Goal: Task Accomplishment & Management: Use online tool/utility

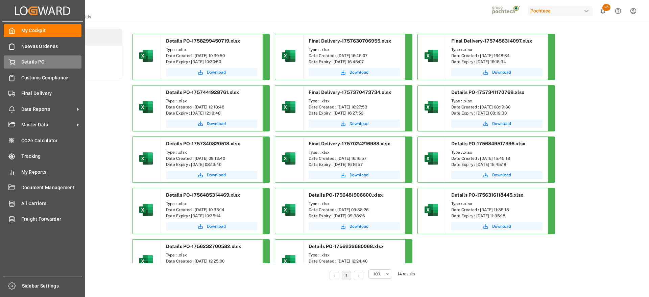
click at [32, 62] on span "Details PO" at bounding box center [51, 61] width 61 height 7
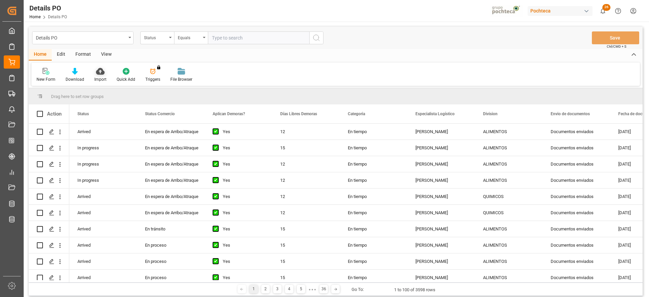
click at [97, 74] on icon at bounding box center [100, 71] width 8 height 7
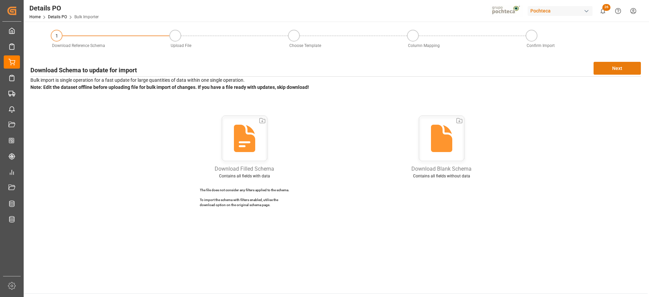
click at [624, 72] on button "Next" at bounding box center [617, 68] width 47 height 13
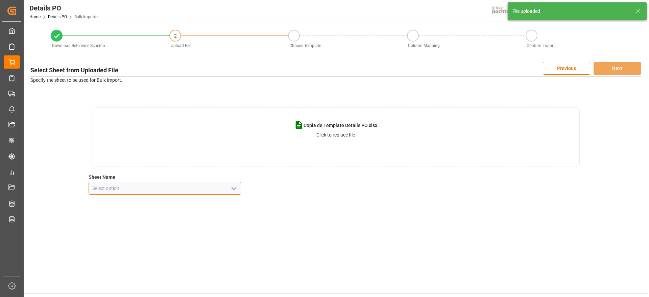
click at [239, 185] on input at bounding box center [165, 188] width 153 height 13
click at [232, 185] on icon "open menu" at bounding box center [234, 189] width 8 height 8
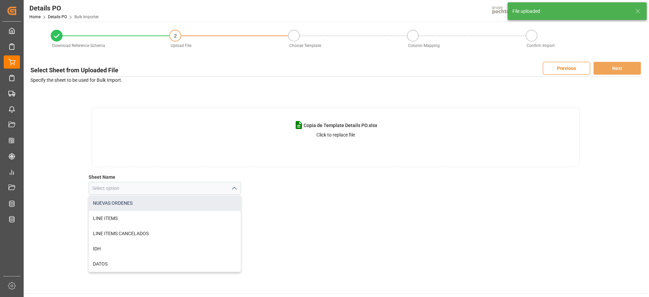
click at [199, 204] on div "NUEVAS ORDENES" at bounding box center [165, 203] width 152 height 15
type input "NUEVAS ORDENES"
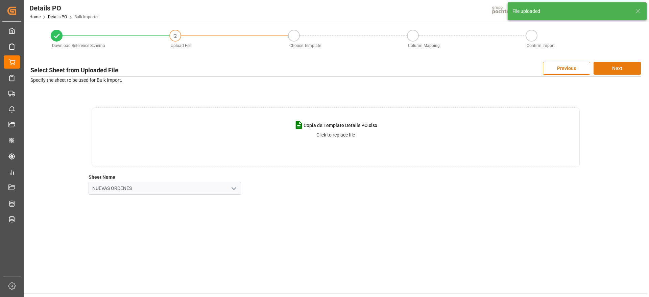
click at [625, 69] on button "Next" at bounding box center [617, 68] width 47 height 13
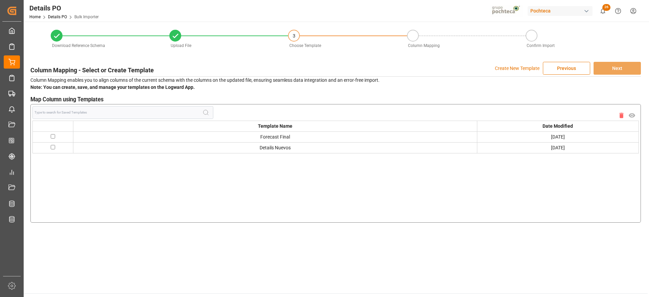
click at [53, 135] on input "checkbox" at bounding box center [53, 136] width 4 height 4
checkbox input "true"
click at [631, 66] on button "Next" at bounding box center [617, 68] width 47 height 13
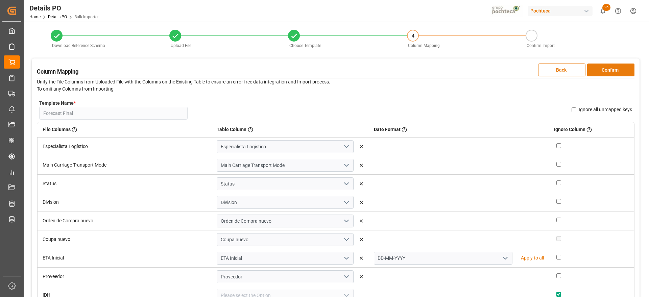
click at [621, 70] on button "Confirm" at bounding box center [610, 70] width 47 height 13
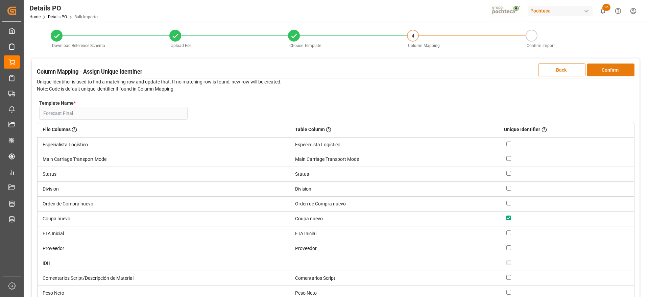
click at [621, 70] on button "Confirm" at bounding box center [610, 70] width 47 height 13
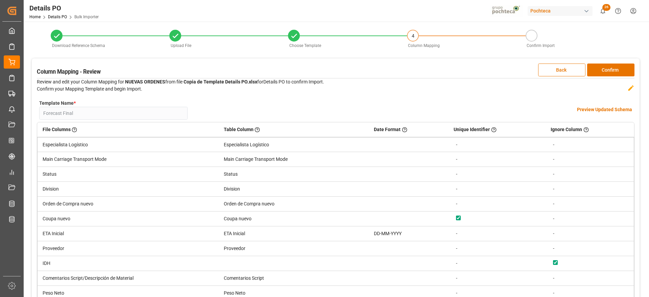
click at [598, 109] on h4 "Preview Updated Schema" at bounding box center [604, 109] width 55 height 7
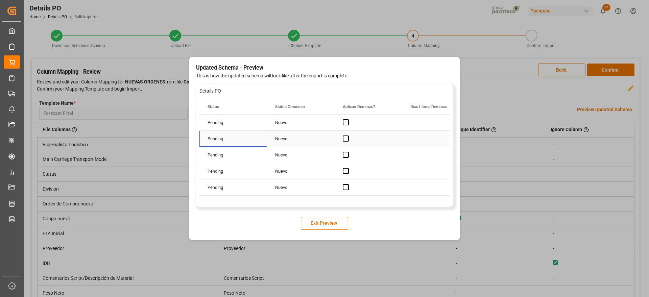
click at [231, 144] on div "Pending" at bounding box center [234, 139] width 68 height 16
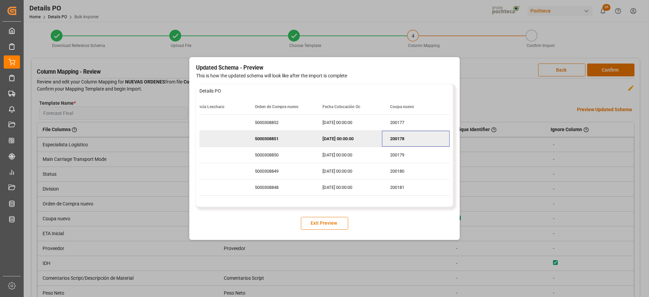
scroll to position [0, 697]
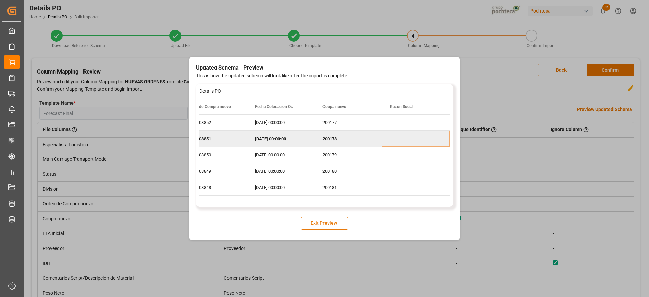
click at [334, 224] on button "Exit Preview" at bounding box center [324, 223] width 47 height 13
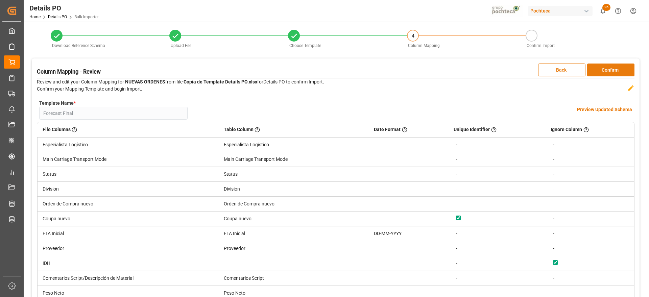
click at [610, 67] on button "Confirm" at bounding box center [610, 70] width 47 height 13
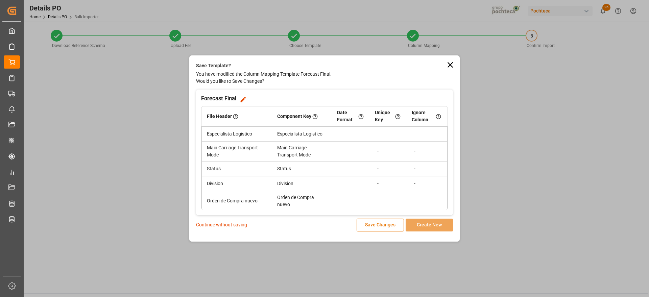
click at [223, 223] on p "Continue without saving" at bounding box center [221, 224] width 51 height 7
click at [229, 225] on p "Continue without saving" at bounding box center [221, 224] width 51 height 7
click at [232, 225] on p "Continue without saving" at bounding box center [221, 224] width 51 height 7
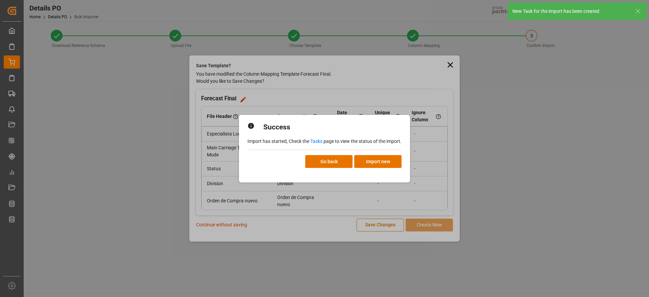
click at [318, 140] on link "Tasks" at bounding box center [316, 141] width 12 height 5
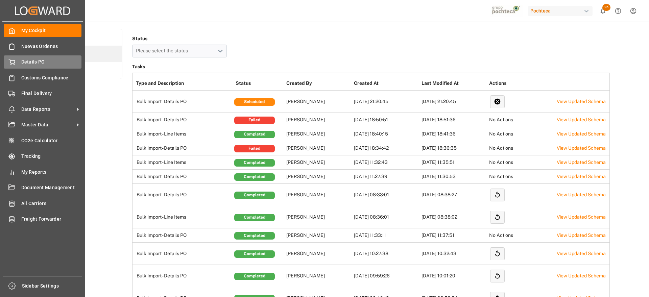
click at [33, 61] on span "Details PO" at bounding box center [51, 61] width 61 height 7
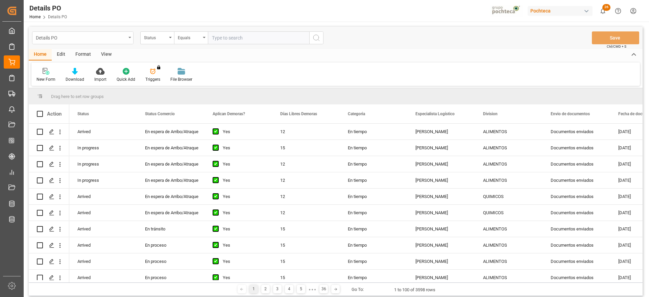
click at [126, 36] on div "Details PO" at bounding box center [82, 37] width 101 height 13
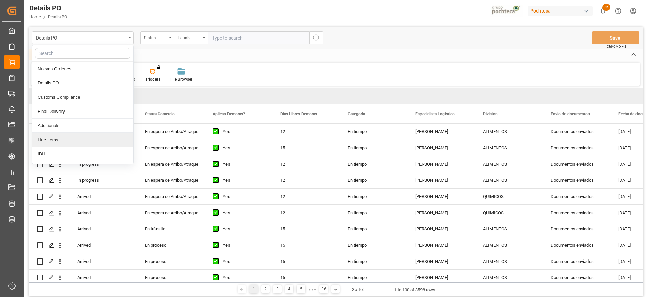
click at [66, 139] on div "Line Items" at bounding box center [82, 140] width 101 height 14
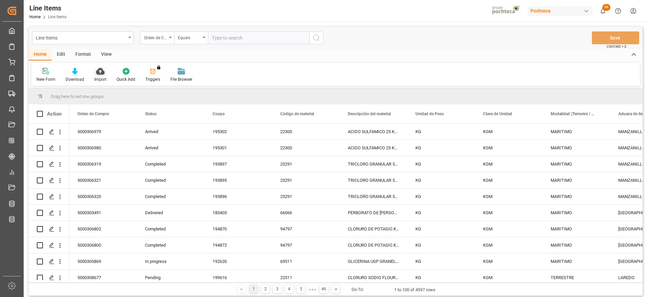
click at [96, 75] on div "Import" at bounding box center [100, 75] width 22 height 15
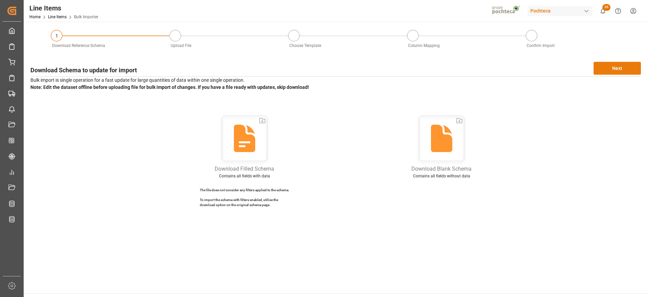
click at [626, 66] on button "Next" at bounding box center [617, 68] width 47 height 13
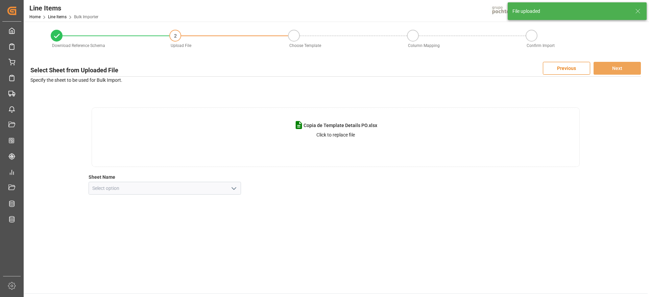
click at [231, 187] on icon "open menu" at bounding box center [234, 189] width 8 height 8
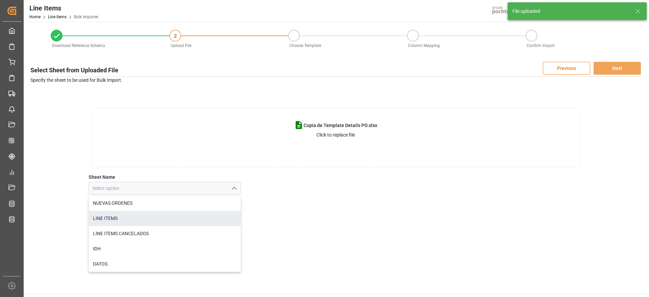
click at [160, 217] on div "LINE ITEMS" at bounding box center [165, 218] width 152 height 15
type input "LINE ITEMS"
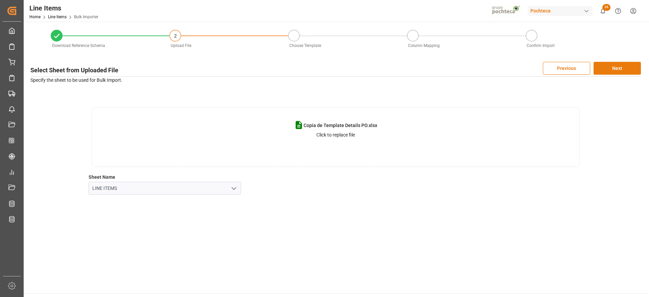
click at [625, 68] on button "Next" at bounding box center [617, 68] width 47 height 13
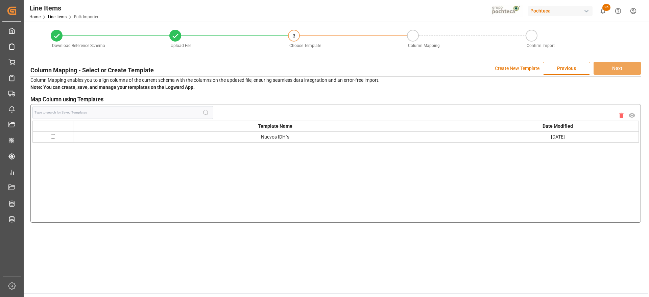
click at [50, 138] on td at bounding box center [53, 137] width 41 height 11
click at [53, 136] on input "checkbox" at bounding box center [53, 136] width 4 height 4
checkbox input "true"
click at [632, 67] on button "Next" at bounding box center [617, 68] width 47 height 13
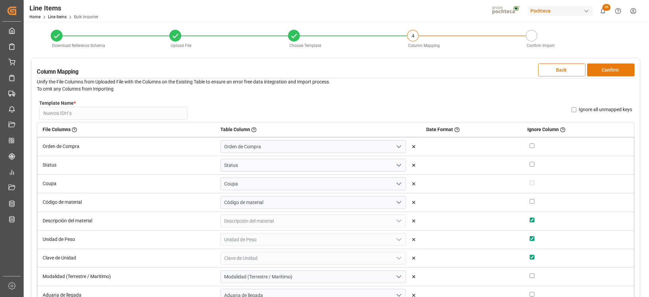
click at [627, 69] on button "Confirm" at bounding box center [610, 70] width 47 height 13
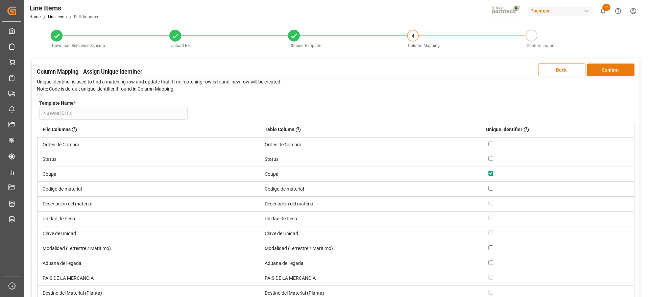
click at [627, 69] on button "Confirm" at bounding box center [610, 70] width 47 height 13
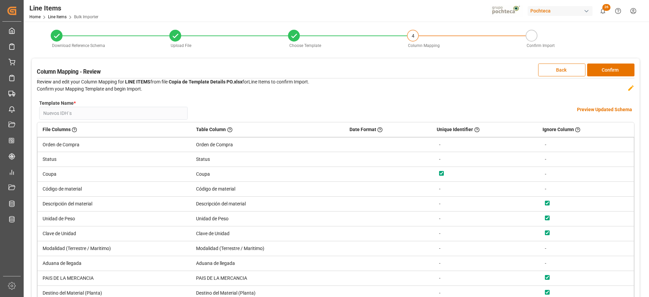
click at [602, 108] on h4 "Preview Updated Schema" at bounding box center [604, 109] width 55 height 7
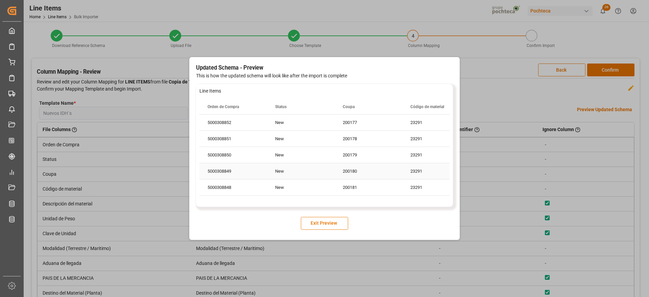
click at [356, 172] on div "200180" at bounding box center [369, 171] width 68 height 16
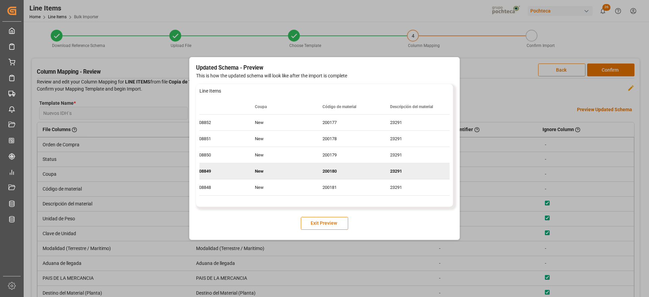
scroll to position [0, 88]
click at [333, 222] on button "Exit Preview" at bounding box center [324, 223] width 47 height 13
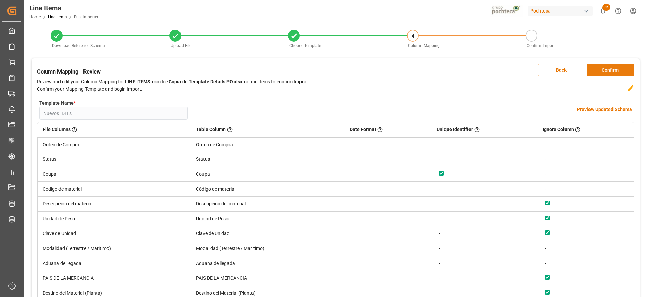
click at [612, 72] on button "Confirm" at bounding box center [610, 70] width 47 height 13
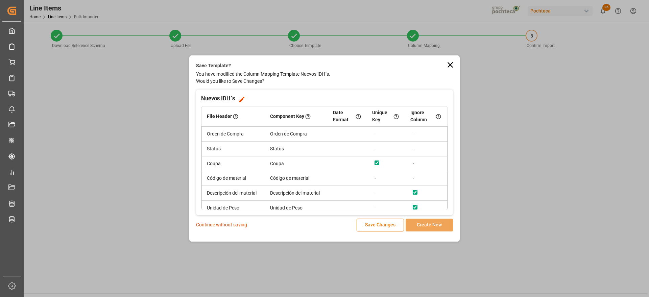
click at [221, 227] on p "Continue without saving" at bounding box center [221, 224] width 51 height 7
click at [225, 225] on p "Continue without saving" at bounding box center [221, 224] width 51 height 7
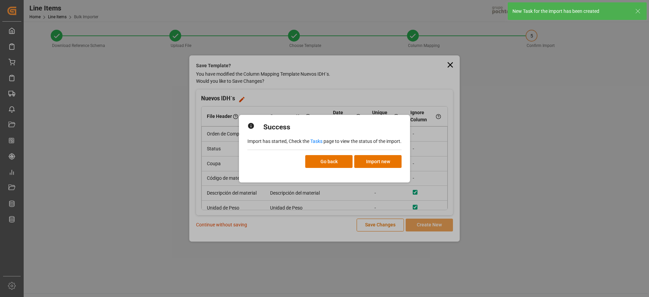
click at [316, 139] on link "Tasks" at bounding box center [316, 141] width 12 height 5
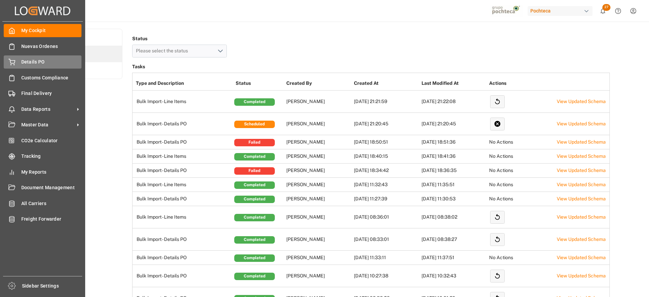
click at [32, 64] on span "Details PO" at bounding box center [51, 61] width 61 height 7
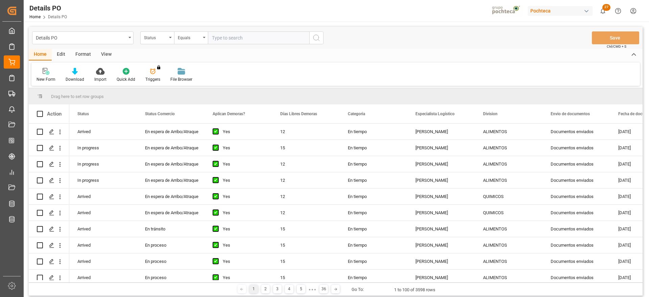
click at [128, 38] on div "Details PO" at bounding box center [82, 37] width 101 height 13
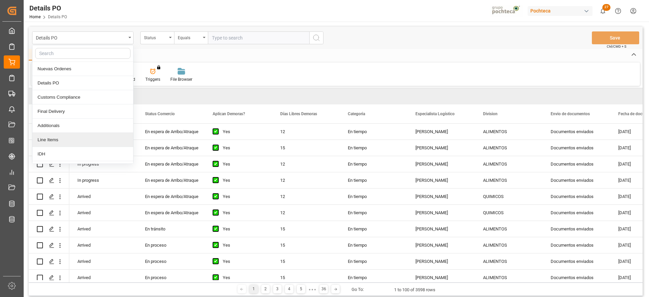
click at [73, 139] on div "Line Items" at bounding box center [82, 140] width 101 height 14
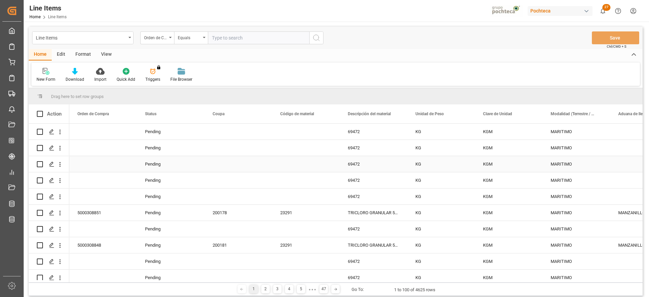
click at [275, 159] on div "Press SPACE to select this row." at bounding box center [306, 164] width 68 height 16
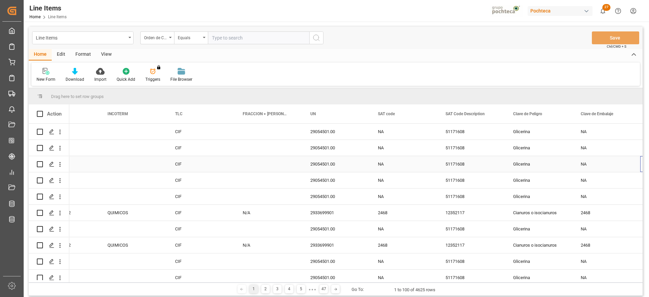
scroll to position [0, 849]
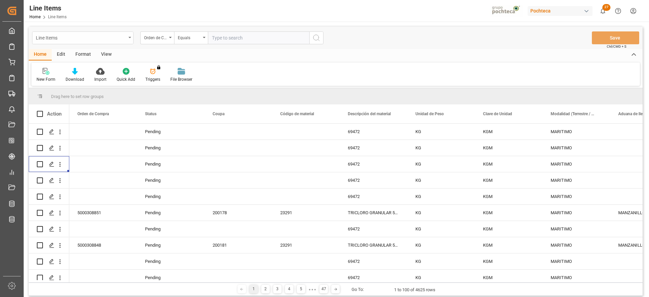
click at [130, 34] on div "Line Items" at bounding box center [82, 37] width 101 height 13
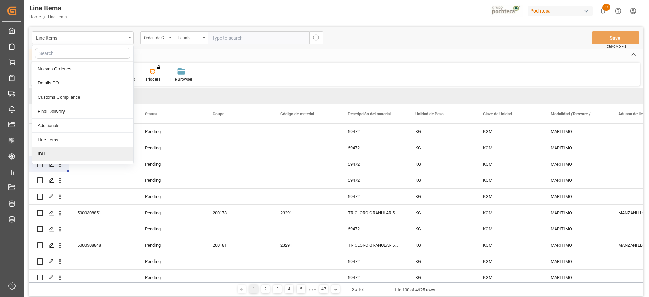
click at [72, 150] on div "IDH" at bounding box center [82, 154] width 101 height 14
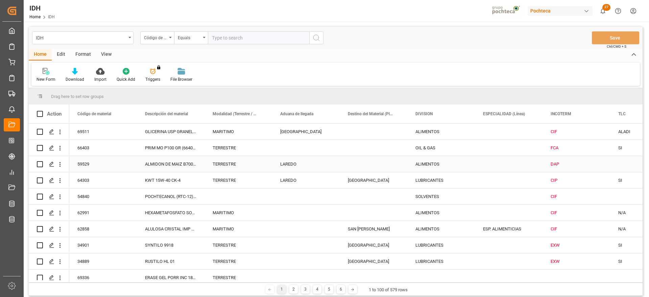
click at [198, 160] on div "ALMIDON DE MAIZ B700 GP SAC 25 KG (59529" at bounding box center [171, 164] width 68 height 16
click at [126, 37] on div "IDH" at bounding box center [81, 37] width 90 height 8
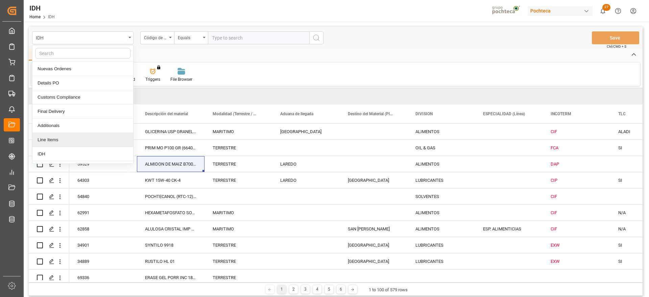
click at [66, 138] on div "Line Items" at bounding box center [82, 140] width 101 height 14
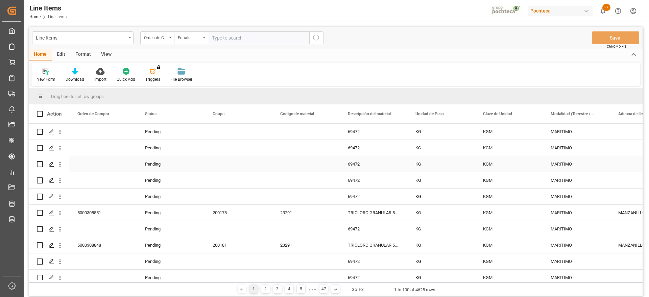
click at [193, 165] on div "Pending" at bounding box center [171, 164] width 68 height 16
click at [356, 189] on div "69472" at bounding box center [374, 197] width 68 height 16
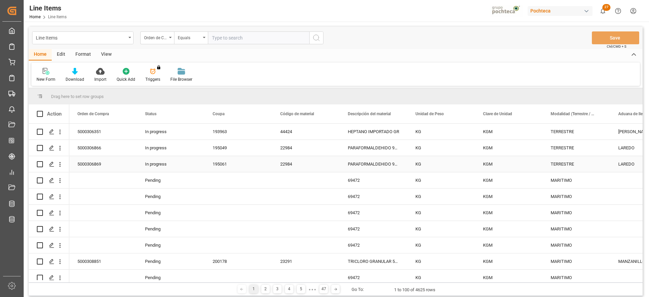
click at [286, 158] on div "22984" at bounding box center [306, 164] width 68 height 16
click at [124, 152] on div "5000306866" at bounding box center [103, 148] width 68 height 16
click at [194, 148] on div "In progress" at bounding box center [171, 148] width 68 height 16
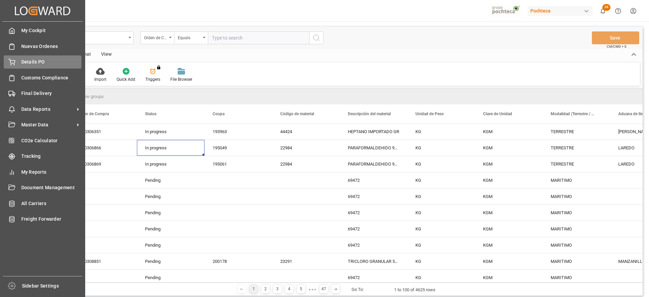
click at [36, 60] on span "Details PO" at bounding box center [51, 61] width 61 height 7
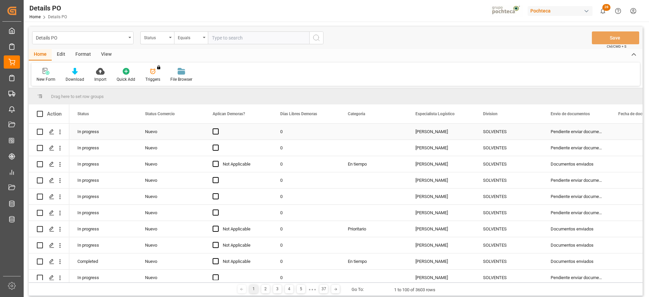
click at [160, 137] on div "Nuevo" at bounding box center [170, 132] width 51 height 16
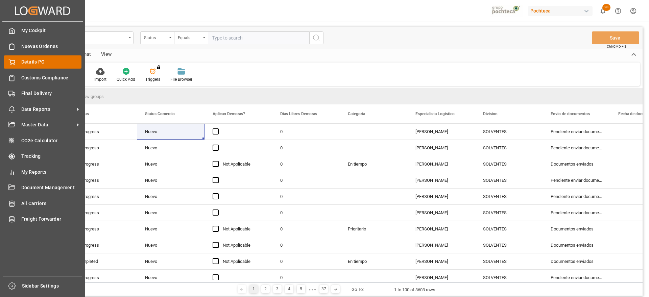
click at [48, 60] on span "Details PO" at bounding box center [51, 61] width 61 height 7
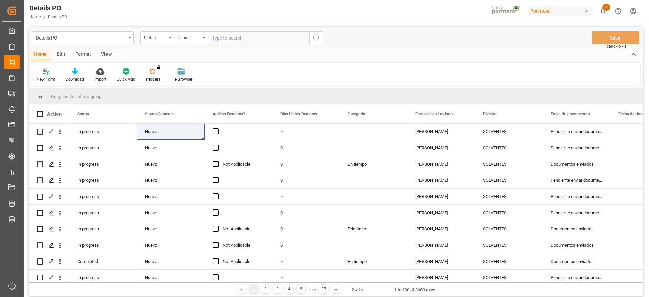
click at [259, 77] on div "New Form Download Import Quick Add Triggers You do not have permission for Trig…" at bounding box center [335, 74] width 609 height 23
click at [96, 133] on div "In progress" at bounding box center [103, 132] width 68 height 16
click at [164, 37] on div "Status" at bounding box center [155, 37] width 23 height 8
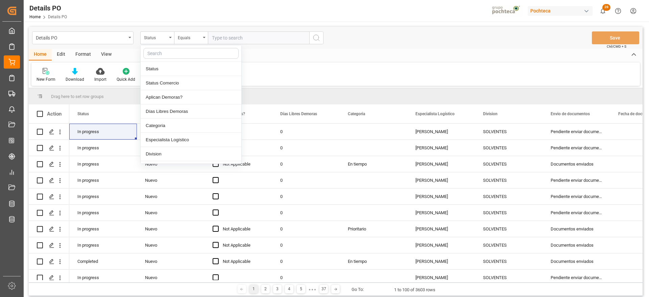
click at [165, 52] on input "text" at bounding box center [190, 53] width 95 height 11
type input "ORDE"
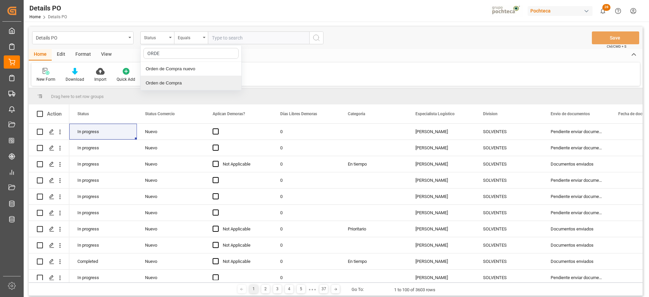
click at [175, 81] on div "Orden de Compra" at bounding box center [191, 83] width 101 height 14
click at [223, 38] on input "text" at bounding box center [258, 37] width 101 height 13
paste input "5000307487"
type input "5000307487"
click at [318, 39] on icon "search button" at bounding box center [316, 38] width 8 height 8
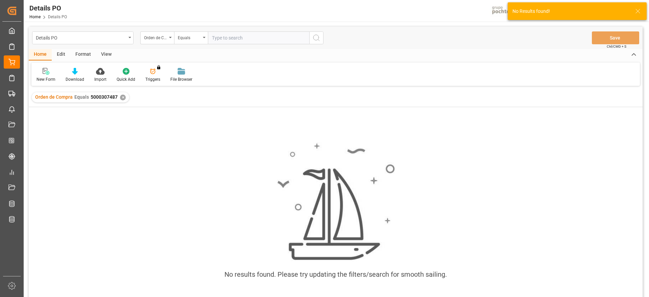
click at [119, 95] on div "Orden de Compra Equals 5000307487 ✕" at bounding box center [80, 97] width 97 height 10
click at [123, 99] on div "✕" at bounding box center [123, 98] width 6 height 6
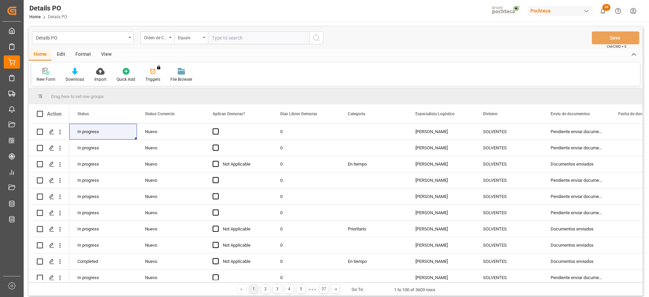
click at [169, 38] on div "Orden de Compra" at bounding box center [157, 37] width 34 height 13
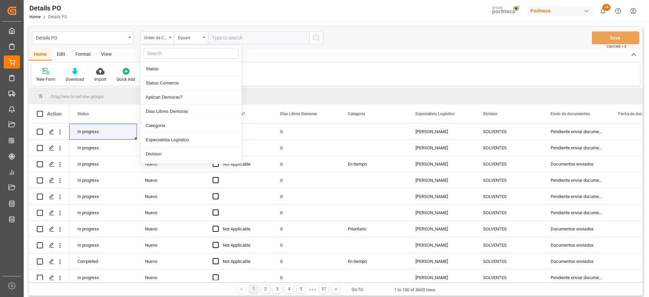
click at [166, 53] on input "text" at bounding box center [190, 53] width 95 height 11
type input "ORDEN"
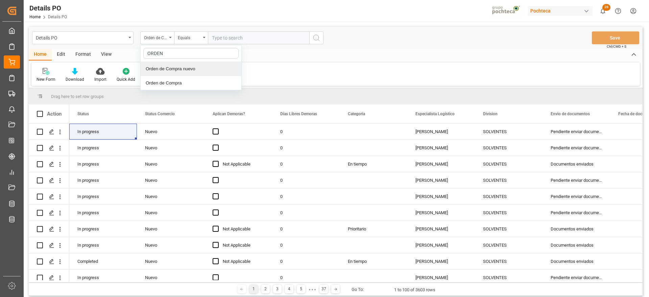
click at [197, 67] on div "Orden de Compra nuevo" at bounding box center [191, 69] width 101 height 14
click at [221, 38] on input "text" at bounding box center [258, 37] width 101 height 13
paste input "5000307487"
type input "5000307487"
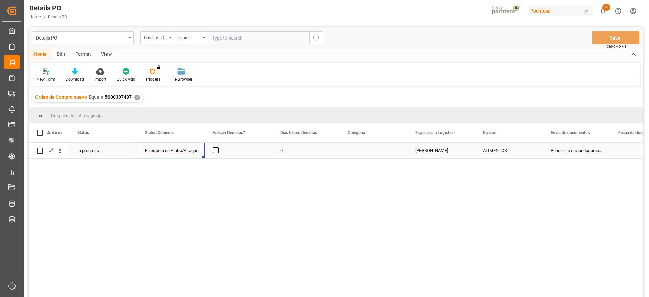
click at [160, 150] on div "En espera de Arribo/Atraque" at bounding box center [170, 151] width 51 height 16
click at [162, 150] on div "En espera de Arribo/Atraque" at bounding box center [170, 151] width 51 height 16
click at [191, 155] on polyline "open menu" at bounding box center [192, 155] width 4 height 2
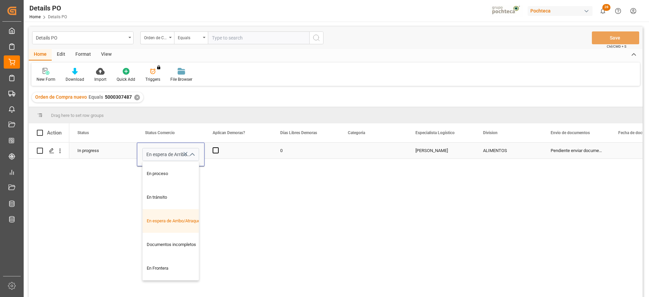
click at [166, 220] on div "En espera de Arribo/Atraque" at bounding box center [175, 221] width 64 height 24
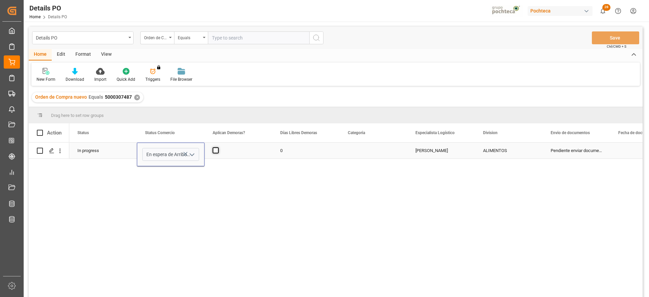
click at [218, 151] on span "Press SPACE to select this row." at bounding box center [216, 150] width 6 height 6
click at [218, 147] on input "Press SPACE to select this row." at bounding box center [218, 147] width 0 height 0
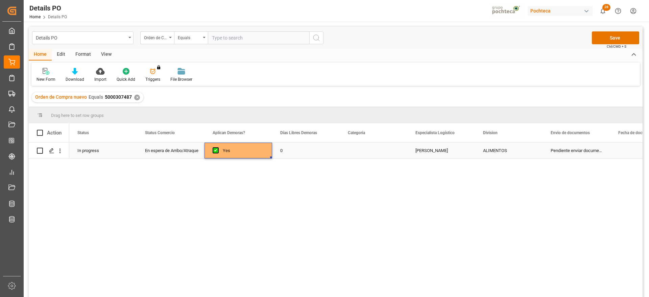
click at [290, 151] on div "0" at bounding box center [306, 151] width 68 height 16
click at [293, 151] on div "0" at bounding box center [306, 151] width 68 height 16
click at [293, 151] on input "0" at bounding box center [306, 154] width 57 height 13
type input "21"
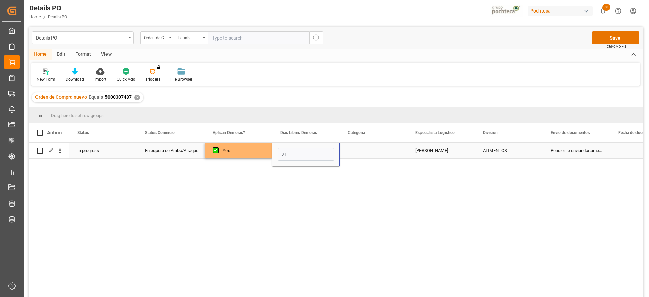
click at [372, 153] on div "Press SPACE to select this row." at bounding box center [374, 151] width 68 height 16
click at [397, 151] on button "Select" at bounding box center [373, 154] width 57 height 13
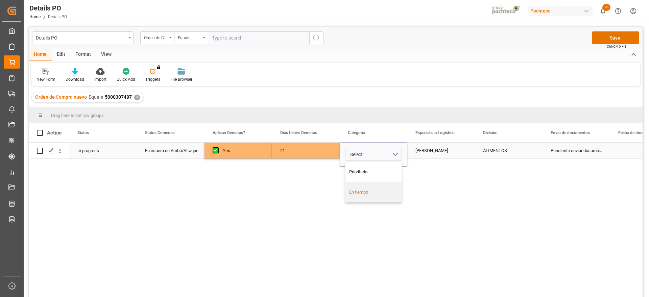
click at [384, 193] on div "En tiempo" at bounding box center [373, 192] width 49 height 7
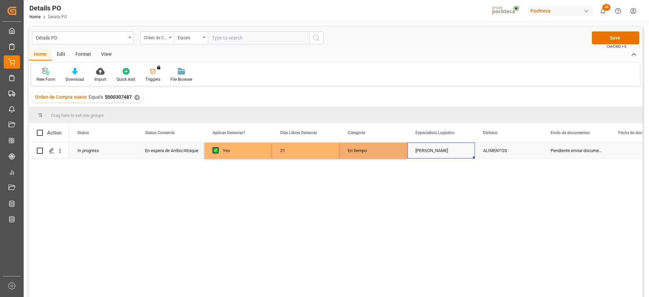
click at [443, 151] on div "Paola Díaz López" at bounding box center [441, 151] width 68 height 16
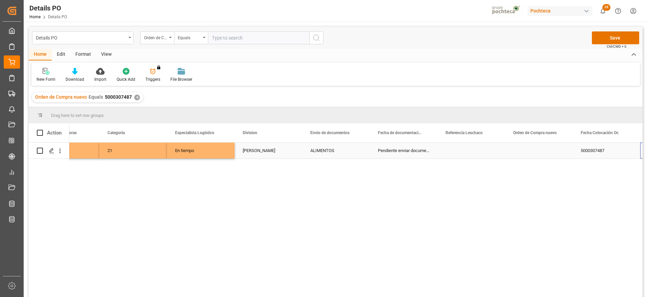
scroll to position [0, 240]
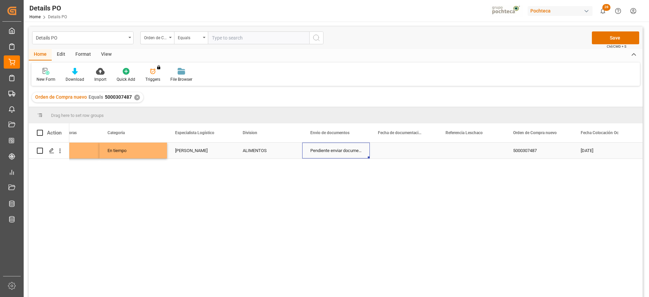
click at [339, 148] on div "Pendiente enviar documentos" at bounding box center [336, 151] width 68 height 16
click at [399, 152] on div "Press SPACE to select this row." at bounding box center [404, 151] width 68 height 16
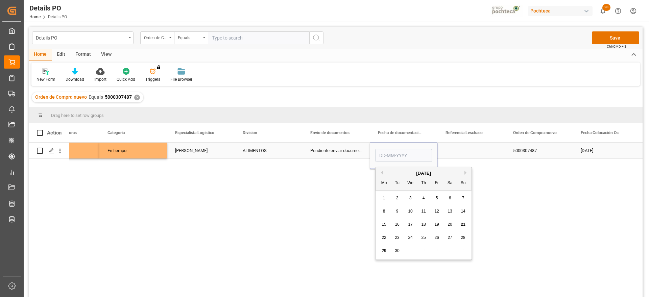
click at [399, 152] on input "Press SPACE to select this row." at bounding box center [403, 155] width 57 height 13
click at [405, 157] on input "Press SPACE to select this row." at bounding box center [403, 155] width 57 height 13
click at [410, 224] on span "17" at bounding box center [410, 224] width 4 height 5
type input "17-09-2025"
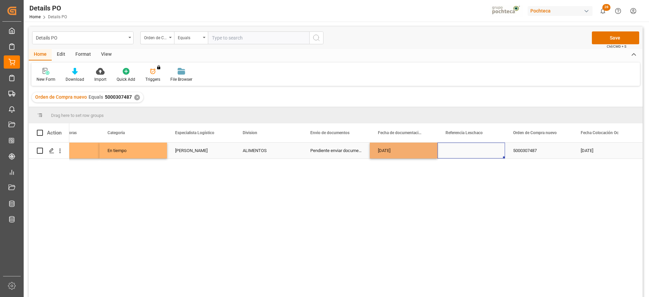
click at [459, 155] on div "Press SPACE to select this row." at bounding box center [472, 151] width 68 height 16
click at [477, 155] on div "Press SPACE to select this row." at bounding box center [472, 151] width 68 height 16
click at [477, 155] on input "Press SPACE to select this row." at bounding box center [471, 154] width 57 height 13
type input "251006900237"
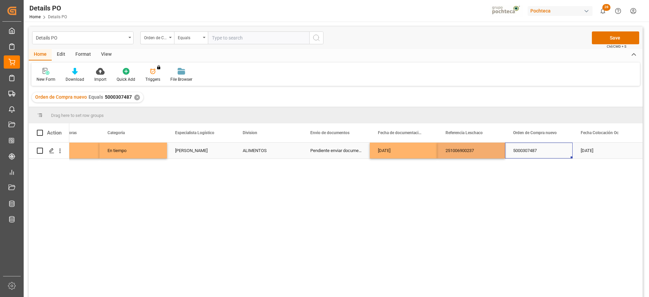
click at [528, 154] on div "5000307487" at bounding box center [539, 151] width 68 height 16
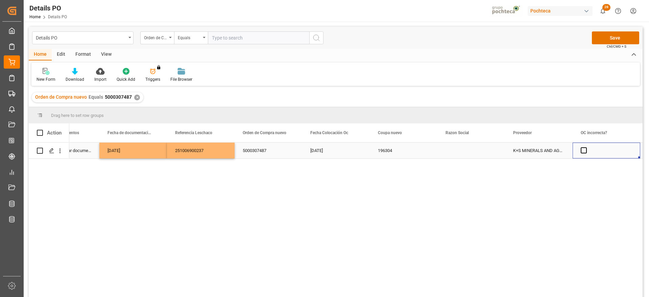
scroll to position [0, 579]
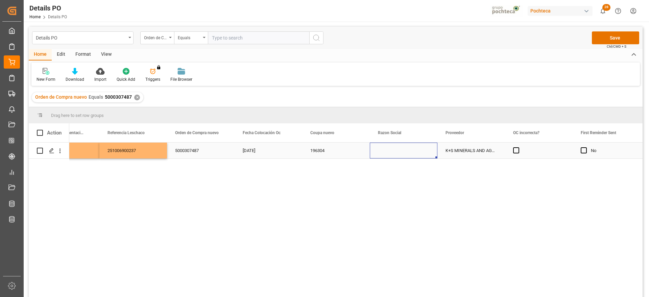
click at [405, 148] on div "Press SPACE to select this row." at bounding box center [404, 151] width 68 height 16
click at [425, 153] on icon "open menu" at bounding box center [425, 155] width 8 height 8
click at [407, 180] on div "Materias Primas" at bounding box center [410, 174] width 69 height 24
type input "Materias Primas"
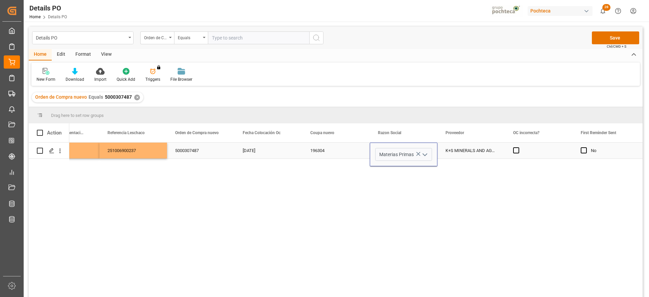
click at [460, 152] on div "K+S MINERALS AND AGRICULTURE GMBH" at bounding box center [472, 151] width 68 height 16
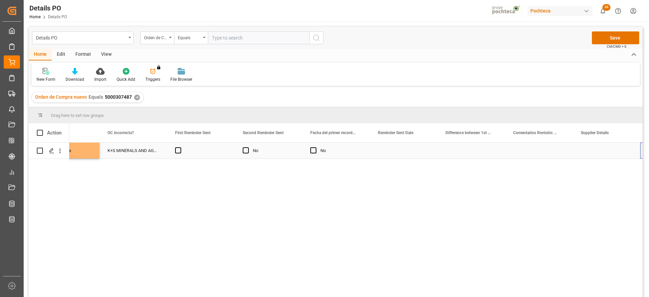
scroll to position [0, 0]
click at [422, 151] on div "Press SPACE to select this row." at bounding box center [404, 151] width 68 height 16
click at [385, 149] on div "Press SPACE to select this row." at bounding box center [404, 151] width 68 height 16
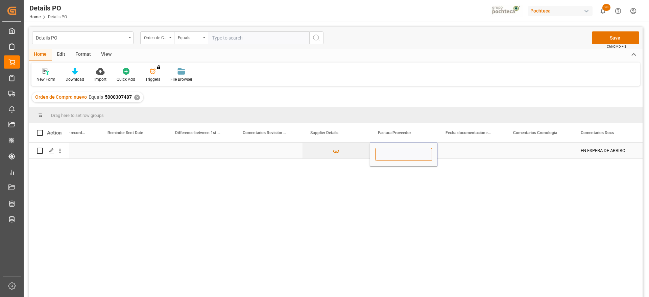
click at [389, 151] on input "Press SPACE to select this row." at bounding box center [403, 154] width 57 height 13
paste input "7300776674"
type input "7300776674"
click at [456, 147] on div "Press SPACE to select this row." at bounding box center [472, 151] width 68 height 16
click at [473, 148] on div "Press SPACE to select this row." at bounding box center [472, 151] width 68 height 16
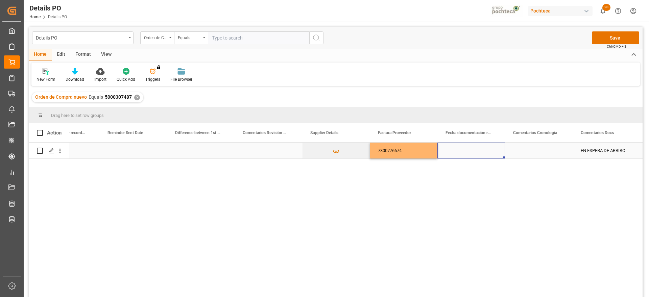
click at [473, 148] on div "Press SPACE to select this row." at bounding box center [472, 151] width 68 height 16
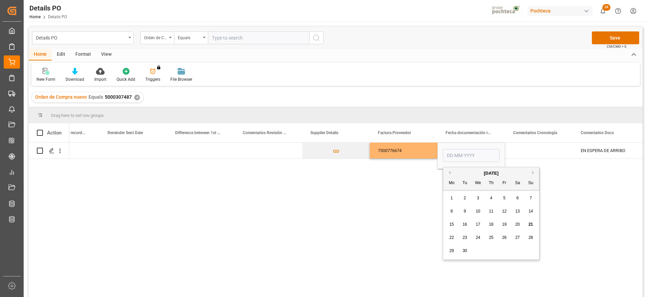
drag, startPoint x: 475, startPoint y: 227, endPoint x: 486, endPoint y: 223, distance: 11.0
click at [475, 227] on div "17" at bounding box center [478, 225] width 8 height 8
type input "17-09-2025"
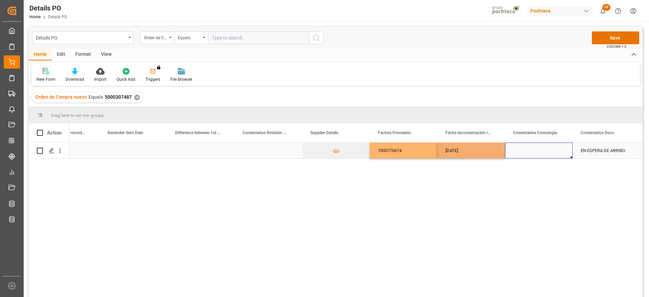
click at [543, 152] on div "Press SPACE to select this row." at bounding box center [539, 151] width 68 height 16
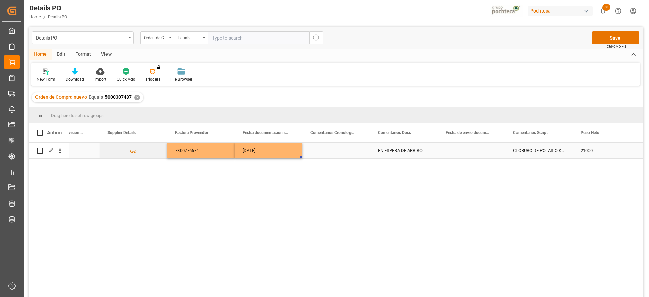
click at [263, 150] on div "17-09-2025" at bounding box center [269, 151] width 68 height 16
click at [475, 151] on div "Press SPACE to select this row." at bounding box center [472, 151] width 68 height 16
click at [543, 151] on div "CLORURO DE POTASIO KALI USP S-25 KG (930" at bounding box center [539, 151] width 68 height 16
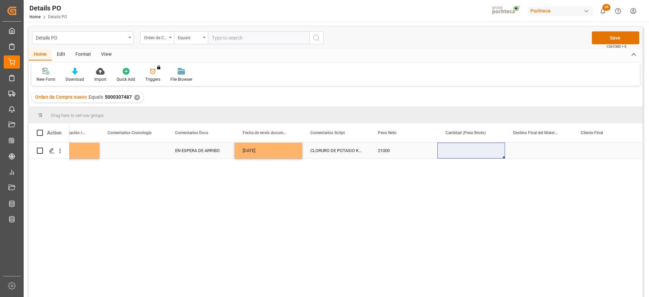
click at [472, 151] on div "Press SPACE to select this row." at bounding box center [472, 151] width 68 height 16
click at [472, 150] on input "Press SPACE to select this row." at bounding box center [471, 154] width 57 height 13
type input "21583"
click at [524, 153] on div "Press SPACE to select this row." at bounding box center [539, 151] width 68 height 16
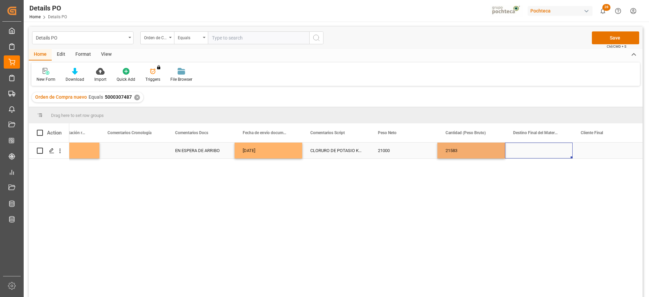
click at [523, 153] on div "Press SPACE to select this row." at bounding box center [539, 151] width 68 height 16
click at [523, 153] on input "Press SPACE to select this row." at bounding box center [539, 154] width 57 height 13
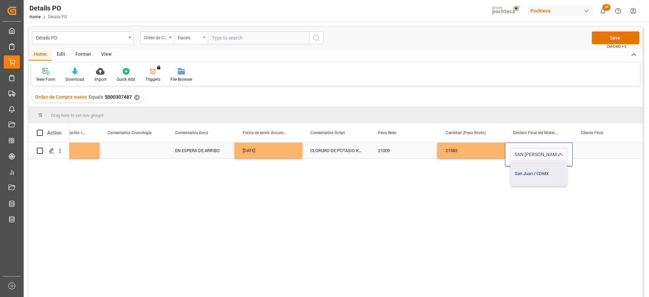
click at [543, 175] on div "San Juan / CDMX" at bounding box center [539, 174] width 56 height 24
type input "San Juan / CDMX"
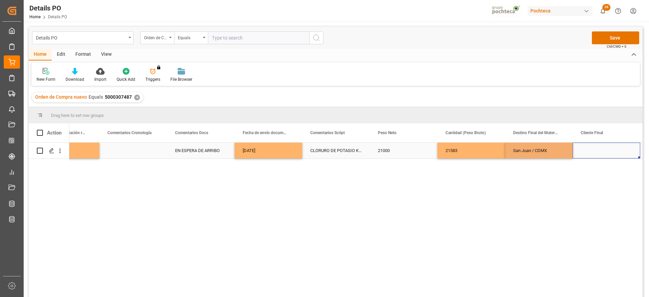
click at [586, 153] on div "Press SPACE to select this row." at bounding box center [607, 151] width 68 height 16
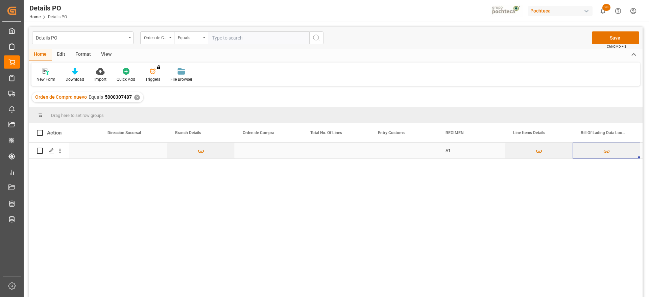
scroll to position [0, 2269]
click at [479, 151] on div "Press SPACE to select this row." at bounding box center [472, 151] width 68 height 16
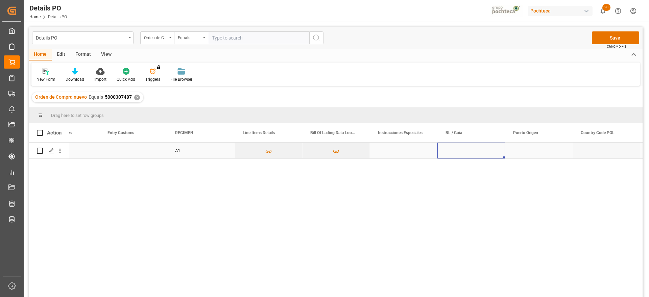
click at [464, 154] on div "Press SPACE to select this row." at bounding box center [472, 151] width 68 height 16
click at [526, 149] on div "Press SPACE to select this row." at bounding box center [539, 151] width 68 height 16
click at [523, 151] on div "Press SPACE to select this row." at bounding box center [539, 151] width 68 height 16
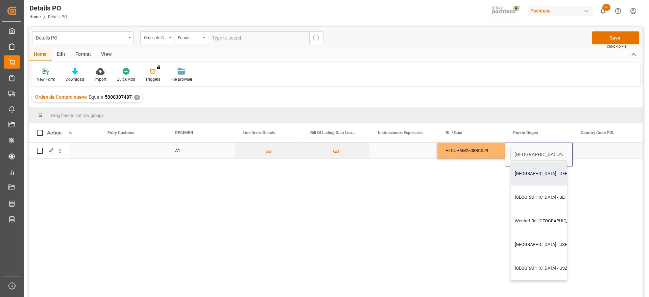
click at [530, 173] on div "Hamburg - DEHAM" at bounding box center [558, 174] width 94 height 24
type input "Hamburg - DEHAM"
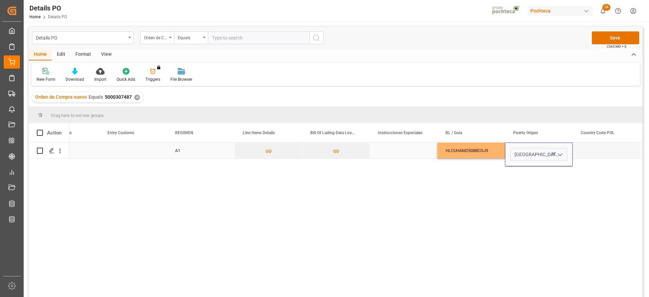
click at [584, 154] on div "Press SPACE to select this row." at bounding box center [607, 151] width 68 height 16
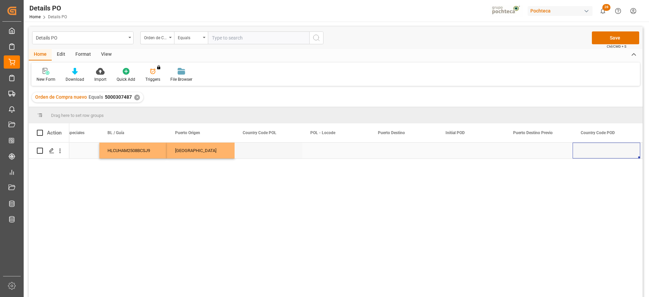
scroll to position [0, 2810]
click at [401, 149] on div "Press SPACE to select this row." at bounding box center [404, 151] width 68 height 16
click at [401, 149] on input "Press SPACE to select this row." at bounding box center [403, 154] width 57 height 13
click at [396, 151] on input "Press SPACE to select this row." at bounding box center [403, 154] width 57 height 13
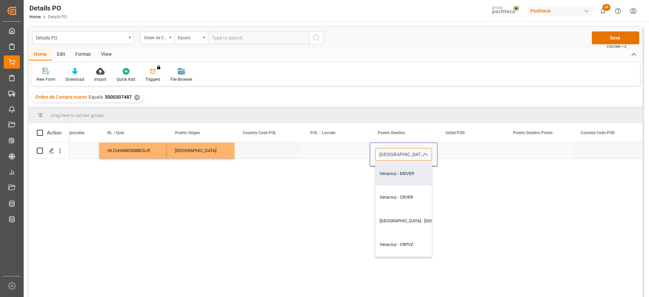
click at [406, 179] on div "Veracruz - MXVER" at bounding box center [423, 174] width 94 height 24
type input "Veracruz - MXVER"
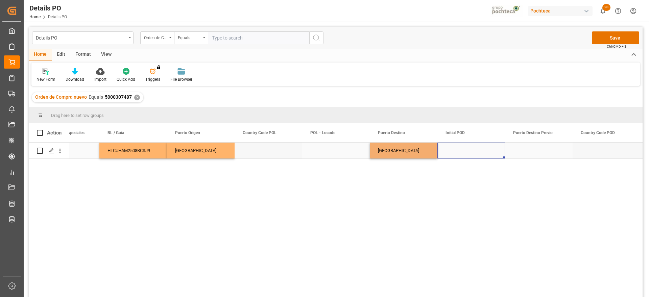
click at [460, 156] on div "Press SPACE to select this row." at bounding box center [472, 151] width 68 height 16
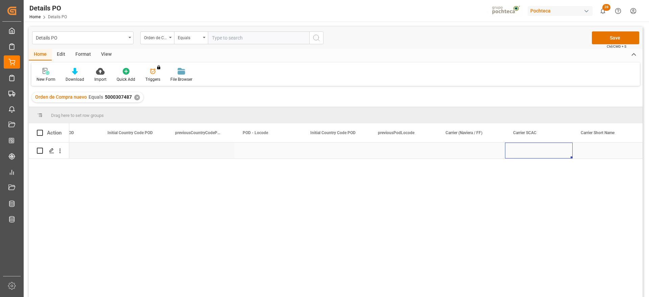
click at [461, 155] on div "Press SPACE to select this row." at bounding box center [472, 151] width 68 height 16
click at [461, 155] on input "Press SPACE to select this row." at bounding box center [471, 154] width 57 height 13
type input "HAPAG LLOYD"
click at [531, 155] on div "Press SPACE to select this row." at bounding box center [539, 151] width 68 height 16
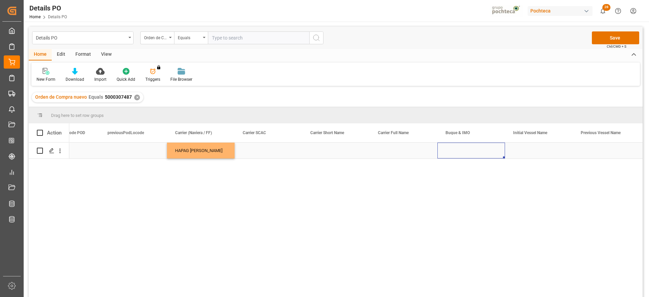
click at [478, 149] on div "Press SPACE to select this row." at bounding box center [472, 151] width 68 height 16
click at [476, 150] on input "Press SPACE to select this row." at bounding box center [471, 154] width 57 height 13
paste input "PORTO KAGIO"
click at [487, 171] on div "PORTO KAGIO - 9261451" at bounding box center [477, 174] width 69 height 24
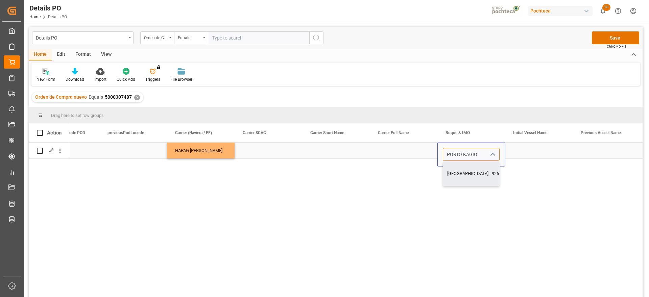
type input "PORTO KAGIO - 9261451"
click at [531, 153] on div "Press SPACE to select this row." at bounding box center [539, 151] width 68 height 16
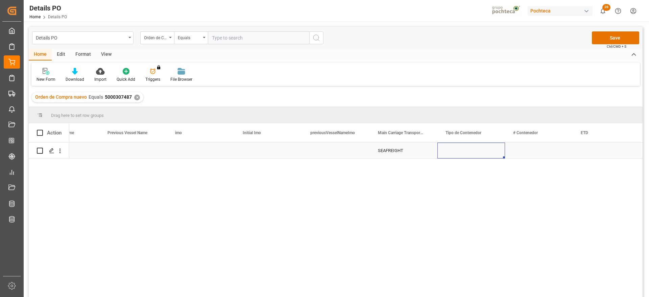
click at [458, 155] on div "Press SPACE to select this row." at bounding box center [472, 151] width 68 height 16
click at [490, 155] on icon "open menu" at bounding box center [493, 155] width 8 height 8
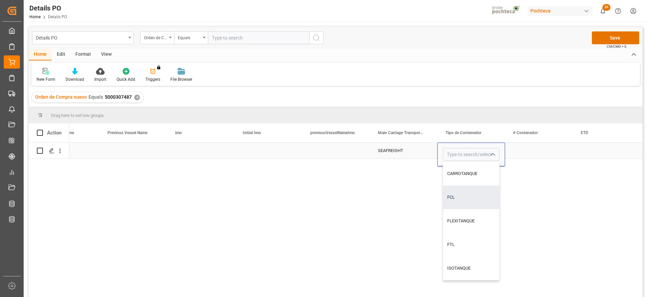
click at [468, 197] on div "FCL" at bounding box center [471, 198] width 56 height 24
type input "FCL"
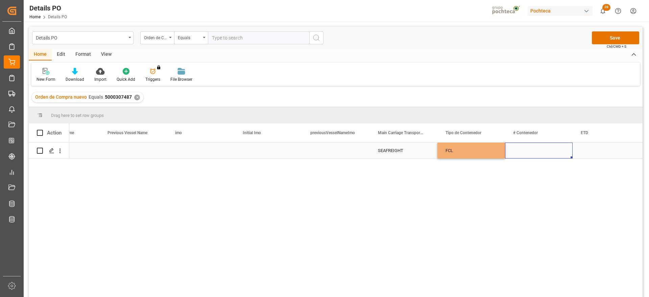
click at [542, 148] on div "Press SPACE to select this row." at bounding box center [539, 151] width 68 height 16
click at [523, 153] on div "Press SPACE to select this row." at bounding box center [539, 151] width 68 height 16
click at [523, 153] on input "Press SPACE to select this row." at bounding box center [539, 154] width 57 height 13
paste input "HAMU 1002933"
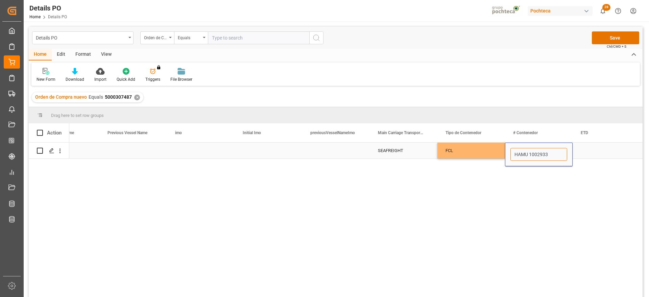
click at [530, 155] on input "HAMU 1002933" at bounding box center [539, 154] width 57 height 13
type input "HAMU1002933"
click at [601, 155] on div "Press SPACE to select this row." at bounding box center [607, 151] width 68 height 16
click at [597, 152] on div "Press SPACE to select this row." at bounding box center [607, 151] width 68 height 16
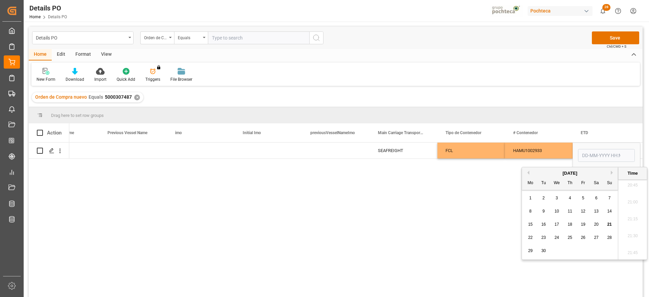
click at [584, 211] on span "12" at bounding box center [583, 211] width 4 height 5
type input "12-09-2025 00:00"
click at [544, 149] on div "HAMU1002933" at bounding box center [539, 151] width 68 height 16
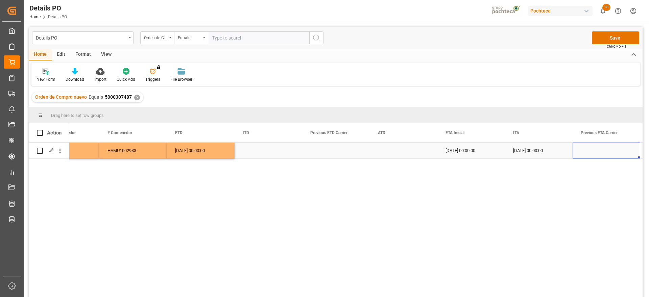
click at [464, 154] on div "29-10-2025 00:00:00" at bounding box center [472, 151] width 68 height 16
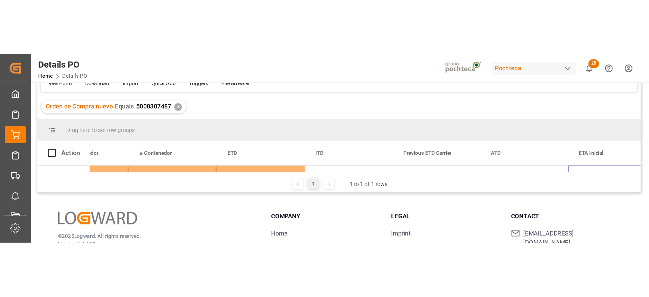
scroll to position [42, 0]
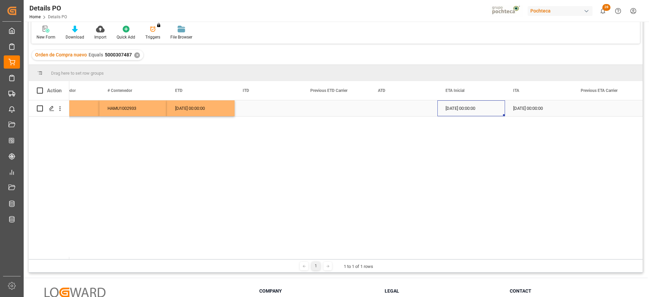
click at [473, 110] on div "29-10-2025 00:00:00" at bounding box center [472, 108] width 68 height 16
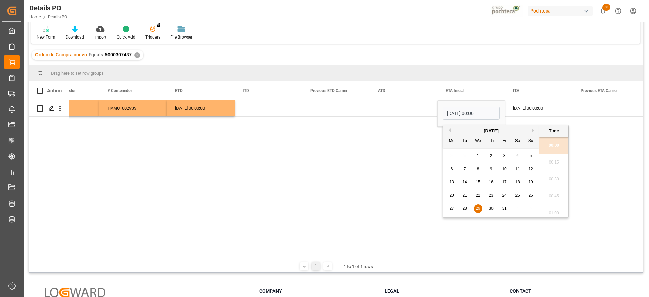
click at [448, 130] on button "Previous Month" at bounding box center [449, 130] width 4 height 4
click at [452, 208] on span "29" at bounding box center [451, 208] width 4 height 5
type input "29-09-2025 00:00"
click at [555, 109] on div "10-10-2025 00:00:00" at bounding box center [539, 108] width 68 height 16
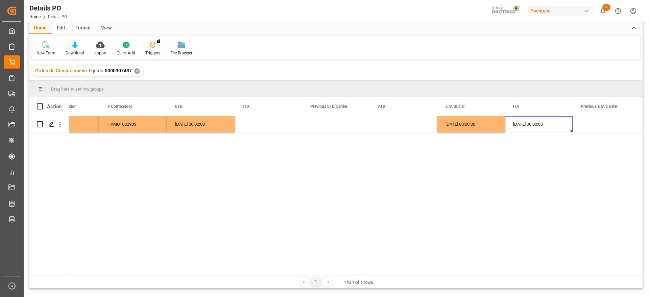
scroll to position [0, 0]
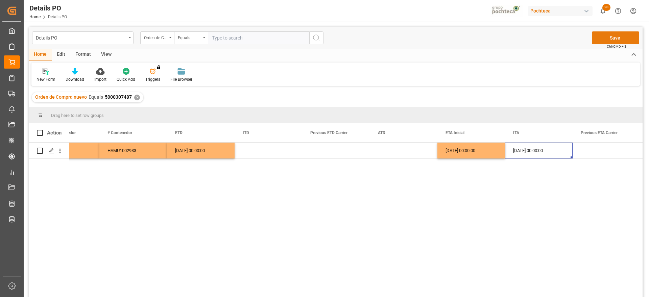
click at [619, 35] on button "Save" at bounding box center [615, 37] width 47 height 13
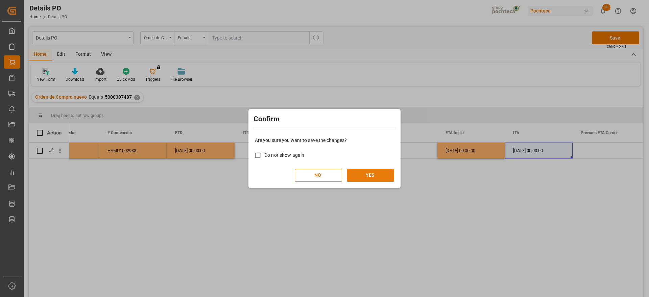
click at [382, 171] on button "YES" at bounding box center [370, 175] width 47 height 13
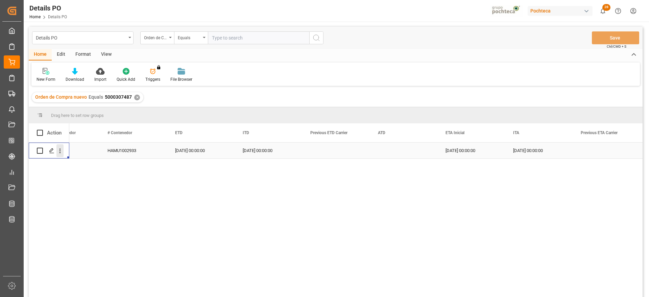
click at [60, 151] on icon "open menu" at bounding box center [59, 150] width 7 height 7
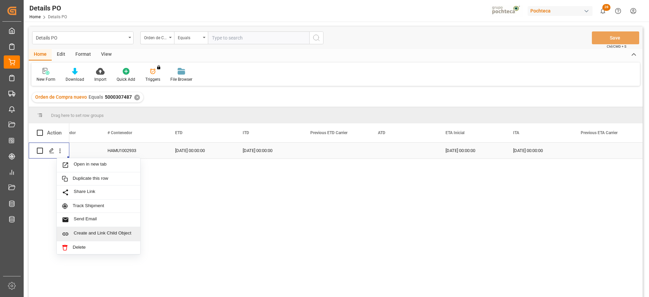
click at [89, 234] on span "Create and Link Child Object" at bounding box center [105, 234] width 62 height 7
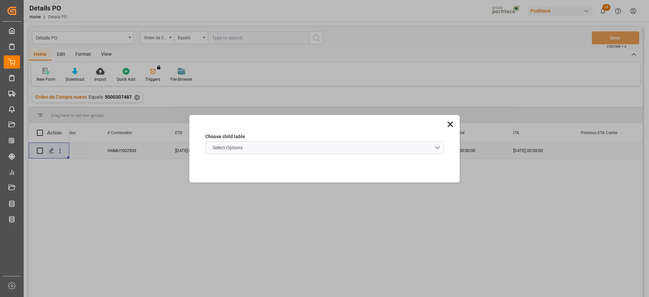
click at [400, 150] on schema "Select Options" at bounding box center [324, 147] width 239 height 13
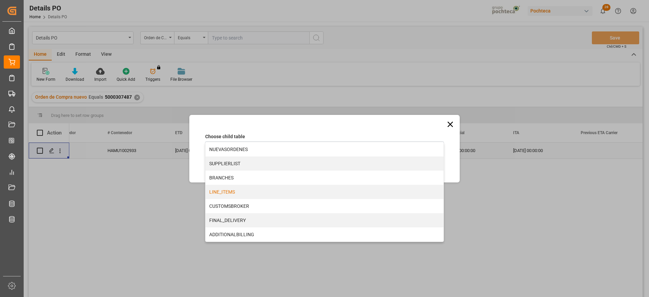
click at [250, 194] on div "LINE_ITEMS" at bounding box center [325, 192] width 238 height 14
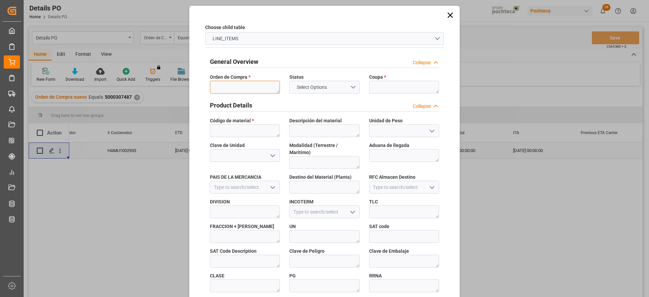
click at [244, 85] on textarea at bounding box center [245, 87] width 70 height 13
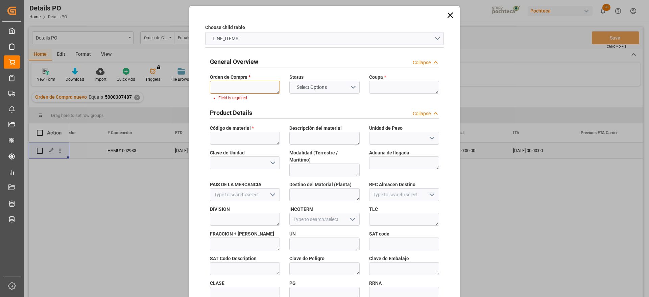
click at [247, 90] on textarea at bounding box center [245, 87] width 70 height 13
click at [409, 88] on textarea at bounding box center [404, 87] width 70 height 13
click at [230, 141] on textarea at bounding box center [245, 138] width 70 height 13
click at [450, 13] on icon at bounding box center [450, 14] width 9 height 9
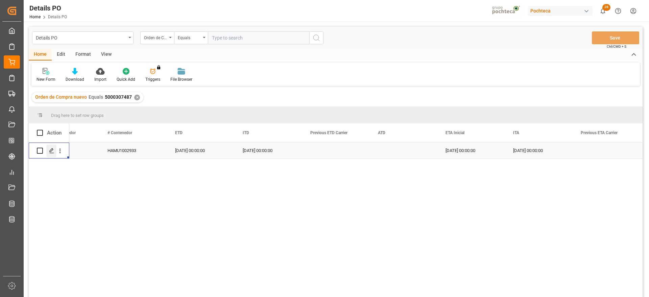
click at [53, 150] on icon "Press SPACE to select this row." at bounding box center [51, 150] width 5 height 5
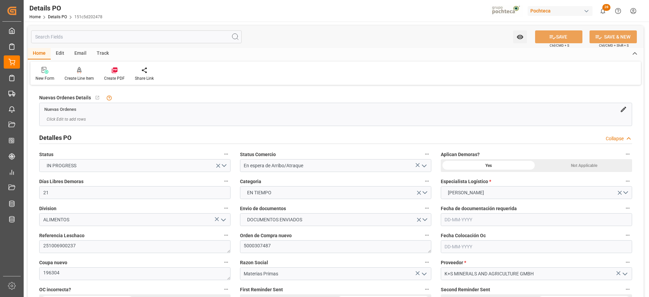
type input "21"
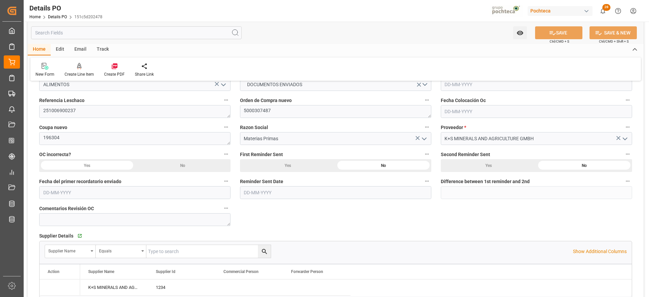
type input "17-09-2025"
type input "07-08-2025"
type input "17-09-2025"
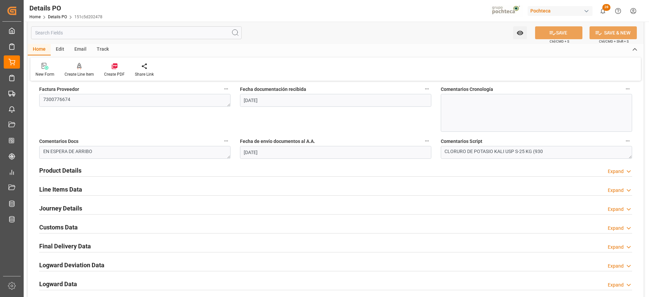
scroll to position [380, 0]
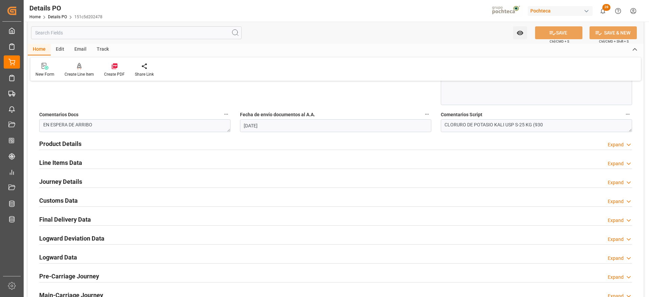
click at [64, 163] on h2 "Line Items Data" at bounding box center [60, 162] width 43 height 9
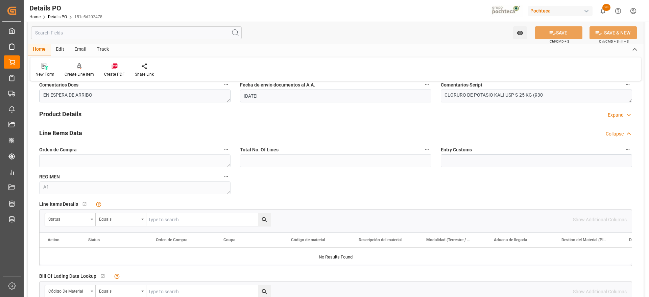
scroll to position [423, 0]
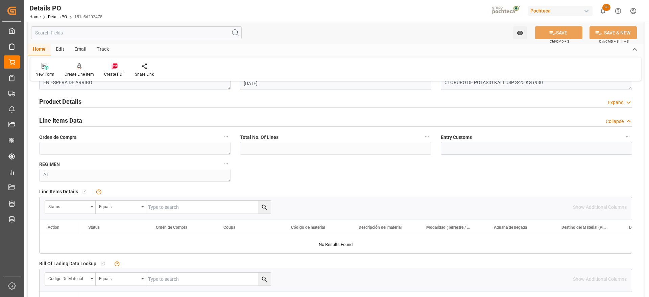
click at [76, 208] on div "Status" at bounding box center [68, 206] width 40 height 8
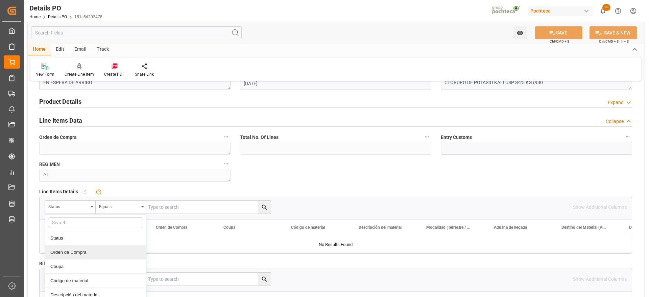
click at [72, 251] on div "Orden de Compra" at bounding box center [95, 252] width 101 height 14
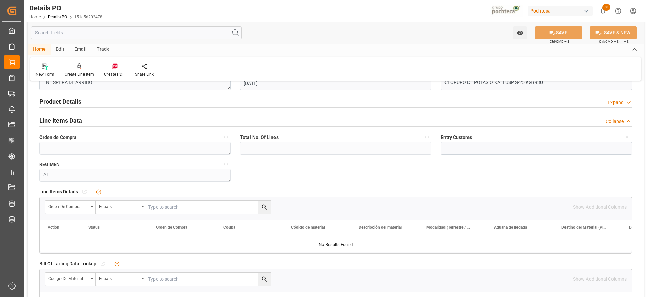
click at [174, 208] on input "text" at bounding box center [208, 207] width 124 height 13
paste input "5000307487"
type input "5000307487"
click at [263, 208] on icon "search button" at bounding box center [264, 207] width 5 height 5
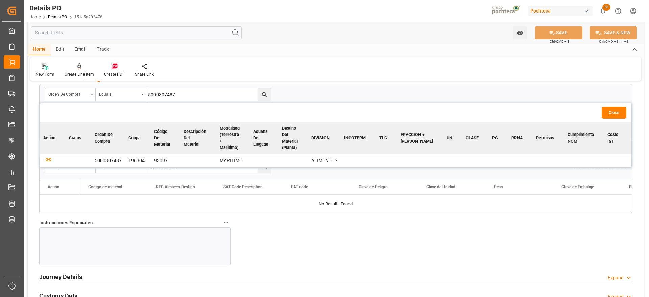
scroll to position [549, 0]
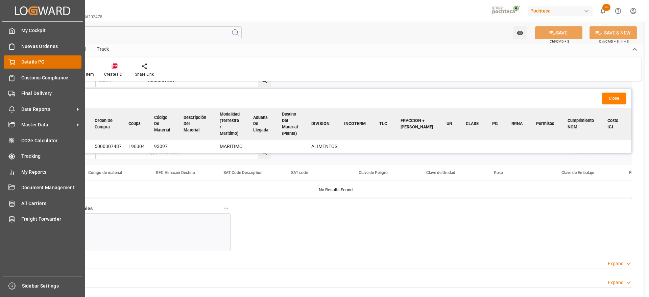
click at [32, 61] on span "Details PO" at bounding box center [51, 61] width 61 height 7
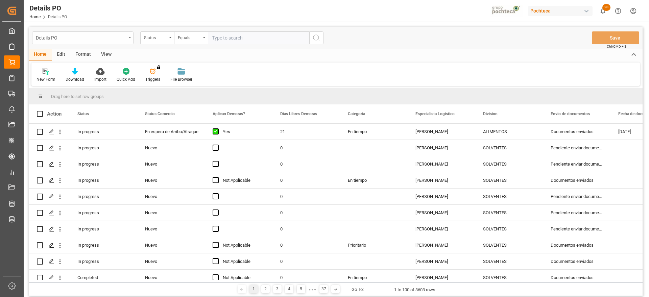
click at [117, 36] on div "Details PO" at bounding box center [81, 37] width 90 height 8
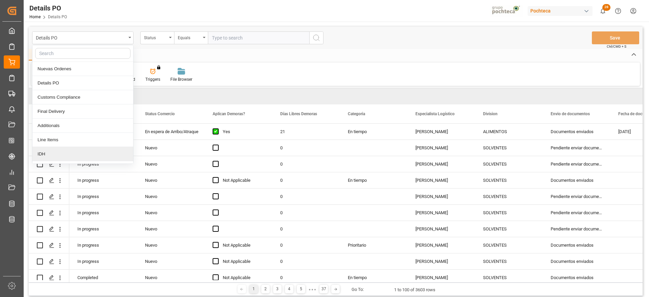
click at [67, 151] on div "IDH" at bounding box center [82, 154] width 101 height 14
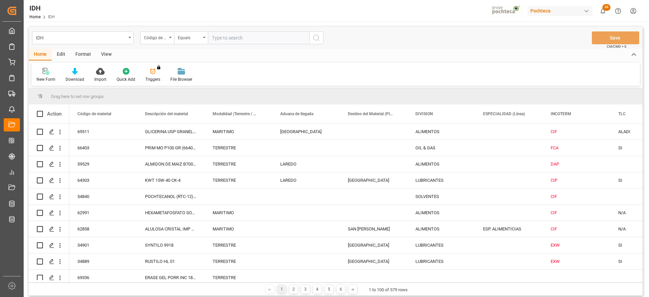
click at [233, 37] on input "text" at bounding box center [258, 37] width 101 height 13
paste input "93097"
type input "93097"
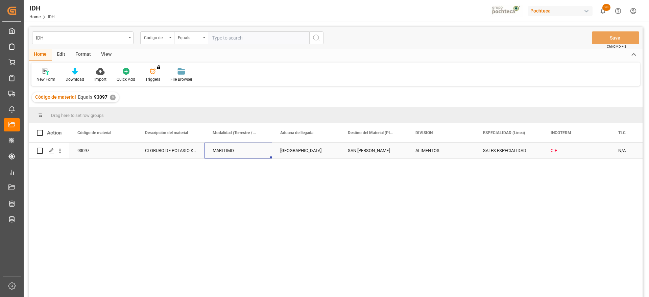
click at [231, 154] on div "MARITIMO" at bounding box center [239, 151] width 68 height 16
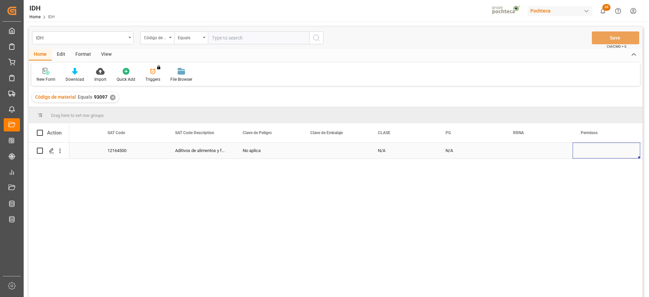
scroll to position [0, 781]
click at [244, 157] on div "Press SPACE to select this row." at bounding box center [269, 151] width 68 height 16
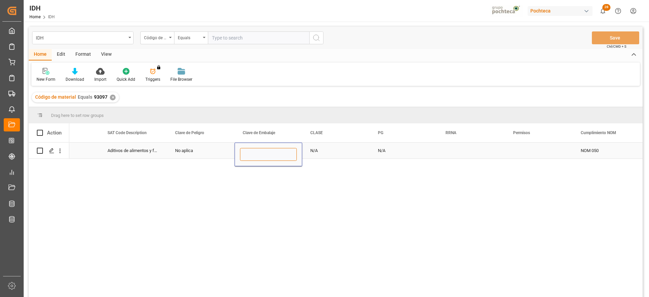
click at [245, 156] on input "Press SPACE to select this row." at bounding box center [268, 154] width 57 height 13
type input "Z01"
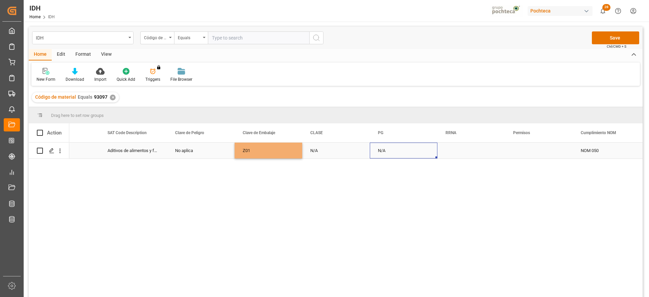
click at [371, 149] on div "N/A" at bounding box center [404, 151] width 68 height 16
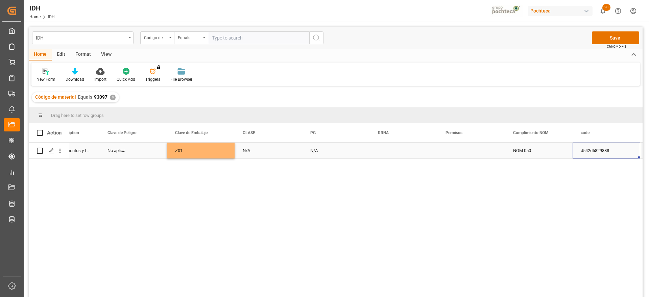
scroll to position [0, 917]
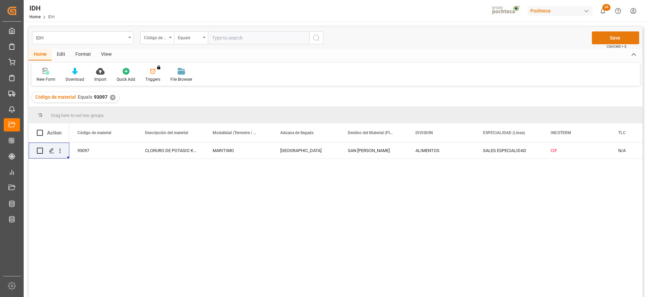
click at [630, 36] on button "Save" at bounding box center [615, 37] width 47 height 13
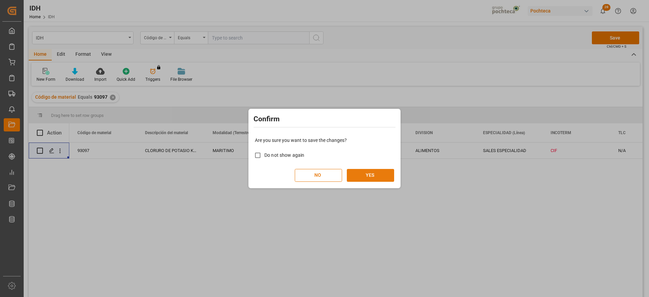
click at [368, 173] on button "YES" at bounding box center [370, 175] width 47 height 13
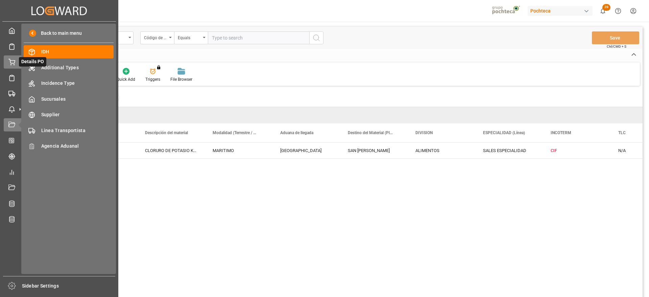
click at [10, 63] on icon at bounding box center [12, 61] width 6 height 4
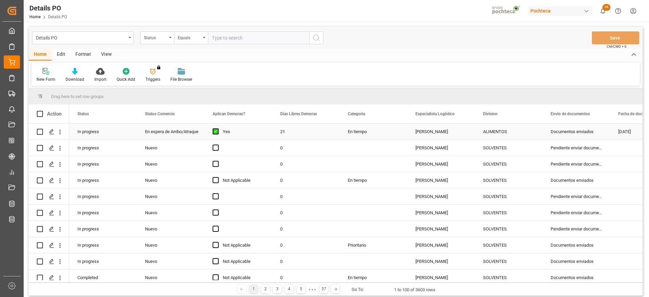
click at [354, 133] on div "En tiempo" at bounding box center [374, 132] width 68 height 16
click at [49, 131] on div "Press SPACE to select this row." at bounding box center [51, 132] width 10 height 13
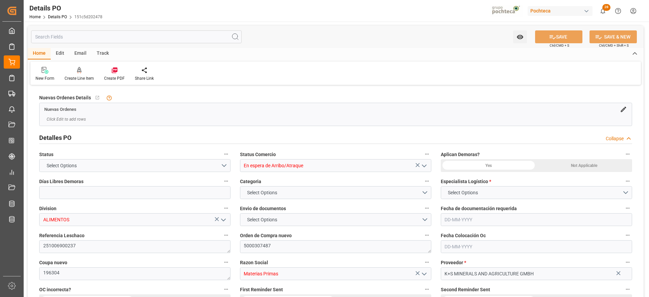
type input "21"
type input "17-09-2025"
type input "07-08-2025"
type input "17-09-2025"
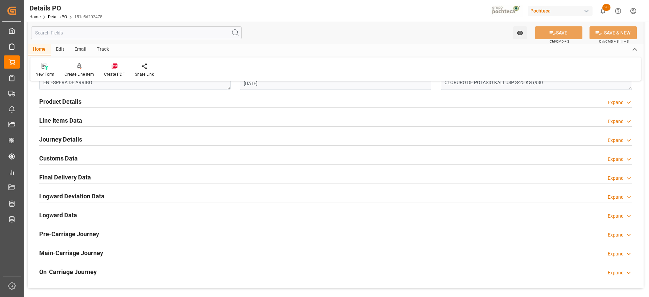
click at [62, 121] on h2 "Line Items Data" at bounding box center [60, 120] width 43 height 9
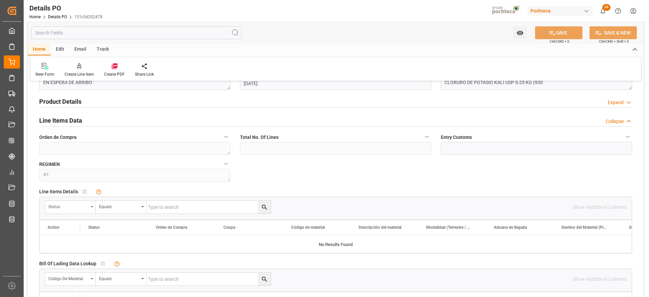
click at [73, 209] on div "Status" at bounding box center [68, 206] width 40 height 8
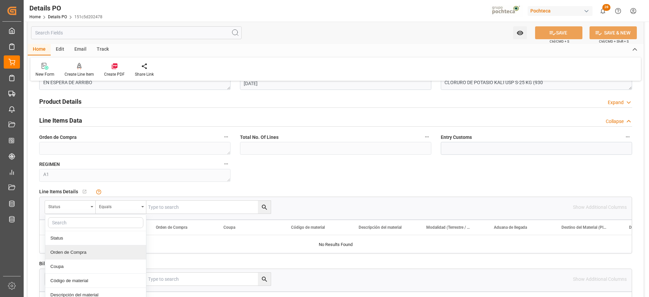
click at [78, 254] on div "Orden de Compra" at bounding box center [95, 252] width 101 height 14
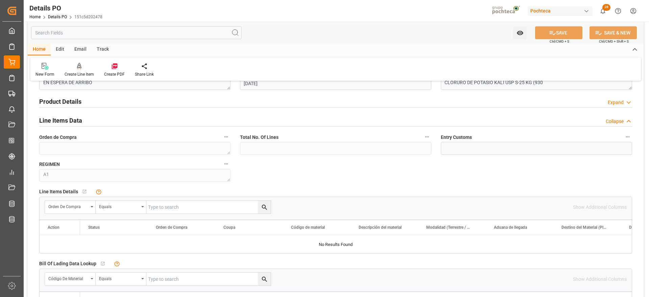
click at [166, 210] on input "text" at bounding box center [208, 207] width 124 height 13
paste input "93097"
type input "93097"
drag, startPoint x: 173, startPoint y: 207, endPoint x: 120, endPoint y: 207, distance: 53.4
click at [120, 207] on div "Orden de Compra Equals 93097" at bounding box center [158, 208] width 227 height 14
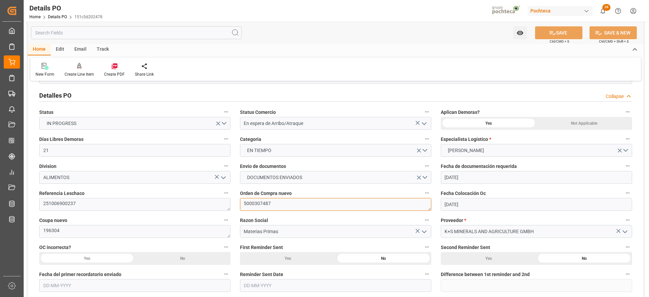
drag, startPoint x: 275, startPoint y: 203, endPoint x: 209, endPoint y: 203, distance: 65.3
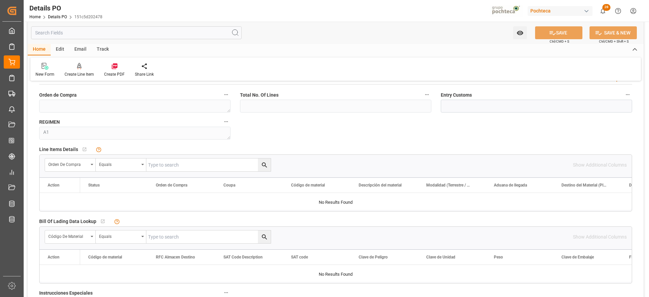
click at [176, 169] on input "text" at bounding box center [208, 165] width 124 height 13
paste input "5000307487"
type input "5000307487"
click at [266, 168] on icon "search button" at bounding box center [264, 165] width 7 height 7
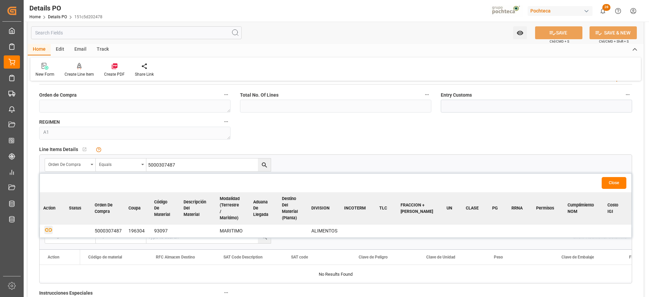
click at [49, 229] on icon "button" at bounding box center [48, 230] width 8 height 8
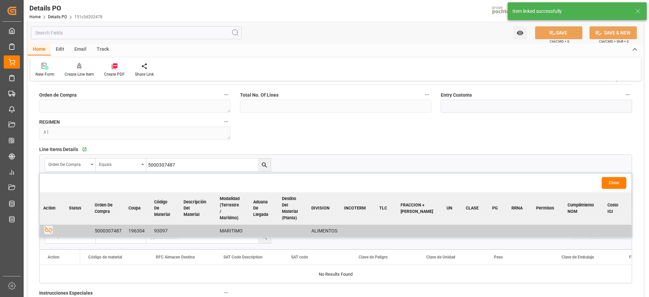
click at [618, 184] on button "Close" at bounding box center [614, 183] width 25 height 12
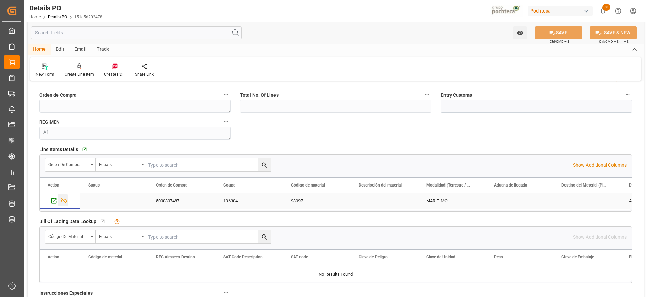
click at [63, 201] on icon "Press SPACE to select this row." at bounding box center [64, 200] width 7 height 7
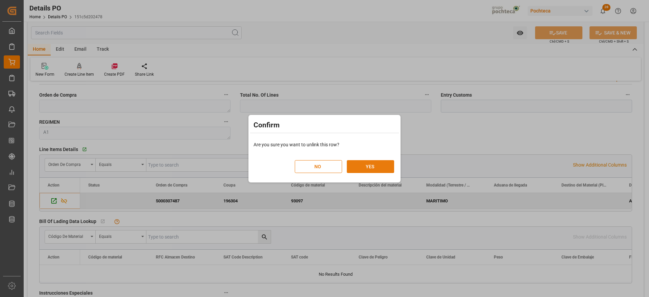
click at [364, 165] on button "YES" at bounding box center [370, 166] width 47 height 13
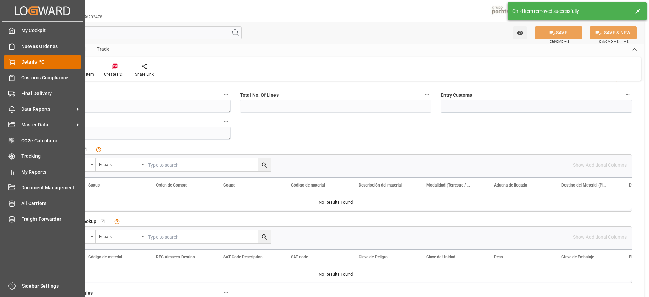
click at [24, 62] on span "Details PO" at bounding box center [51, 61] width 61 height 7
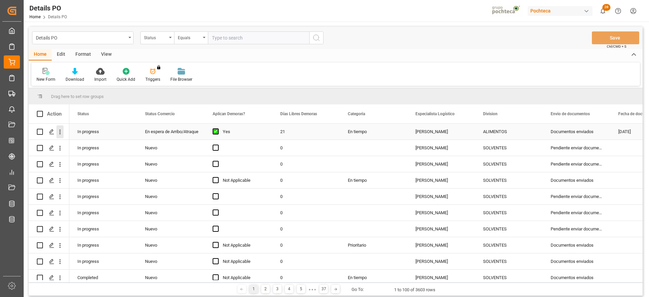
click at [58, 132] on icon "open menu" at bounding box center [59, 131] width 7 height 7
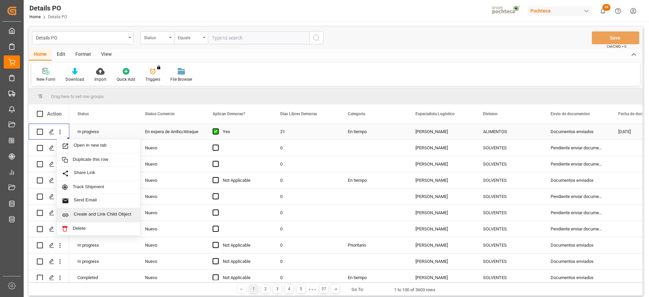
click at [97, 210] on div "Create and Link Child Object" at bounding box center [99, 215] width 84 height 14
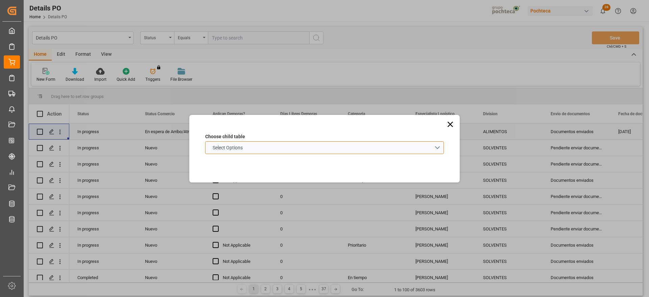
click at [264, 145] on schema "Select Options" at bounding box center [324, 147] width 239 height 13
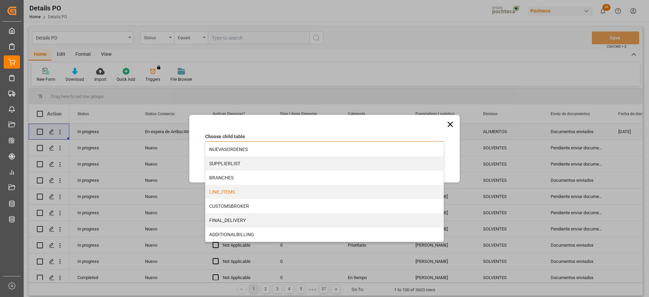
click at [250, 195] on div "LINE_ITEMS" at bounding box center [325, 192] width 238 height 14
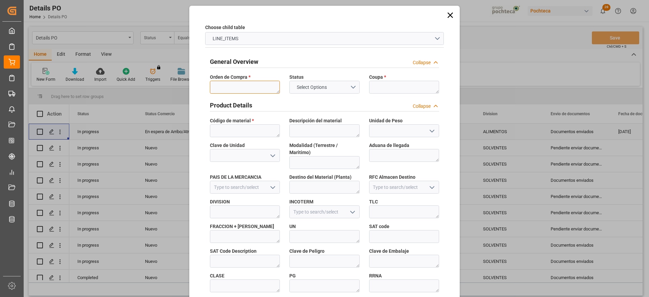
click at [240, 85] on textarea at bounding box center [245, 87] width 70 height 13
paste textarea "5000307487"
type textarea "5000307487"
click at [385, 87] on textarea at bounding box center [404, 87] width 70 height 13
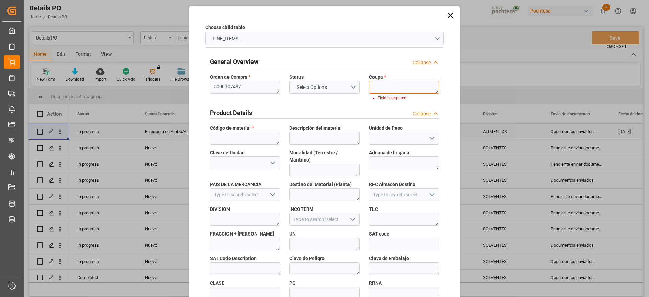
paste textarea "196304"
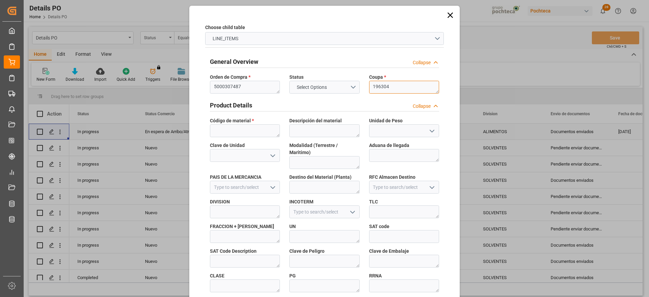
type textarea "196304"
click at [267, 132] on textarea at bounding box center [245, 130] width 70 height 13
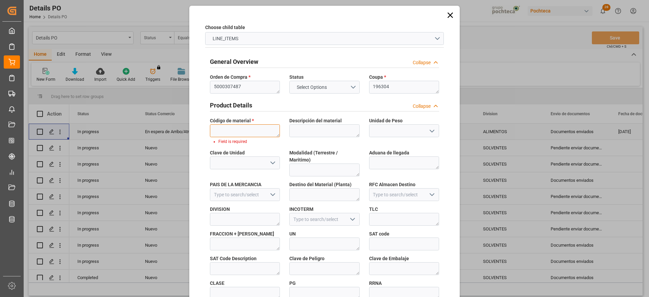
click at [244, 132] on textarea at bounding box center [245, 130] width 70 height 13
paste textarea "93097"
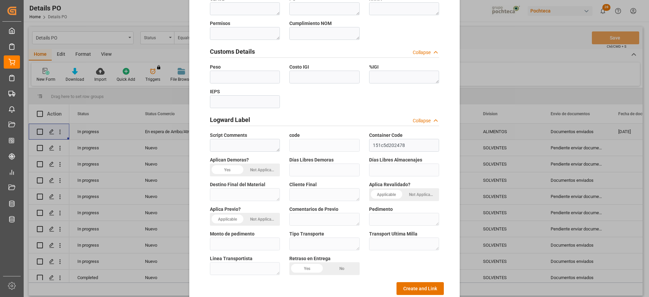
scroll to position [290, 0]
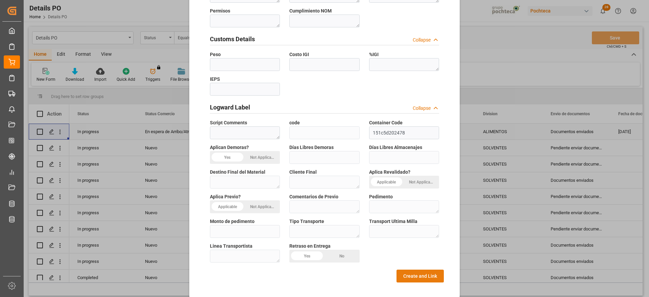
type textarea "93097"
click at [419, 272] on button "Create and Link" at bounding box center [420, 276] width 47 height 13
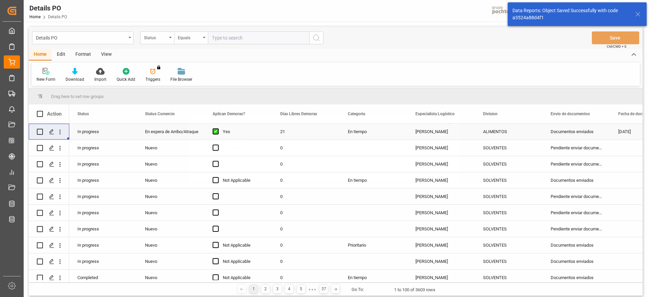
scroll to position [0, 0]
click at [51, 132] on icon "Press SPACE to select this row." at bounding box center [51, 131] width 5 height 5
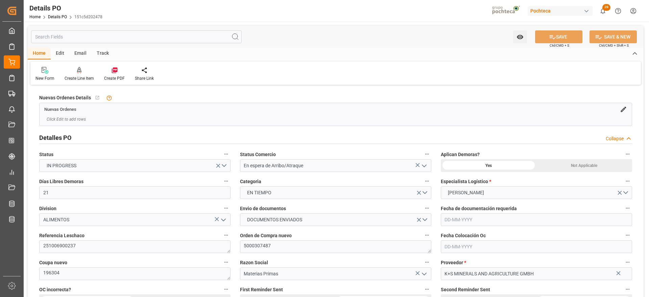
type input "21"
type input "1"
type input "17-09-2025"
type input "07-08-2025"
type input "17-09-2025"
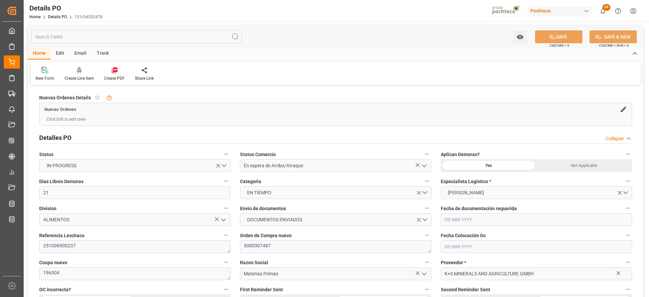
type input "17-09-2025"
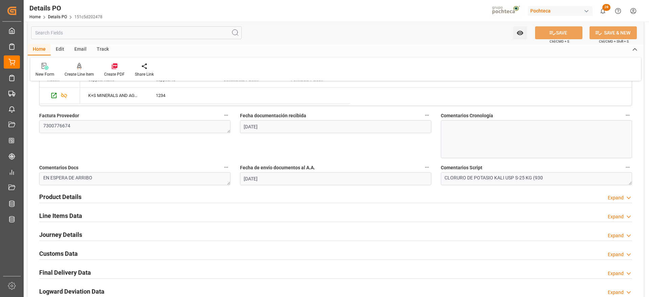
scroll to position [423, 0]
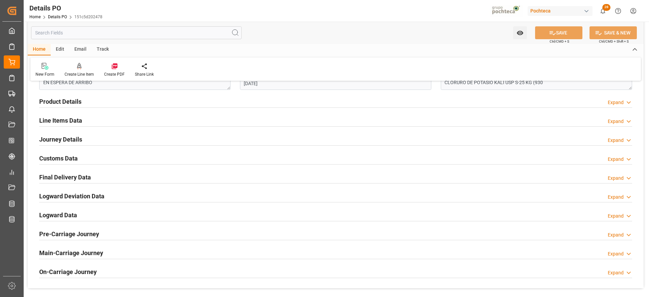
click at [62, 120] on h2 "Line Items Data" at bounding box center [60, 120] width 43 height 9
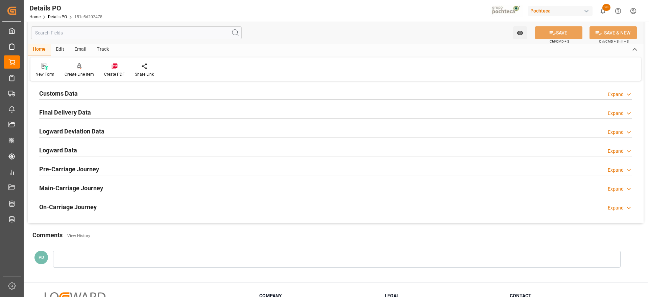
scroll to position [676, 0]
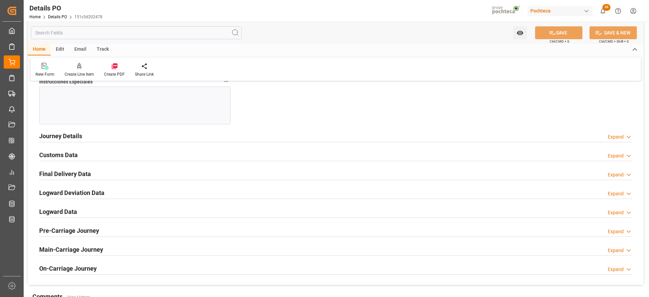
click at [60, 154] on h2 "Customs Data" at bounding box center [58, 154] width 39 height 9
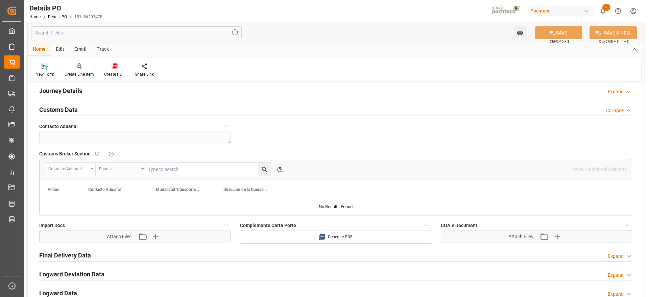
scroll to position [803, 0]
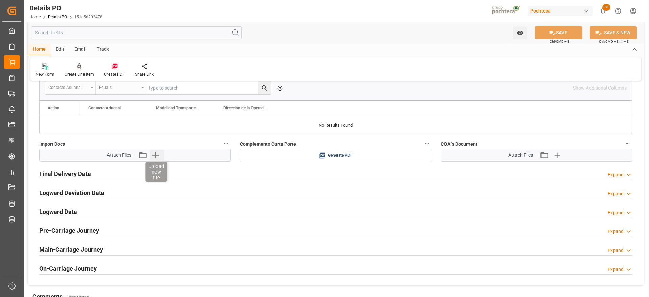
click at [153, 156] on icon "button" at bounding box center [155, 155] width 11 height 11
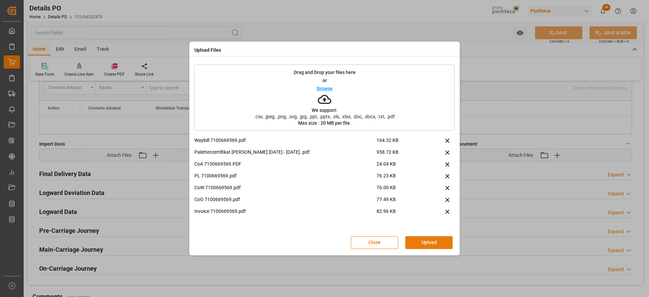
click at [425, 241] on button "Upload" at bounding box center [428, 242] width 47 height 13
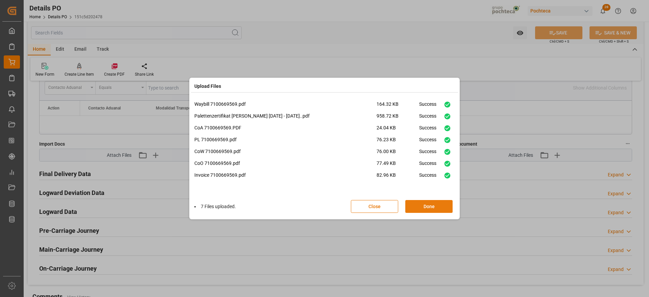
click at [426, 206] on button "Done" at bounding box center [428, 206] width 47 height 13
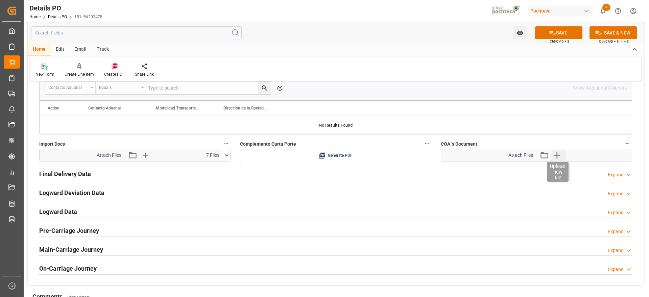
click at [556, 154] on icon "button" at bounding box center [557, 155] width 11 height 11
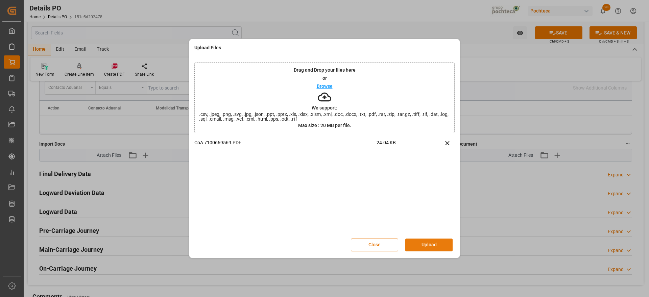
click at [433, 250] on button "Upload" at bounding box center [428, 245] width 47 height 13
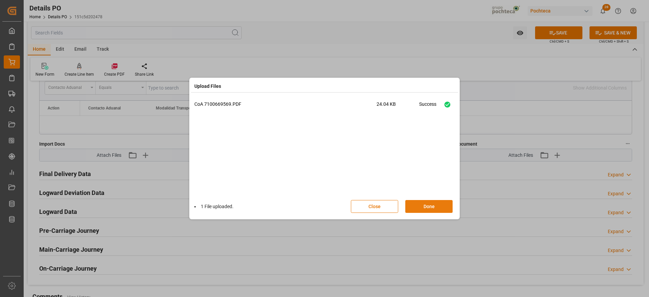
click at [417, 206] on button "Done" at bounding box center [428, 206] width 47 height 13
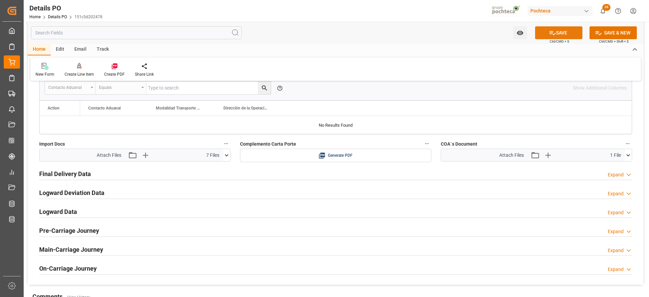
click at [555, 31] on button "SAVE" at bounding box center [558, 32] width 47 height 13
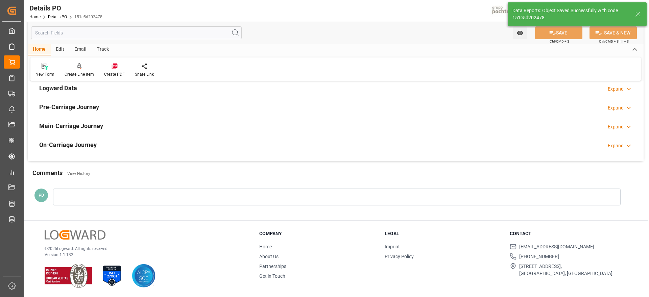
type textarea "EN ESPERA DE ARRIBO"
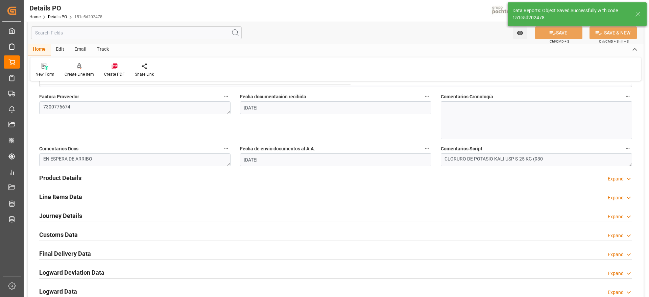
scroll to position [296, 0]
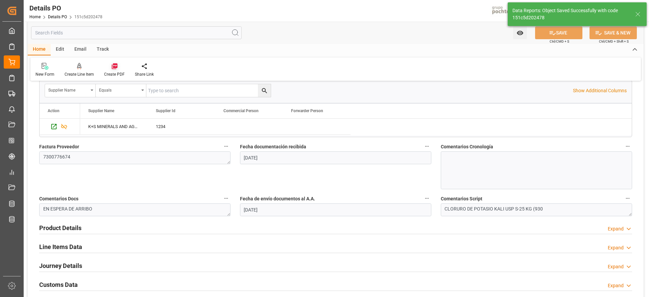
click at [113, 70] on div "Create PDF" at bounding box center [114, 70] width 31 height 15
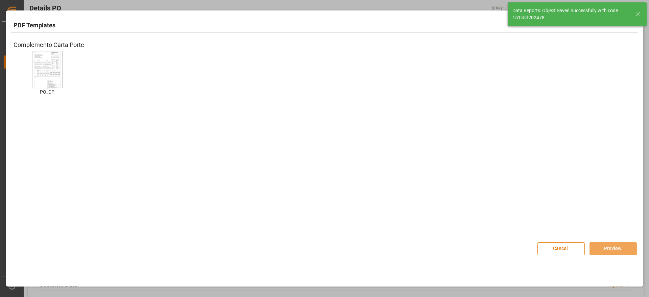
click at [56, 76] on img at bounding box center [47, 69] width 27 height 38
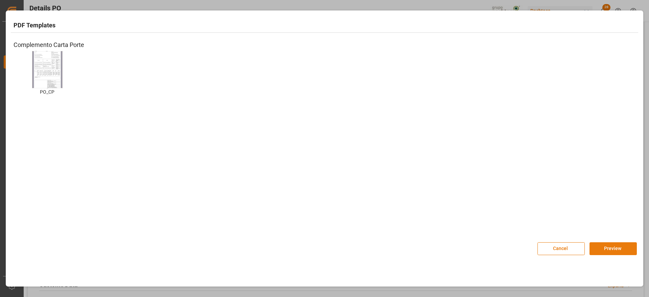
click at [611, 248] on button "Preview" at bounding box center [613, 248] width 47 height 13
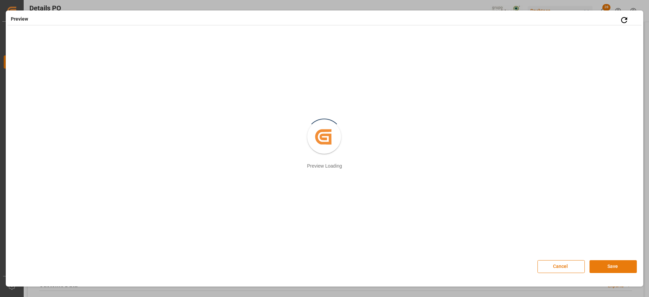
click at [614, 266] on button "Save" at bounding box center [613, 266] width 47 height 13
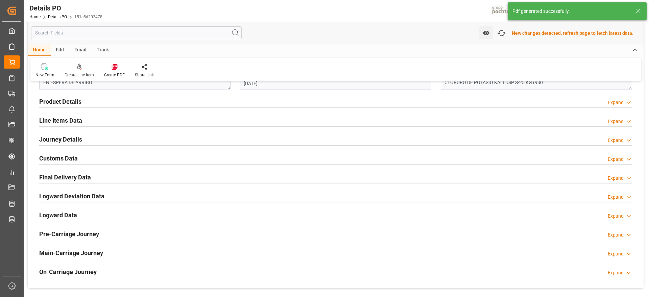
scroll to position [424, 0]
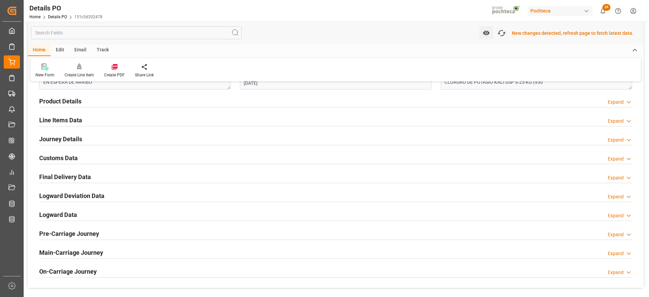
click at [65, 158] on h2 "Customs Data" at bounding box center [58, 158] width 39 height 9
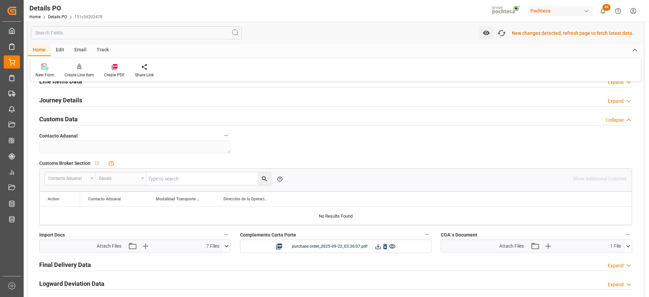
scroll to position [508, 0]
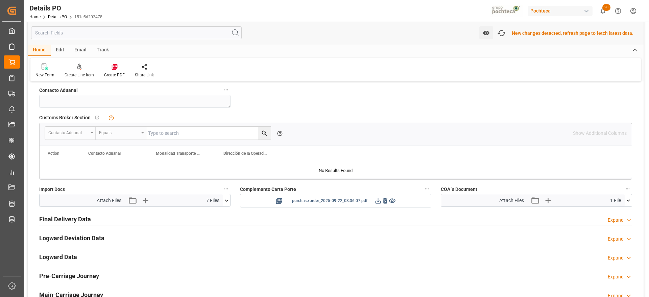
click at [376, 202] on icon at bounding box center [378, 200] width 7 height 7
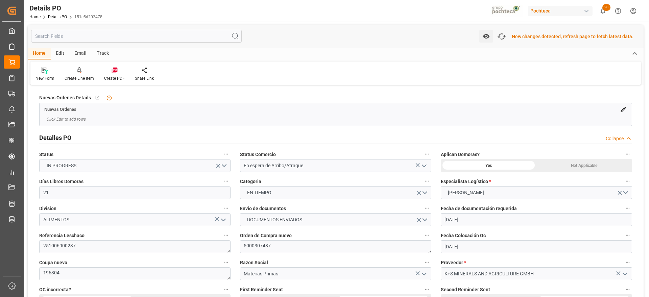
scroll to position [0, 0]
click at [502, 39] on icon "button" at bounding box center [501, 37] width 11 height 11
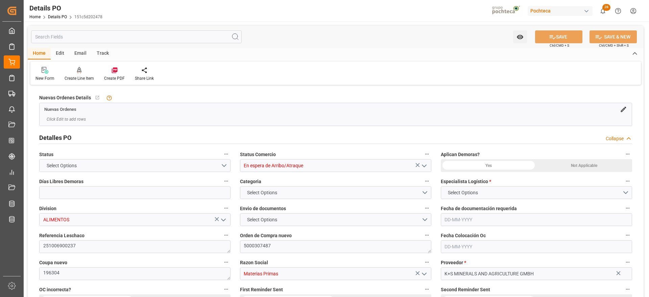
type input "En espera de Arribo/Atraque"
type input "ALIMENTOS"
type textarea "251006900237"
type textarea "5000307487"
type textarea "196304"
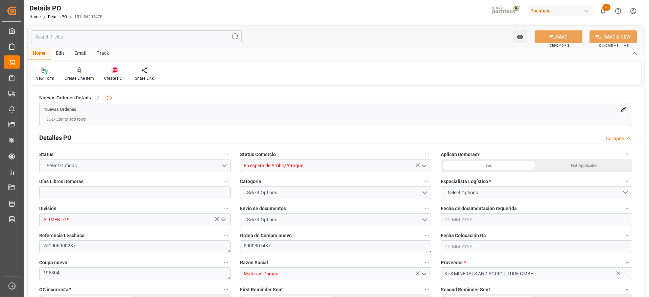
type input "Materias Primas"
type input "K+S MINERALS AND AGRICULTURE GMBH"
type textarea "7300776674"
type textarea "EN ESPERA DE ARRIBO"
type textarea "CLORURO DE POTASIO KALI USP S-25 KG (930"
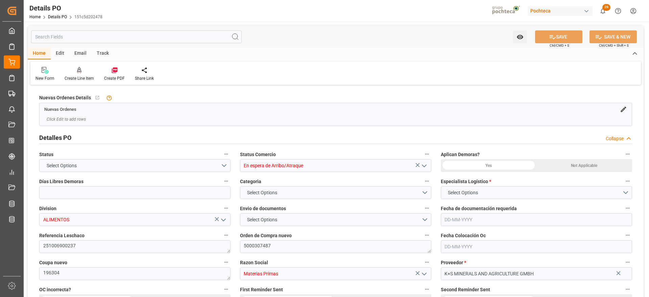
type input "21"
type input "17-09-2025"
type input "07-08-2025"
type input "17-09-2025"
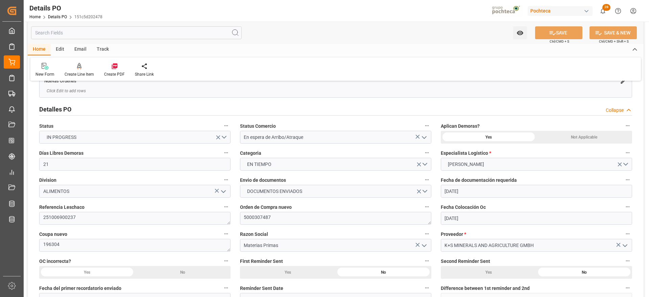
scroll to position [42, 0]
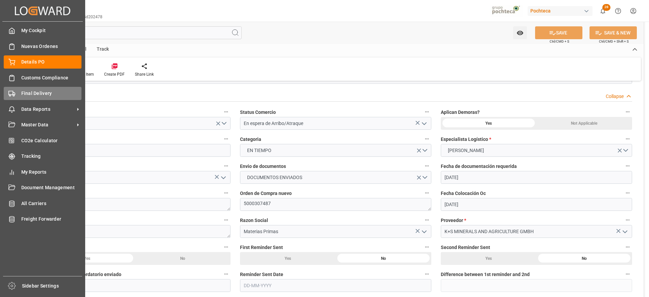
click at [39, 91] on span "Final Delivery" at bounding box center [51, 93] width 61 height 7
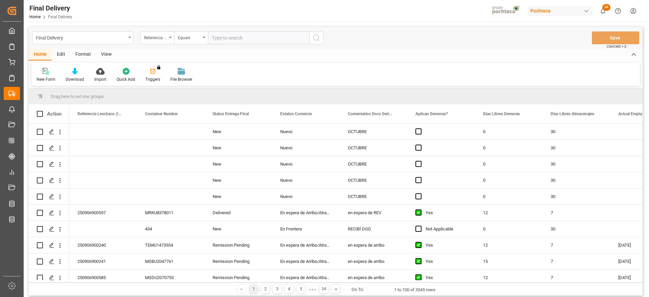
click at [226, 38] on input "text" at bounding box center [258, 37] width 101 height 13
click at [157, 37] on div "Referencia Leschaco (Impo)" at bounding box center [155, 37] width 23 height 8
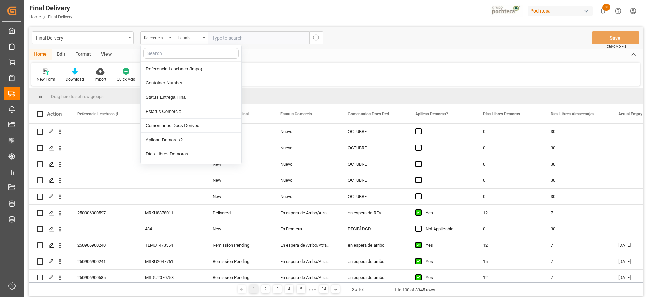
click at [161, 53] on input "text" at bounding box center [190, 53] width 95 height 11
type input "ORDE"
drag, startPoint x: 169, startPoint y: 49, endPoint x: 118, endPoint y: 50, distance: 51.4
click at [118, 50] on div "Final Delivery Referencia Leschaco (Impo) ORDE Fecha Contenedor Descargado Oper…" at bounding box center [336, 162] width 614 height 270
click at [257, 37] on input "text" at bounding box center [258, 37] width 101 height 13
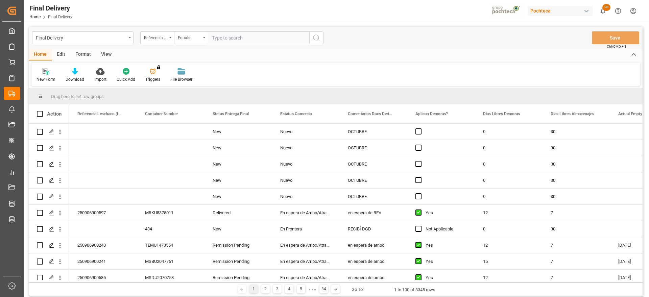
click at [248, 39] on input "text" at bounding box center [258, 37] width 101 height 13
paste input "251006900237"
type input "251006900237"
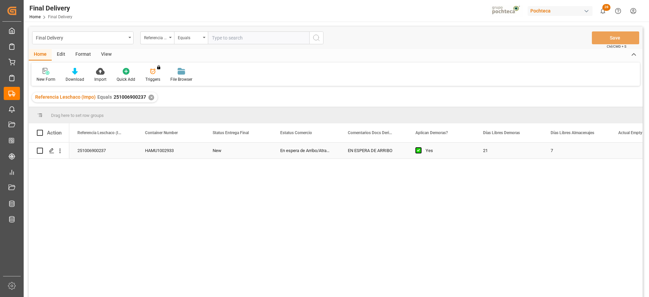
click at [139, 147] on div "HAMU1002933" at bounding box center [171, 151] width 68 height 16
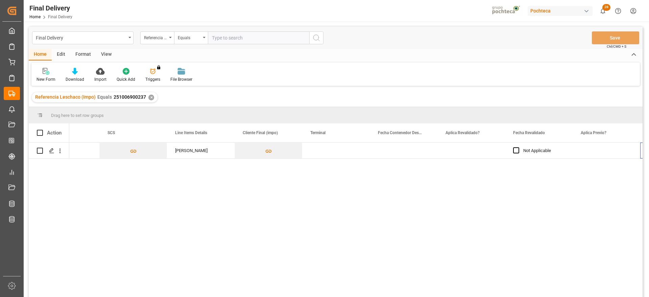
scroll to position [0, 714]
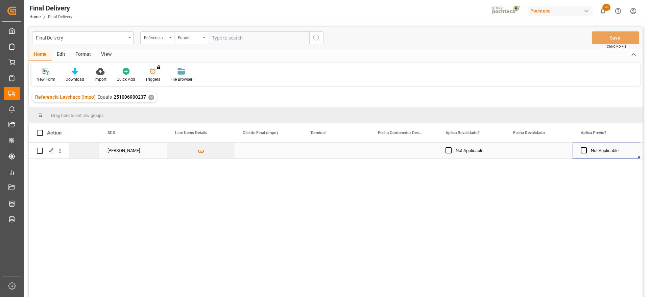
click at [331, 147] on div "Press SPACE to select this row." at bounding box center [336, 151] width 68 height 16
click at [341, 149] on div "Press SPACE to select this row." at bounding box center [336, 151] width 68 height 16
click at [340, 150] on input "Press SPACE to select this row." at bounding box center [336, 154] width 57 height 13
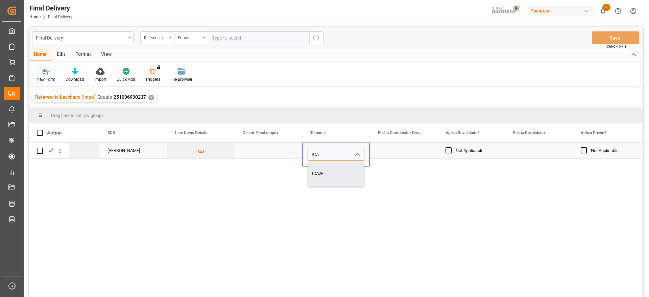
type input "ICAVE"
click at [412, 152] on div "Press SPACE to select this row." at bounding box center [404, 151] width 68 height 16
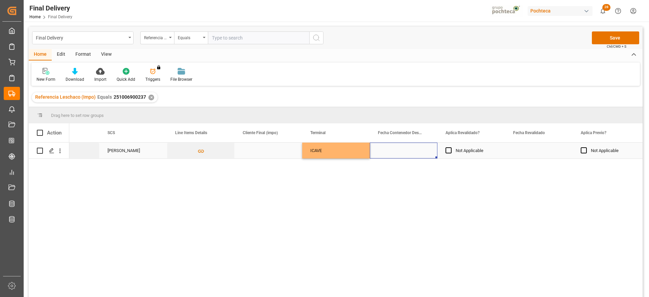
click at [545, 151] on div "Press SPACE to select this row." at bounding box center [539, 151] width 68 height 16
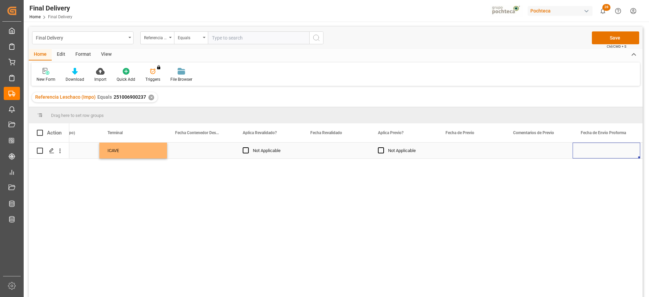
scroll to position [0, 984]
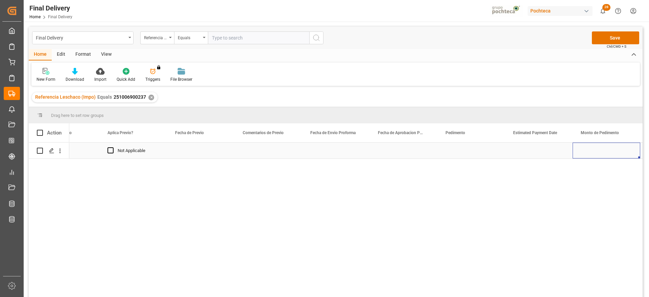
click at [338, 153] on div "Press SPACE to select this row." at bounding box center [336, 151] width 68 height 16
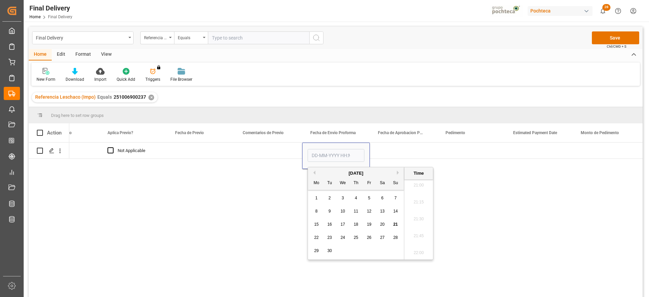
click at [319, 238] on span "22" at bounding box center [316, 237] width 4 height 5
type input "22-09-2025 00:00"
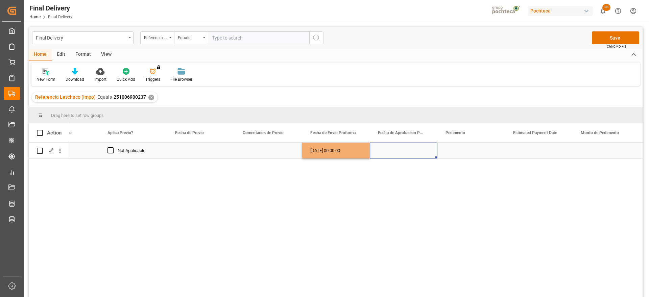
click at [403, 153] on div "Press SPACE to select this row." at bounding box center [404, 151] width 68 height 16
click at [356, 153] on div "22-09-2025 00:00:00" at bounding box center [336, 151] width 68 height 16
click at [397, 151] on div "Press SPACE to select this row." at bounding box center [404, 151] width 68 height 16
click at [466, 156] on div "Press SPACE to select this row." at bounding box center [472, 151] width 68 height 16
click at [464, 155] on div "Press SPACE to select this row." at bounding box center [472, 151] width 68 height 16
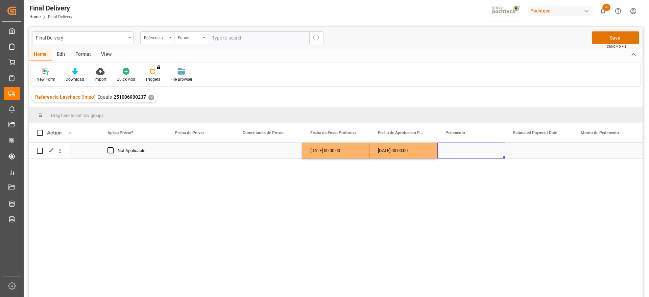
click at [464, 155] on div "Press SPACE to select this row." at bounding box center [472, 151] width 68 height 16
click at [464, 155] on input "Press SPACE to select this row." at bounding box center [471, 154] width 57 height 13
paste input "25 43 1742 5002853"
type input "25 43 1742 5002853"
click at [535, 151] on div "Press SPACE to select this row." at bounding box center [539, 151] width 68 height 16
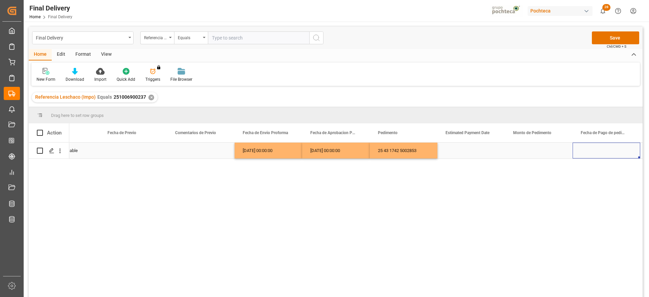
scroll to position [0, 1322]
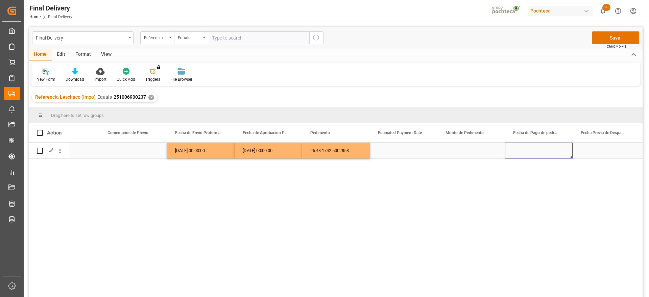
click at [520, 154] on div "Press SPACE to select this row." at bounding box center [539, 151] width 68 height 16
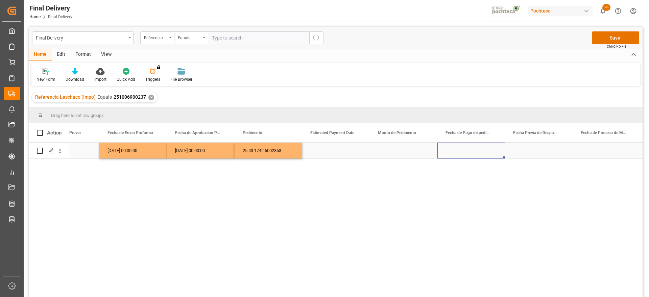
click at [528, 152] on div "Press SPACE to select this row." at bounding box center [539, 151] width 68 height 16
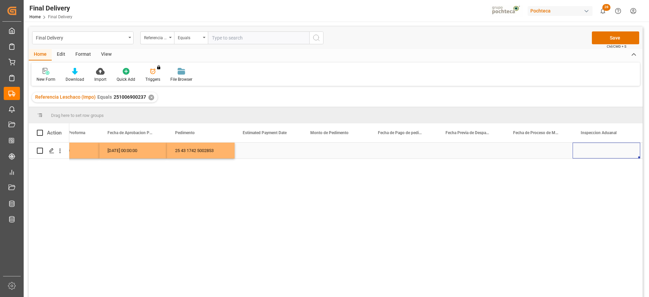
scroll to position [0, 1525]
click at [250, 150] on div "Press SPACE to select this row." at bounding box center [269, 151] width 68 height 16
click at [342, 150] on div "Press SPACE to select this row." at bounding box center [336, 151] width 68 height 16
click at [499, 156] on div "Press SPACE to select this row." at bounding box center [472, 151] width 68 height 16
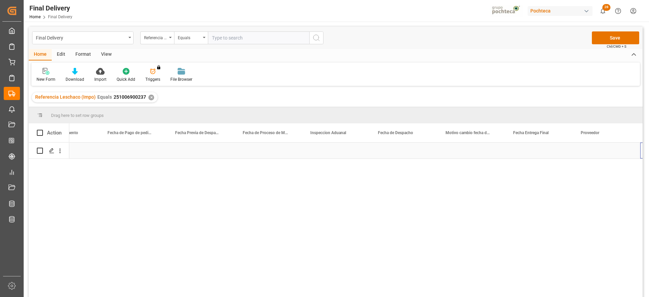
scroll to position [0, 1728]
click at [414, 148] on div "Press SPACE to select this row." at bounding box center [404, 151] width 68 height 16
click at [545, 154] on div "Press SPACE to select this row." at bounding box center [539, 151] width 68 height 16
click at [557, 150] on div "Press SPACE to select this row." at bounding box center [539, 151] width 68 height 16
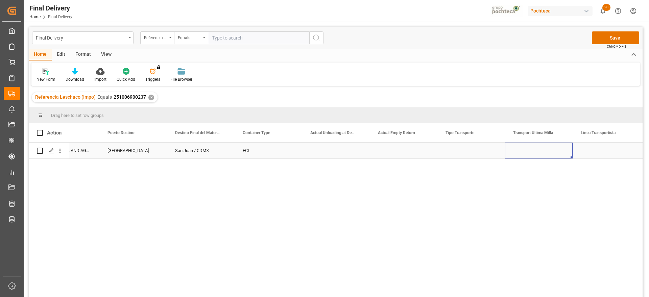
click at [557, 150] on div "Press SPACE to select this row." at bounding box center [539, 151] width 68 height 16
click at [560, 154] on button "Select" at bounding box center [539, 154] width 57 height 13
click at [534, 174] on div "Leschaco" at bounding box center [539, 172] width 49 height 7
click at [599, 149] on div "Press SPACE to select this row." at bounding box center [607, 151] width 68 height 16
click at [459, 148] on div "Press SPACE to select this row." at bounding box center [472, 151] width 68 height 16
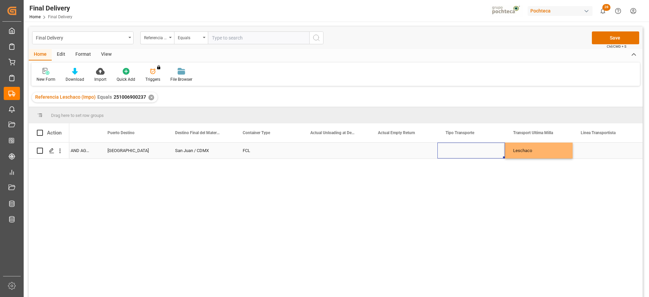
click at [459, 148] on div "Press SPACE to select this row." at bounding box center [472, 151] width 68 height 16
click at [493, 154] on button "Select" at bounding box center [471, 154] width 57 height 13
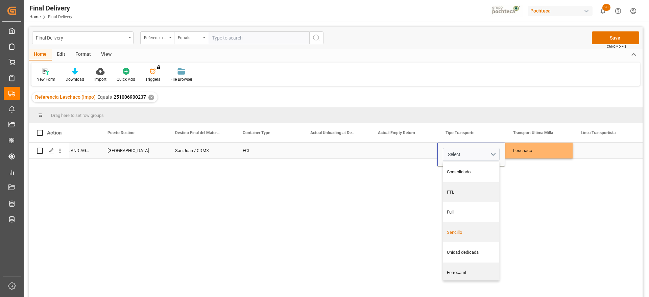
click at [461, 233] on div "Sencillo" at bounding box center [471, 232] width 49 height 7
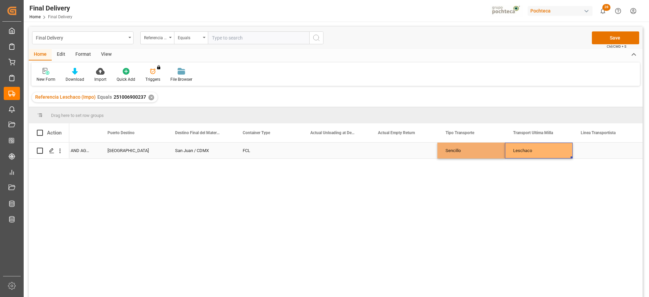
click at [532, 151] on div "Leschaco" at bounding box center [539, 151] width 68 height 16
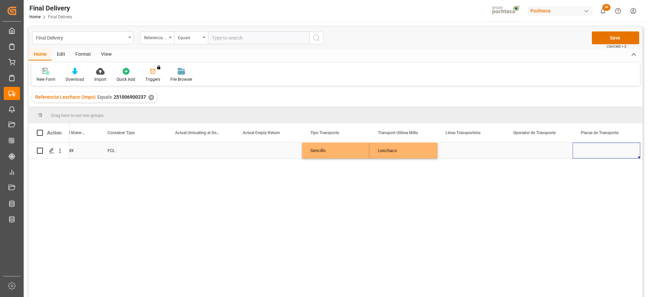
click at [476, 151] on div "Press SPACE to select this row." at bounding box center [472, 151] width 68 height 16
click at [532, 155] on div "Press SPACE to select this row." at bounding box center [539, 151] width 68 height 16
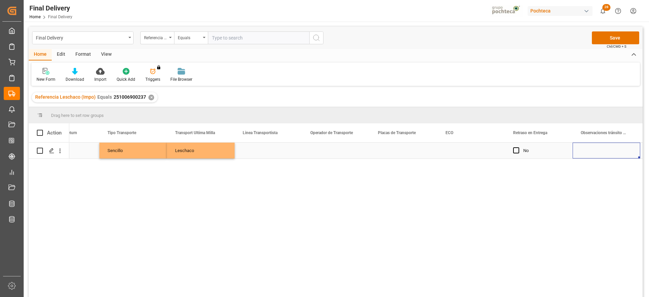
click at [350, 150] on div "Press SPACE to select this row." at bounding box center [336, 151] width 68 height 16
click at [409, 150] on div "Press SPACE to select this row." at bounding box center [404, 151] width 68 height 16
click at [457, 149] on div "Press SPACE to select this row." at bounding box center [472, 151] width 68 height 16
click at [614, 33] on button "Save" at bounding box center [615, 37] width 47 height 13
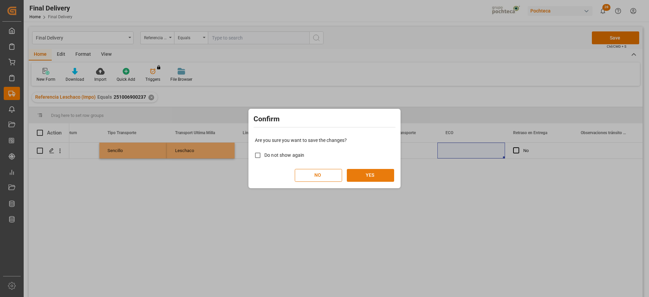
click at [372, 177] on button "YES" at bounding box center [370, 175] width 47 height 13
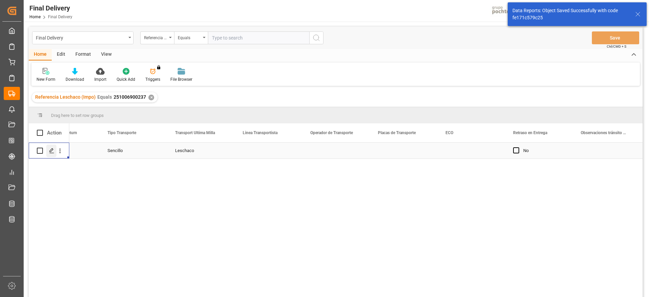
click at [51, 149] on polygon "Press SPACE to select this row." at bounding box center [51, 150] width 3 height 3
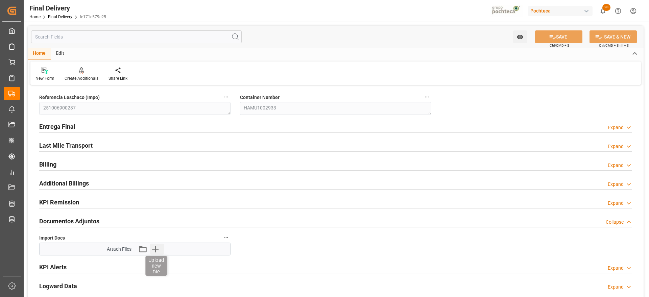
click at [157, 249] on icon "button" at bounding box center [155, 249] width 11 height 11
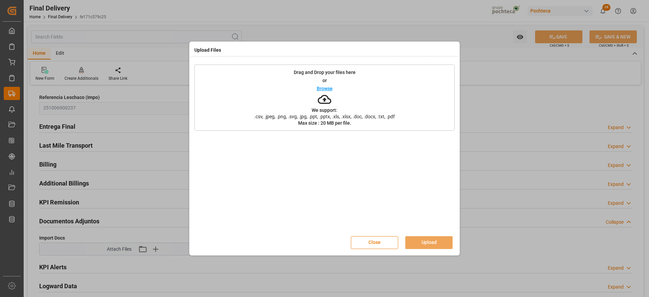
click at [379, 240] on button "Close" at bounding box center [374, 242] width 47 height 13
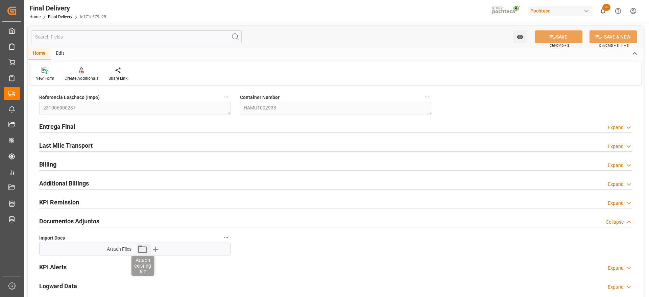
click at [141, 250] on icon "button" at bounding box center [142, 249] width 11 height 11
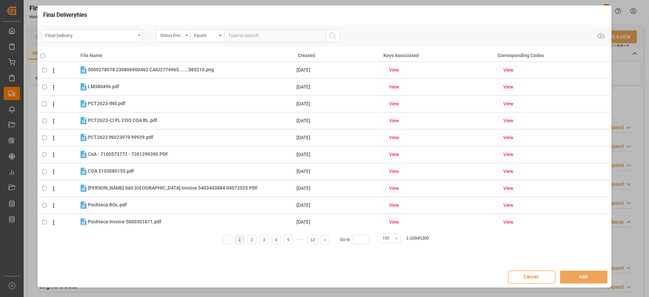
click at [108, 36] on div "Final Delivery" at bounding box center [90, 35] width 90 height 8
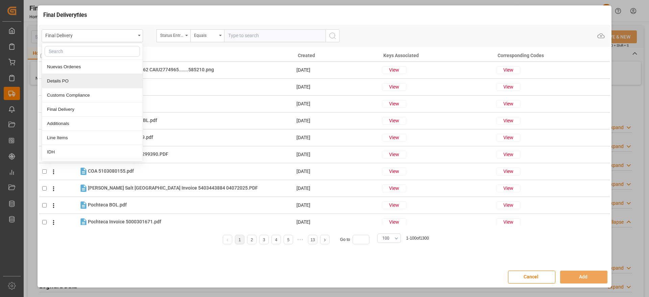
click at [86, 82] on div "Details PO" at bounding box center [92, 81] width 101 height 14
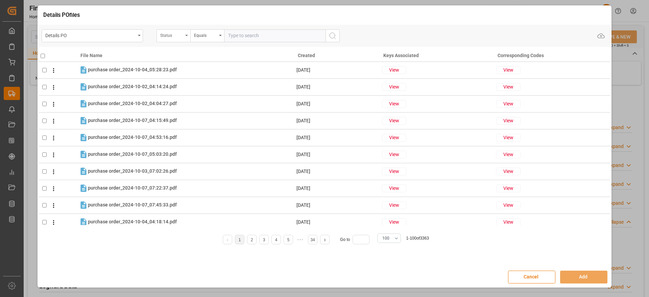
click at [177, 36] on div "Status" at bounding box center [171, 35] width 23 height 8
click at [180, 51] on input "text" at bounding box center [207, 51] width 95 height 11
type input "ORD"
click at [200, 69] on div "Orden de Compra nuevo" at bounding box center [207, 67] width 101 height 14
click at [232, 39] on input "text" at bounding box center [274, 35] width 101 height 13
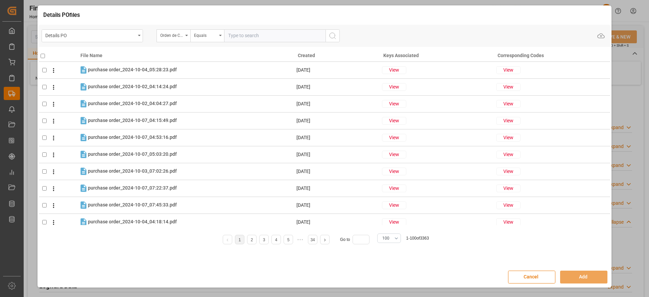
click at [254, 39] on input "text" at bounding box center [274, 35] width 101 height 13
paste input "5000307487"
type input "5000307487"
click at [335, 34] on circle "search button" at bounding box center [332, 35] width 5 height 5
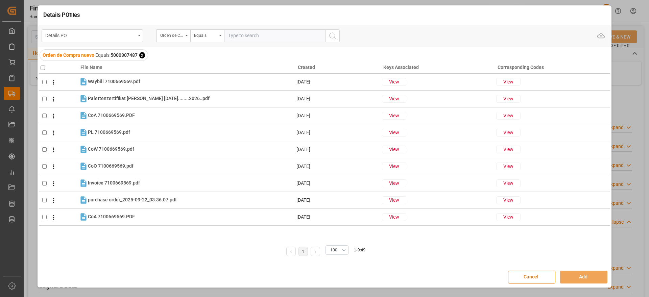
click at [42, 67] on input "checkbox" at bounding box center [43, 68] width 4 height 4
checkbox input "true"
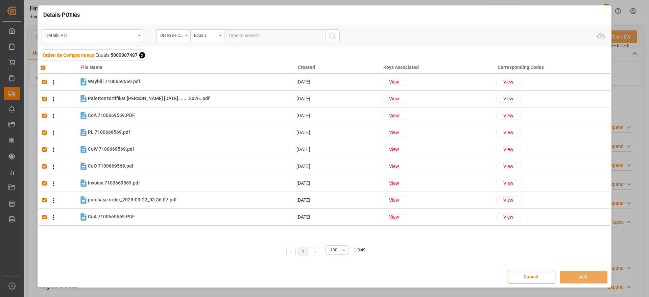
checkbox input "true"
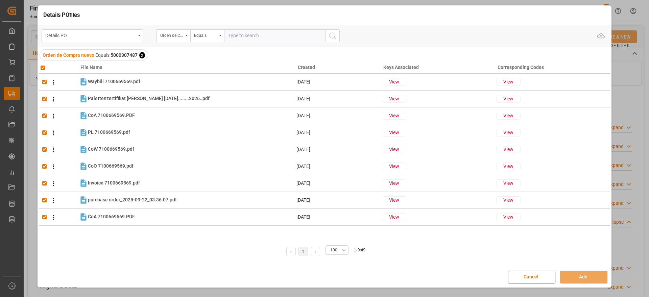
checkbox input "true"
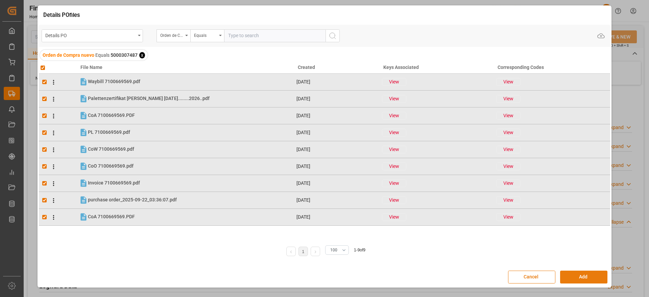
click at [581, 274] on button "Add" at bounding box center [583, 277] width 47 height 13
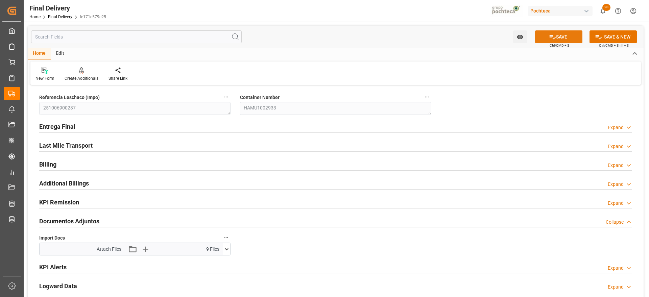
click at [562, 36] on button "SAVE" at bounding box center [558, 36] width 47 height 13
click at [226, 249] on icon at bounding box center [226, 249] width 7 height 7
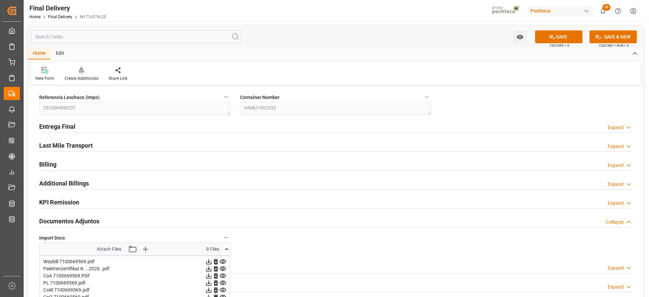
click at [226, 249] on icon at bounding box center [226, 249] width 7 height 7
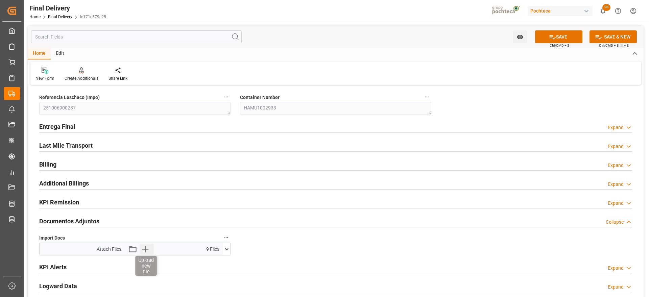
click at [146, 247] on icon "button" at bounding box center [145, 249] width 11 height 11
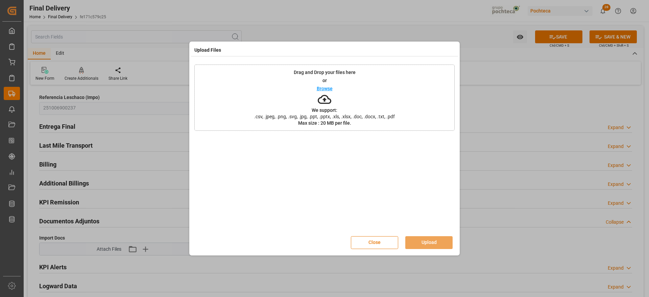
click at [381, 244] on button "Close" at bounding box center [374, 242] width 47 height 13
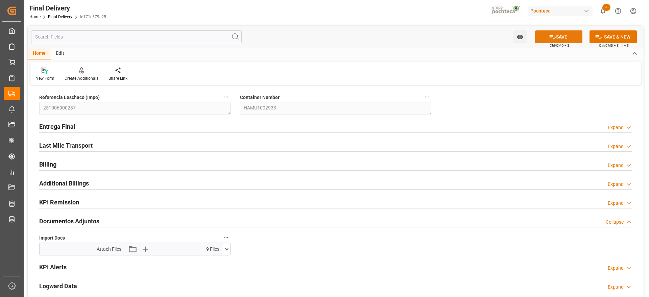
click at [558, 32] on button "SAVE" at bounding box center [558, 36] width 47 height 13
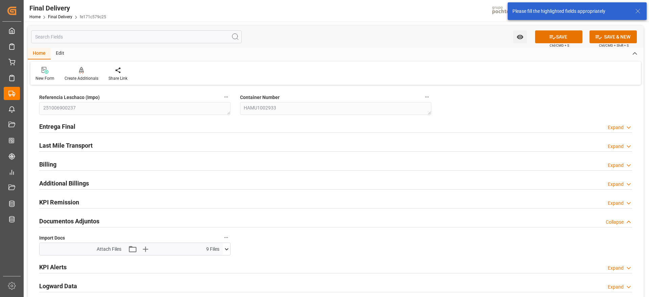
click at [639, 11] on icon at bounding box center [638, 11] width 8 height 8
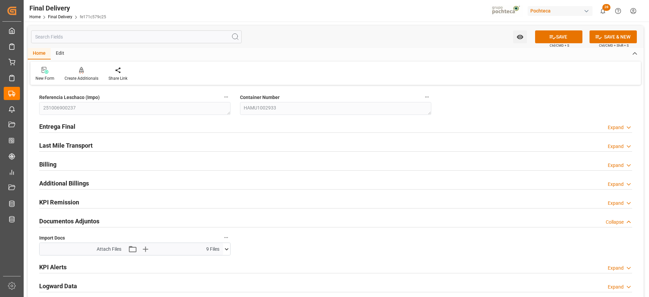
click at [226, 247] on icon at bounding box center [226, 249] width 7 height 7
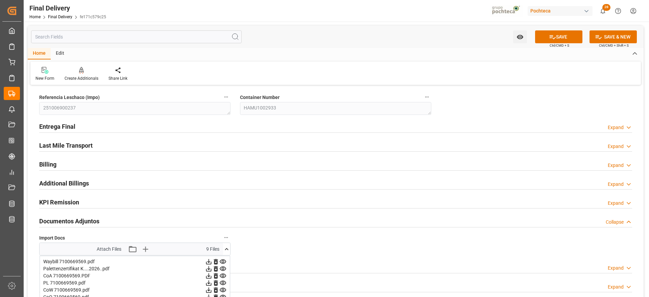
click at [227, 246] on icon at bounding box center [226, 249] width 7 height 7
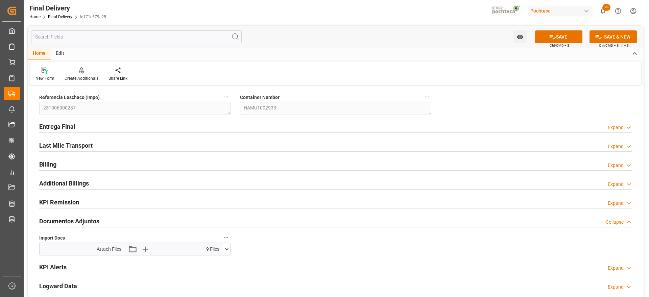
click at [80, 126] on div "Entrega Final Expand" at bounding box center [335, 126] width 593 height 13
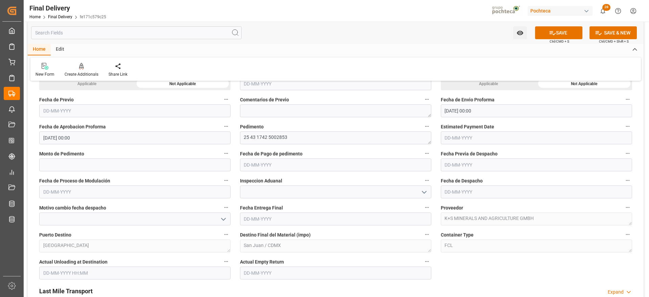
scroll to position [465, 0]
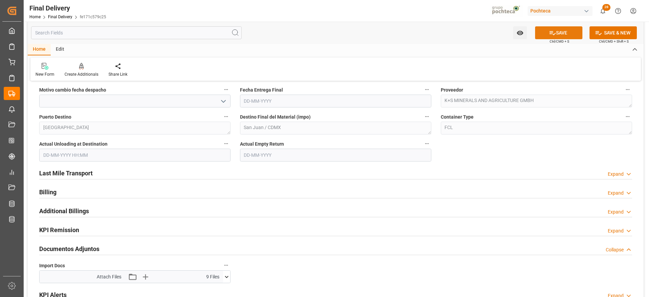
click at [556, 31] on button "SAVE" at bounding box center [558, 32] width 47 height 13
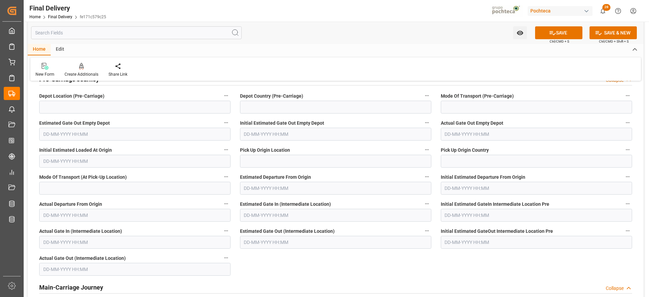
scroll to position [507, 0]
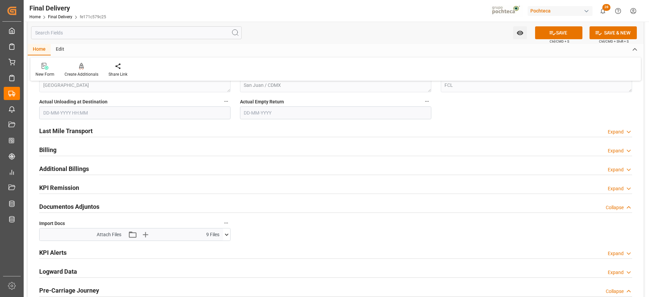
click at [64, 131] on h2 "Last Mile Transport" at bounding box center [65, 130] width 53 height 9
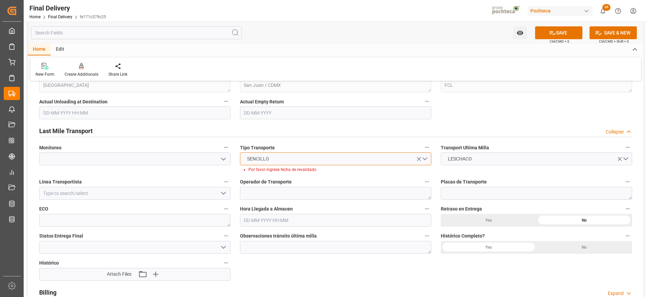
click at [425, 159] on button "SENCILLO" at bounding box center [335, 159] width 191 height 13
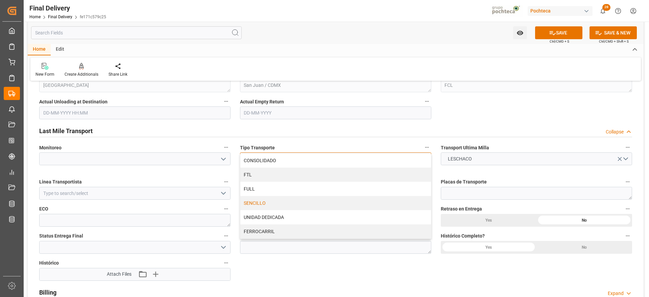
click at [315, 205] on div "SENCILLO" at bounding box center [335, 203] width 191 height 14
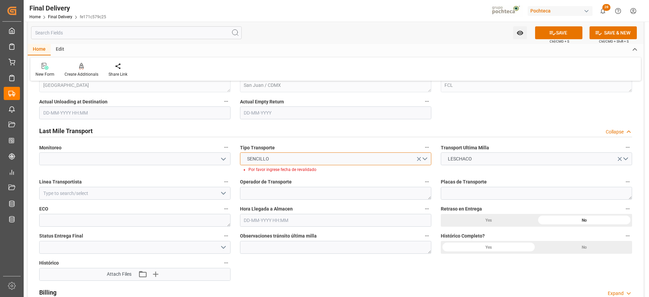
click at [282, 159] on button "SENCILLO" at bounding box center [335, 159] width 191 height 13
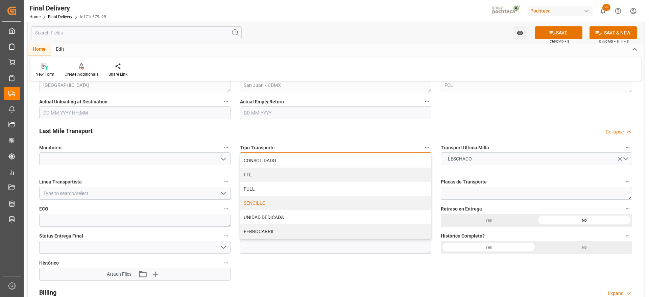
click at [284, 161] on div "CONSOLIDADO" at bounding box center [335, 161] width 191 height 14
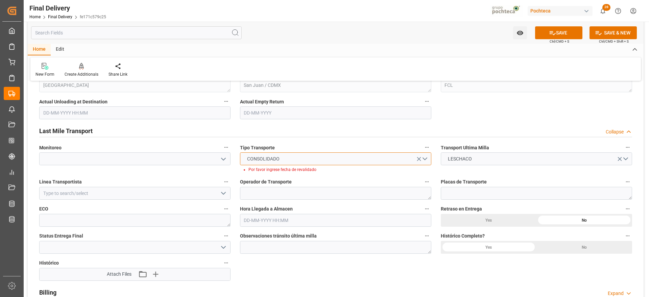
click at [427, 156] on button "CONSOLIDADO" at bounding box center [335, 159] width 191 height 13
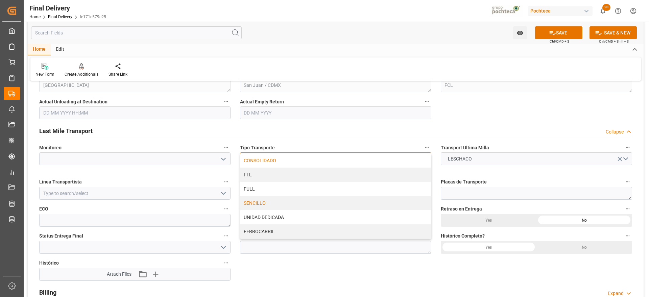
click at [274, 202] on div "SENCILLO" at bounding box center [335, 203] width 191 height 14
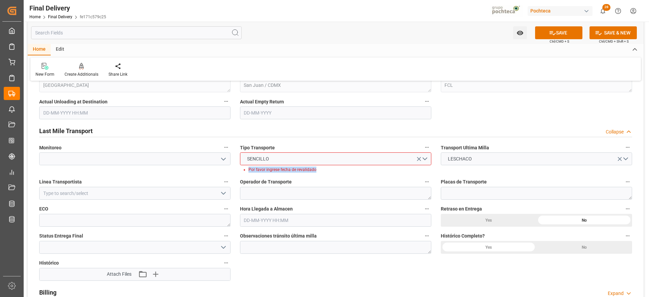
drag, startPoint x: 270, startPoint y: 168, endPoint x: 247, endPoint y: 168, distance: 23.0
click at [247, 168] on ul "Por favor ingrese fecha de revalidado" at bounding box center [337, 170] width 189 height 6
click at [286, 157] on button "SENCILLO" at bounding box center [335, 159] width 191 height 13
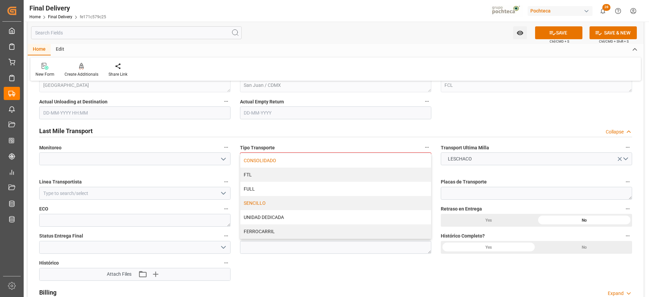
click at [291, 153] on div "CONSOLIDADO FTL FULL SENCILLO UNIDAD DEDICADA FERROCARRIL" at bounding box center [335, 196] width 191 height 86
click at [290, 160] on div "CONSOLIDADO" at bounding box center [335, 161] width 191 height 14
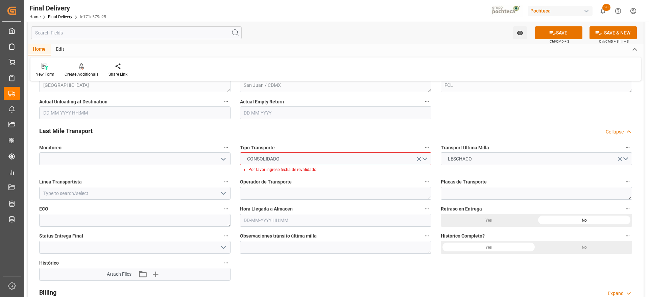
click at [419, 157] on icon "open menu" at bounding box center [419, 159] width 7 height 7
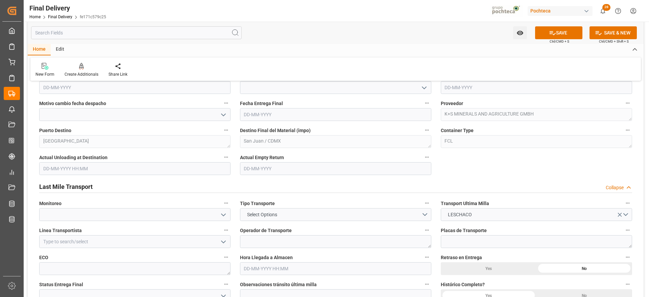
scroll to position [549, 0]
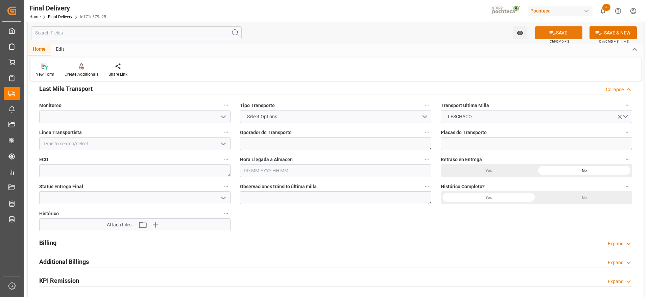
click at [571, 34] on button "SAVE" at bounding box center [558, 32] width 47 height 13
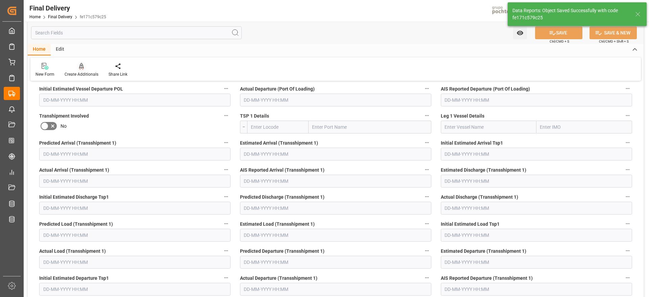
scroll to position [57, 0]
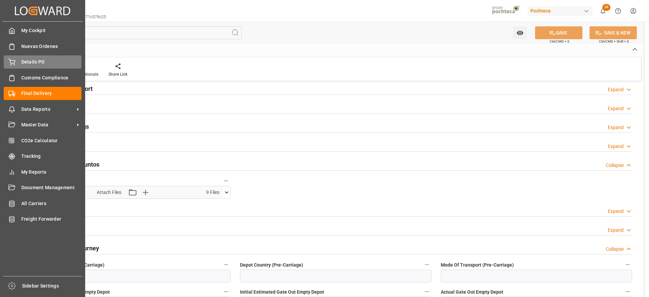
click at [22, 64] on span "Details PO" at bounding box center [51, 61] width 61 height 7
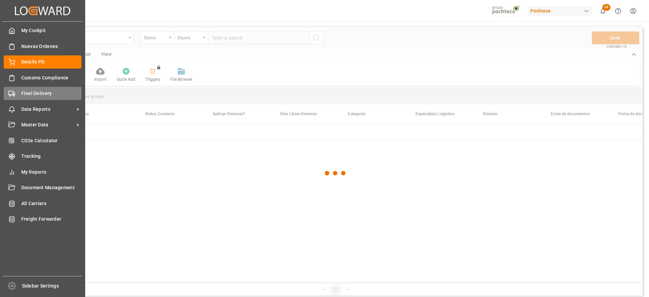
click at [34, 91] on span "Final Delivery" at bounding box center [51, 93] width 61 height 7
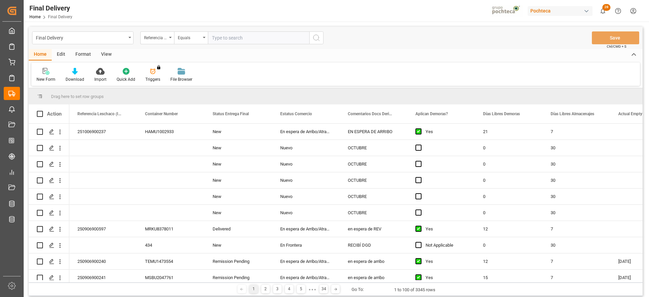
click at [106, 54] on div "View" at bounding box center [106, 54] width 21 height 11
click at [75, 77] on div "Standard Templates" at bounding box center [77, 79] width 34 height 6
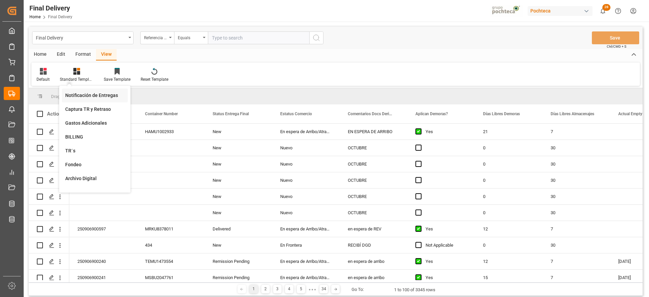
click at [87, 96] on div "Notificación de Entregas" at bounding box center [94, 95] width 59 height 7
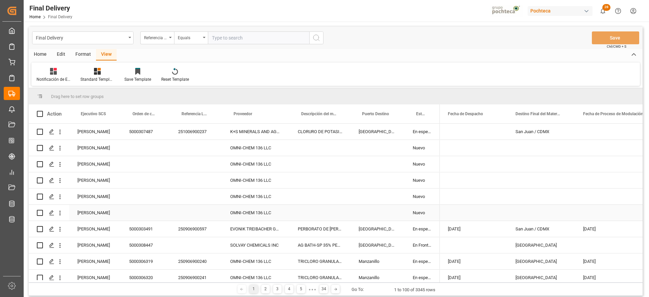
click at [278, 209] on div "OMNI-CHEM 136 LLC" at bounding box center [256, 213] width 68 height 16
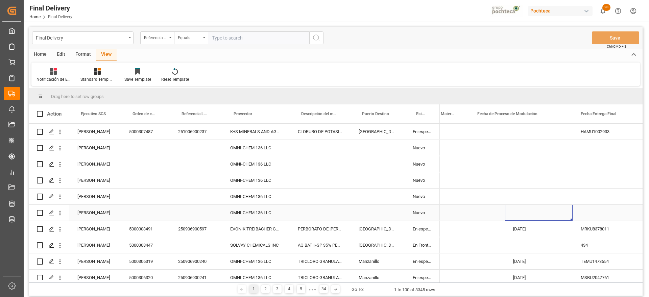
scroll to position [0, 173]
click at [563, 112] on span at bounding box center [562, 114] width 6 height 6
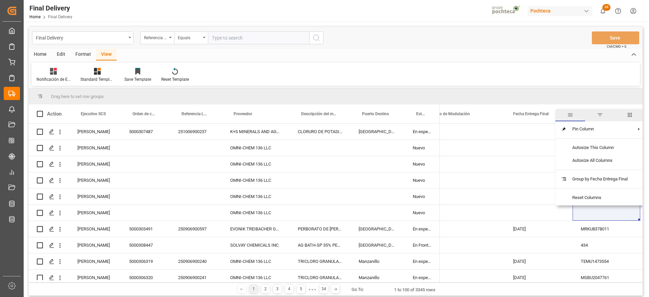
click at [603, 114] on span "filter" at bounding box center [600, 115] width 6 height 6
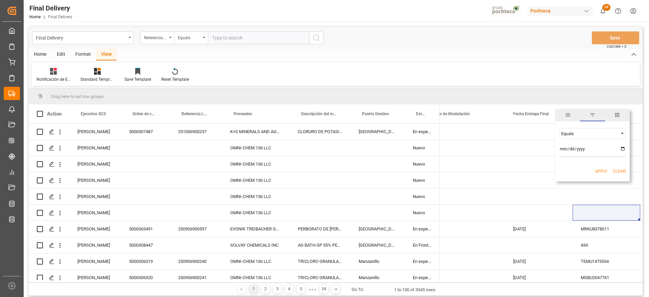
click at [624, 149] on input "date" at bounding box center [593, 151] width 66 height 14
type input "2025-09-22"
click at [604, 171] on button "Apply" at bounding box center [601, 171] width 13 height 7
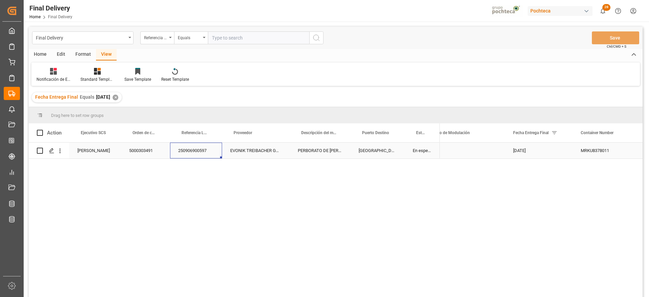
click at [190, 150] on div "250906900597" at bounding box center [196, 151] width 52 height 16
click at [48, 148] on div "Press SPACE to select this row." at bounding box center [51, 151] width 10 height 13
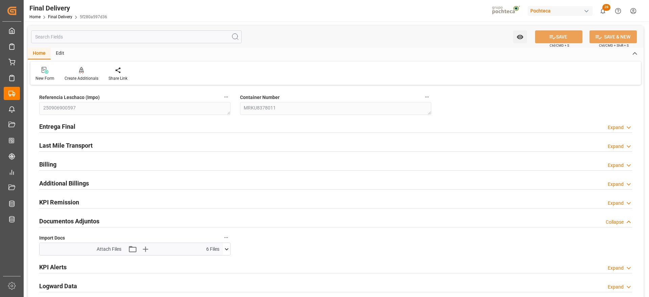
click at [227, 249] on icon at bounding box center [227, 249] width 4 height 2
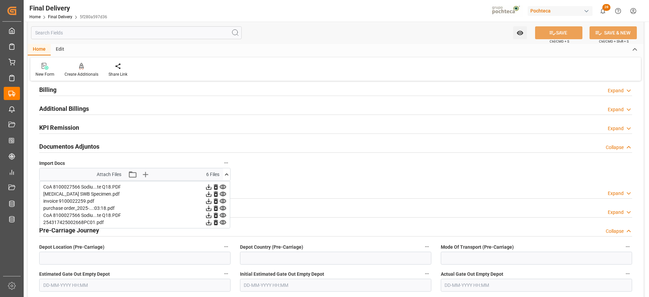
scroll to position [85, 0]
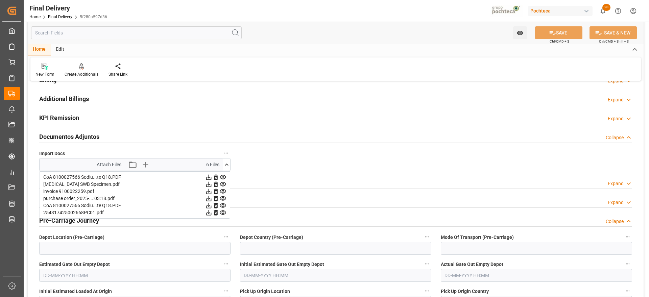
click at [225, 163] on icon at bounding box center [226, 164] width 7 height 7
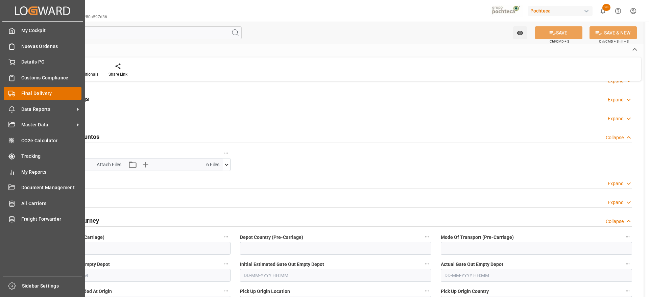
click at [47, 92] on span "Final Delivery" at bounding box center [51, 93] width 61 height 7
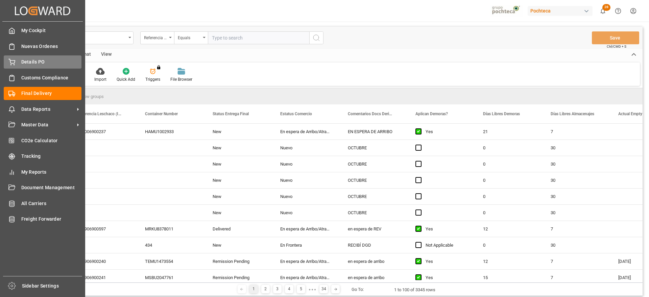
click at [26, 60] on span "Details PO" at bounding box center [51, 61] width 61 height 7
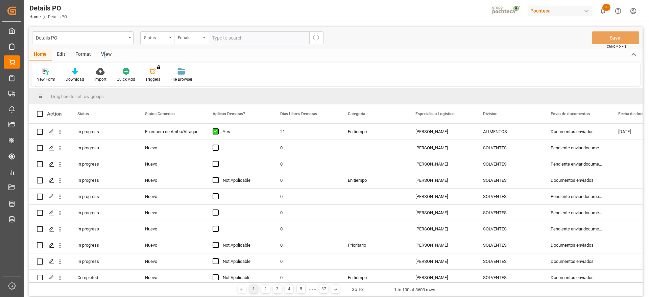
click at [104, 54] on div "View" at bounding box center [106, 54] width 21 height 11
click at [85, 55] on div "Format" at bounding box center [83, 54] width 26 height 11
click at [44, 80] on div "Filter Rows" at bounding box center [47, 79] width 20 height 6
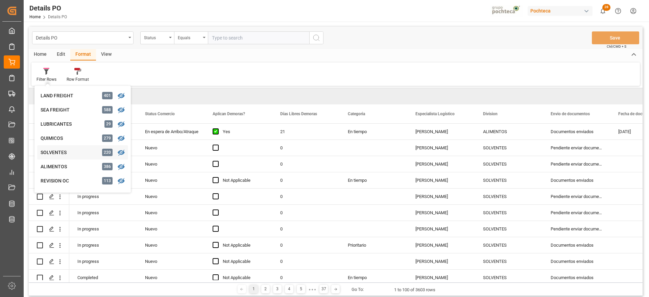
click at [62, 152] on div "SOLVENTES" at bounding box center [70, 152] width 59 height 7
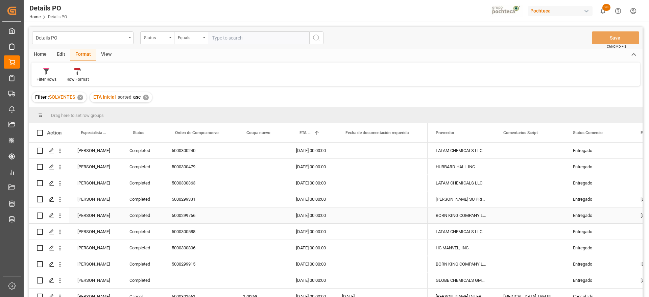
click at [135, 209] on div "Completed" at bounding box center [142, 216] width 42 height 16
click at [84, 213] on div "Paola Díaz López" at bounding box center [95, 216] width 52 height 16
click at [100, 159] on div "Aaron Moncada" at bounding box center [95, 167] width 52 height 16
click at [111, 134] on span at bounding box center [110, 133] width 6 height 6
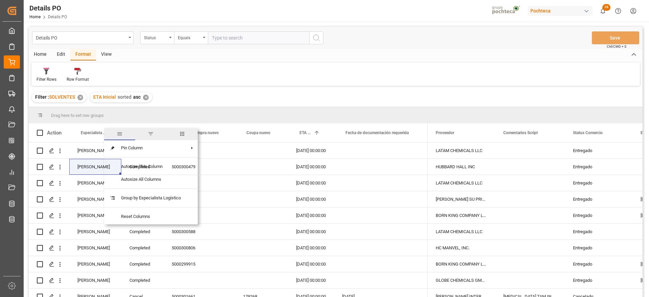
click at [152, 134] on span "filter" at bounding box center [151, 134] width 6 height 6
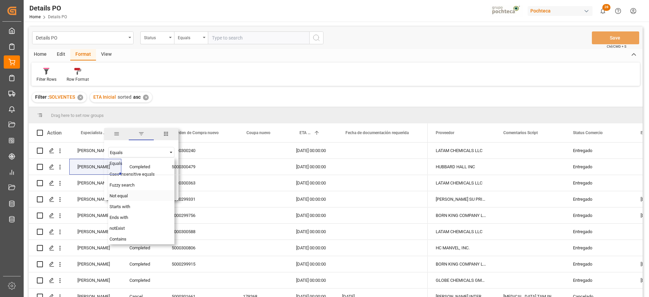
click at [124, 196] on span "Not equal" at bounding box center [119, 195] width 18 height 5
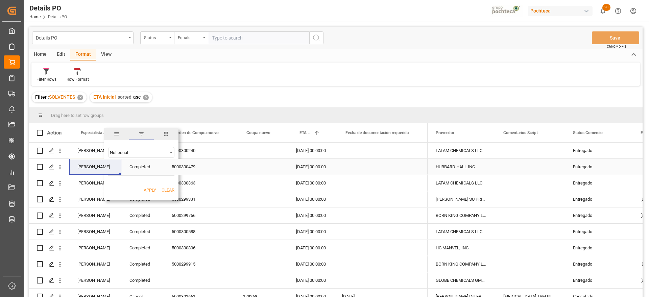
paste input "Aaron Moncada"
type input "Aaron Moncada"
click at [150, 190] on button "Apply" at bounding box center [150, 190] width 13 height 7
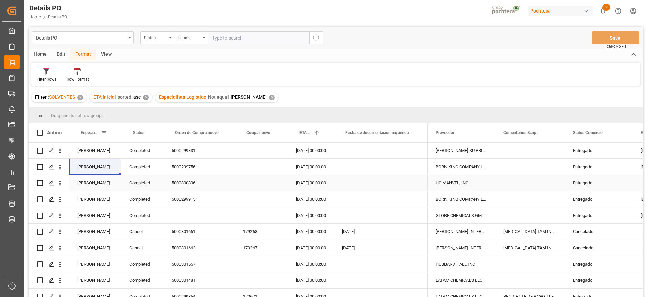
click at [306, 180] on div "30-01-2025 00:00:00" at bounding box center [311, 183] width 46 height 16
click at [141, 155] on div "Completed" at bounding box center [142, 151] width 42 height 16
click at [152, 131] on span at bounding box center [152, 133] width 6 height 6
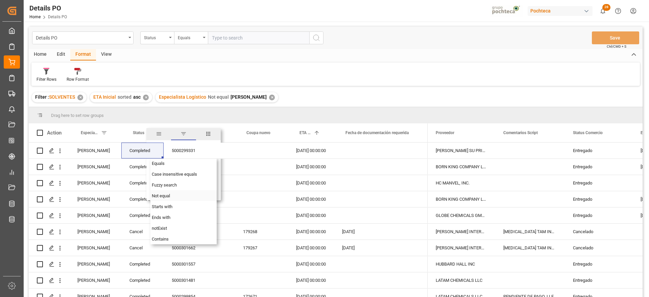
click at [168, 193] on div "Not equal" at bounding box center [183, 195] width 66 height 11
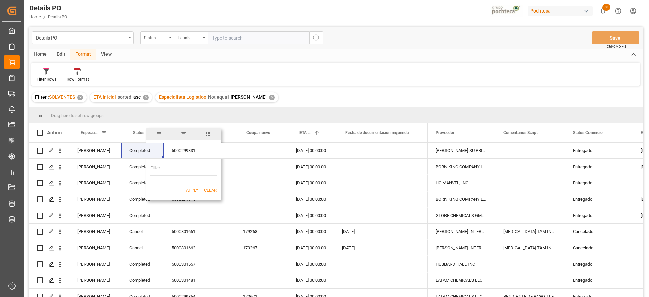
click at [165, 169] on input "Filter Value" at bounding box center [183, 170] width 66 height 14
paste input "Completed"
type input "Completed"
click at [189, 190] on button "Apply" at bounding box center [192, 190] width 13 height 7
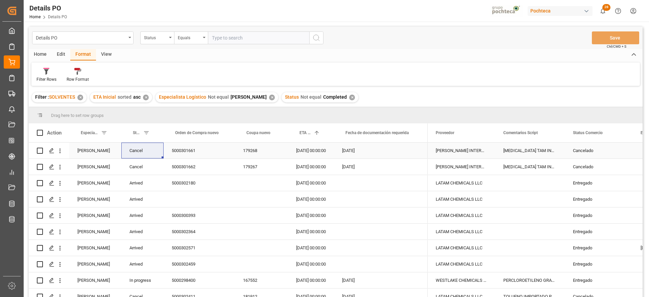
click at [594, 151] on div "Cancelado" at bounding box center [598, 151] width 51 height 16
click at [133, 153] on div "Cancel" at bounding box center [142, 151] width 42 height 16
click at [587, 149] on div "Cancelado" at bounding box center [598, 151] width 51 height 16
click at [623, 134] on span at bounding box center [621, 133] width 6 height 6
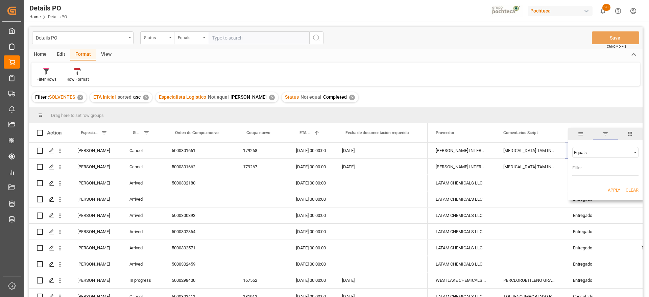
click at [633, 148] on div "Equals" at bounding box center [605, 152] width 66 height 11
click at [597, 173] on div "Not equal" at bounding box center [605, 174] width 66 height 11
drag, startPoint x: 591, startPoint y: 168, endPoint x: 587, endPoint y: 169, distance: 3.5
click at [590, 168] on input "Filter Value" at bounding box center [605, 170] width 66 height 14
paste input "Cancelado"
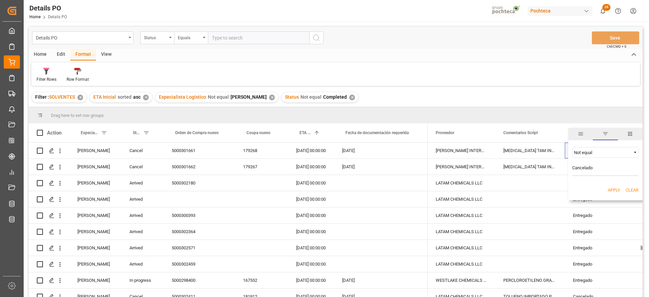
type input "Cancelado"
click at [614, 191] on button "Apply" at bounding box center [614, 190] width 13 height 7
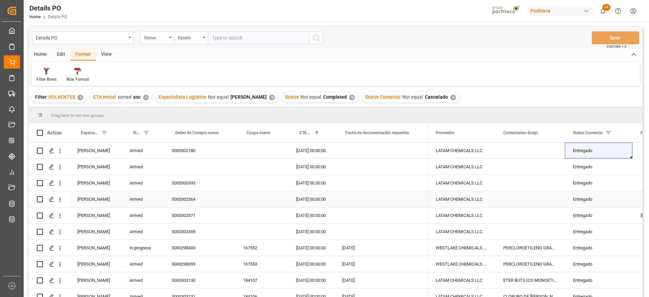
click at [317, 196] on div "25-03-2025 00:00:00" at bounding box center [311, 199] width 46 height 16
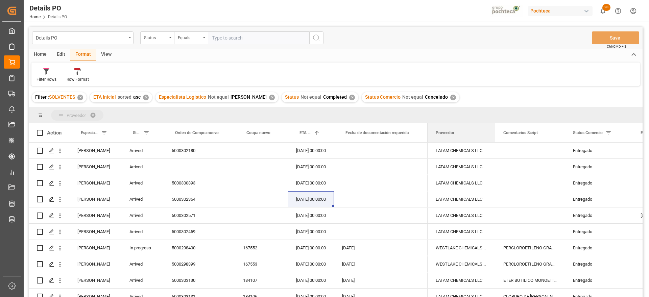
drag, startPoint x: 442, startPoint y: 122, endPoint x: 427, endPoint y: 111, distance: 18.7
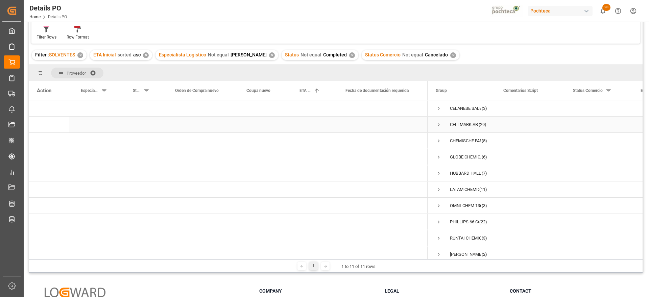
click at [440, 125] on span "Press SPACE to select this row." at bounding box center [439, 125] width 6 height 6
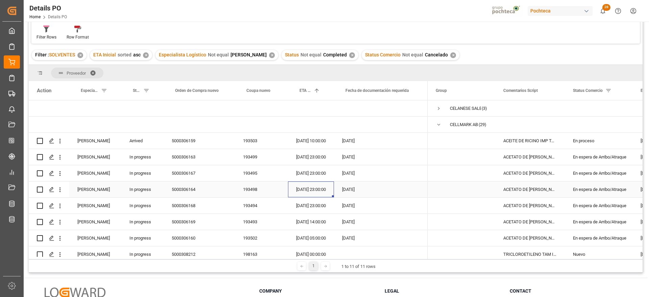
click at [288, 192] on div "25-09-2025 23:00:00" at bounding box center [311, 190] width 46 height 16
click at [156, 165] on div "In progress" at bounding box center [142, 173] width 42 height 16
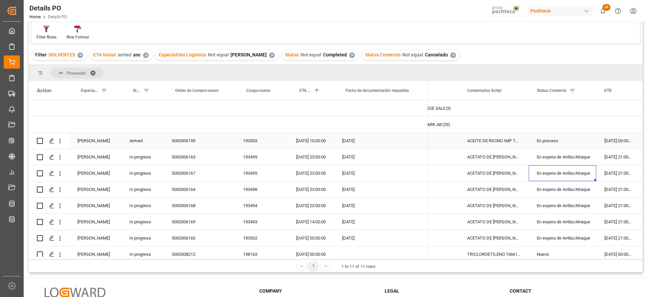
click at [533, 146] on div "En proceso" at bounding box center [563, 141] width 68 height 16
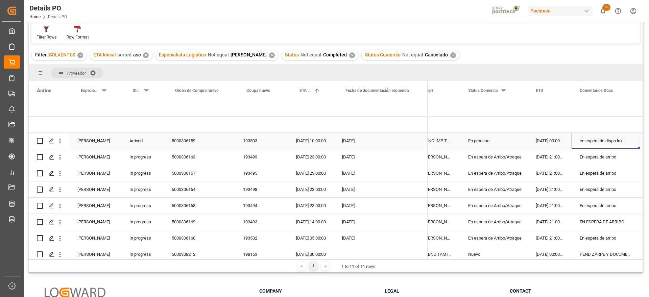
click at [617, 141] on div "en espera de dispo lnx" at bounding box center [606, 141] width 69 height 16
click at [606, 160] on div "En espera de arribo" at bounding box center [606, 157] width 69 height 16
click at [608, 202] on div "En espera de arribo" at bounding box center [606, 206] width 69 height 16
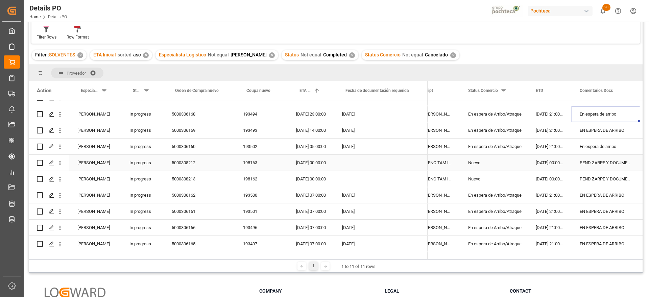
scroll to position [85, 0]
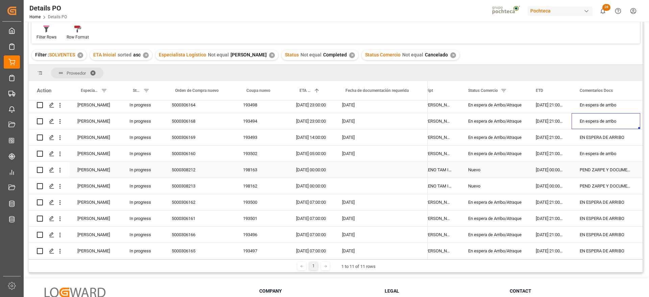
click at [609, 172] on div "PEND ZARPE Y DOCUMENTOS" at bounding box center [606, 170] width 69 height 16
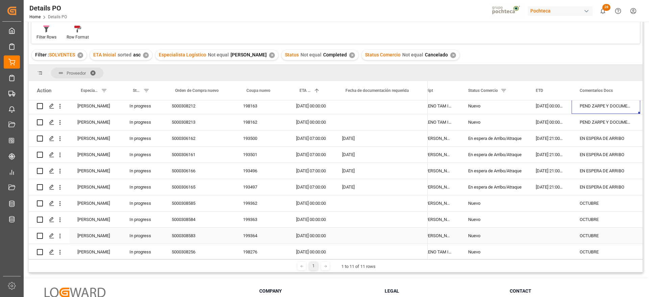
scroll to position [169, 0]
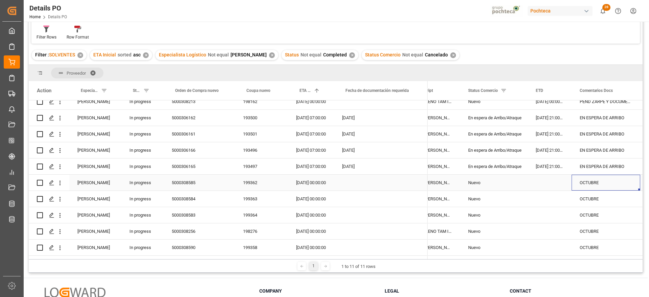
click at [597, 186] on div "OCTUBRE" at bounding box center [606, 183] width 69 height 16
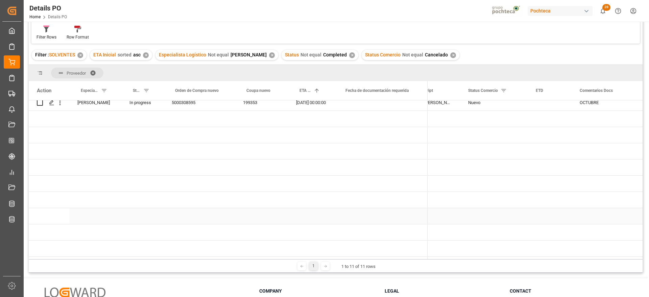
scroll to position [453, 0]
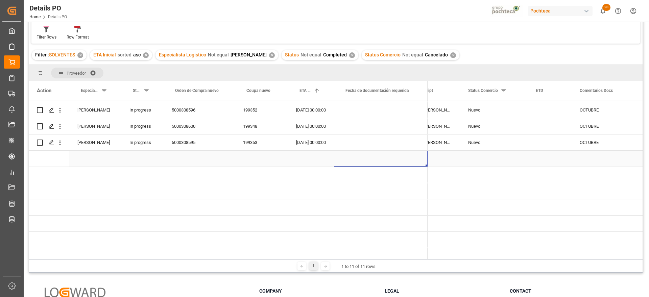
click at [400, 156] on div "Press SPACE to select this row." at bounding box center [381, 159] width 94 height 16
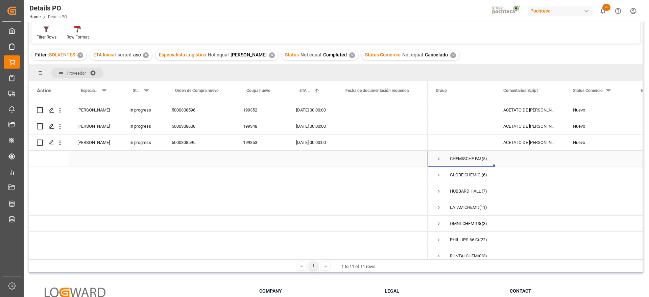
click at [439, 160] on span "Press SPACE to select this row." at bounding box center [439, 159] width 6 height 6
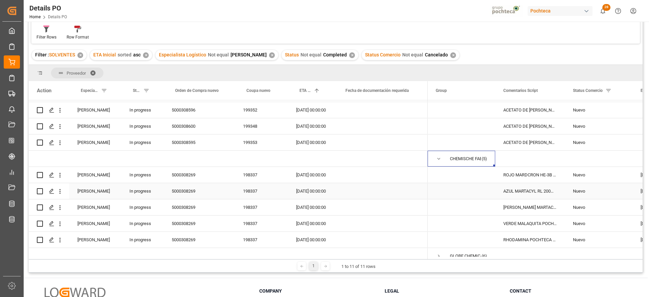
click at [583, 193] on div "Nuevo" at bounding box center [598, 192] width 51 height 16
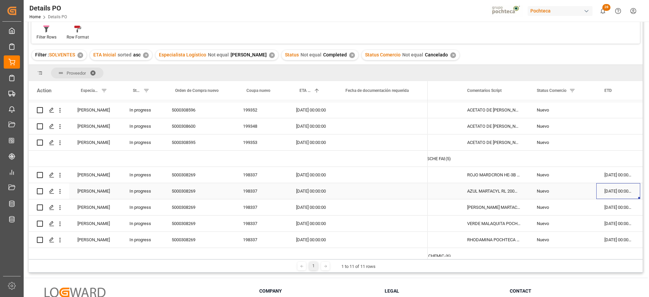
scroll to position [0, 105]
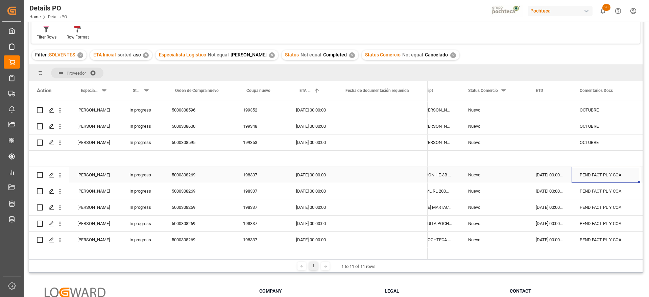
click at [604, 175] on div "PEND FACT PL Y COA" at bounding box center [606, 175] width 69 height 16
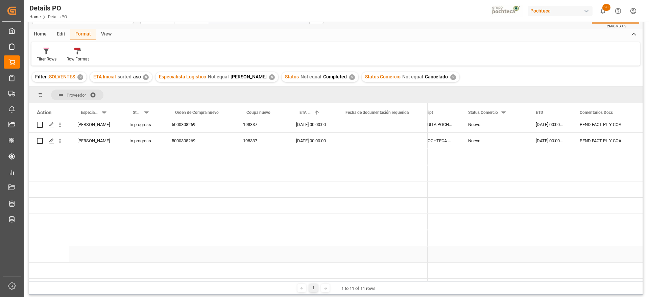
scroll to position [0, 0]
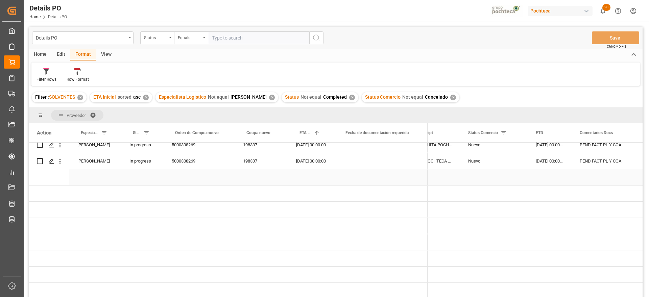
click at [369, 180] on div "Press SPACE to select this row." at bounding box center [381, 177] width 94 height 16
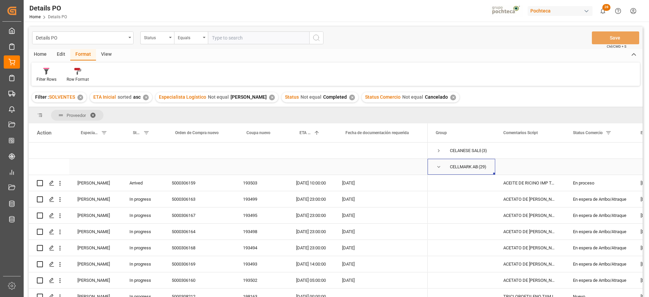
click at [436, 168] on span "Press SPACE to select this row." at bounding box center [439, 167] width 6 height 6
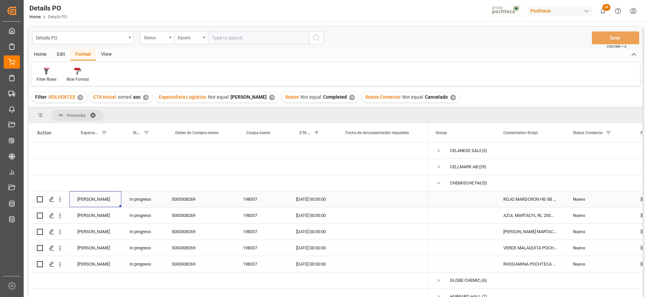
click at [100, 199] on div "Paola Díaz López" at bounding box center [95, 199] width 52 height 16
click at [434, 183] on div "CHEMISCHE FABRIEK TRIADE BV (5)" at bounding box center [462, 183] width 68 height 16
click at [438, 183] on span "Press SPACE to select this row." at bounding box center [439, 183] width 6 height 6
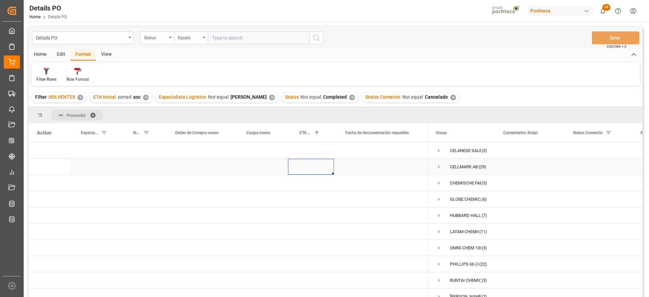
click at [328, 171] on div "Press SPACE to select this row." at bounding box center [311, 167] width 46 height 16
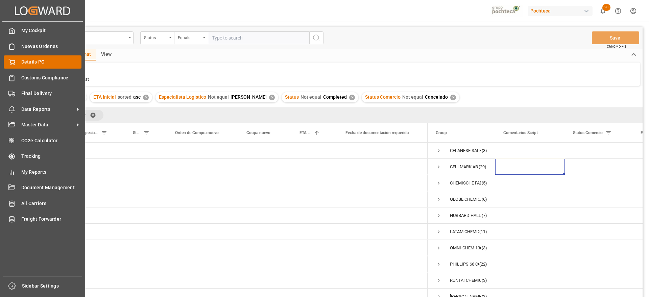
click at [25, 62] on span "Details PO" at bounding box center [51, 61] width 61 height 7
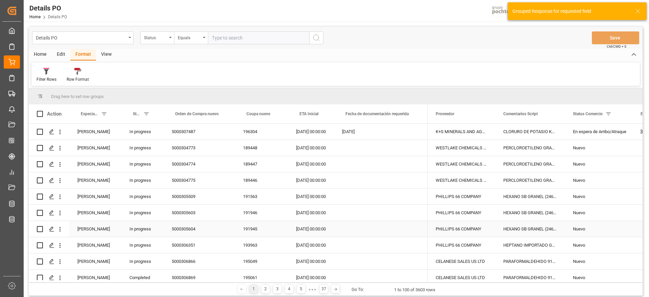
click at [178, 222] on div "5000305604" at bounding box center [199, 229] width 71 height 16
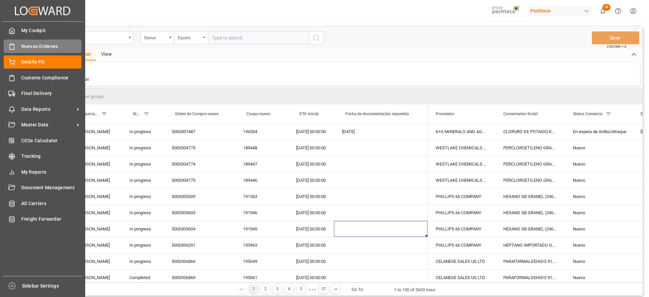
click at [41, 44] on span "Nuevas Ordenes" at bounding box center [51, 46] width 61 height 7
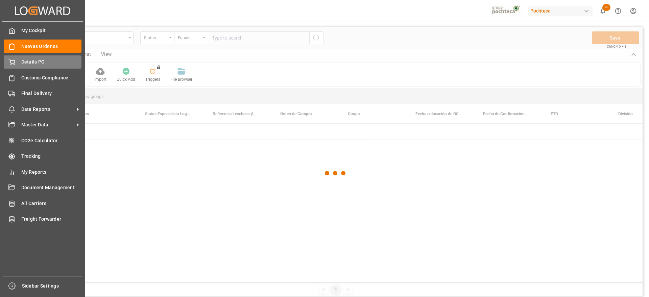
click at [36, 60] on span "Details PO" at bounding box center [51, 61] width 61 height 7
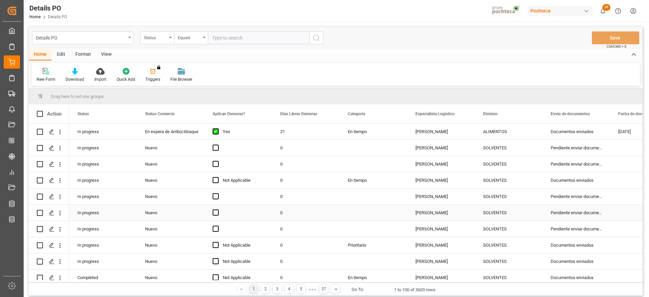
click at [140, 214] on div "Nuevo" at bounding box center [171, 213] width 68 height 16
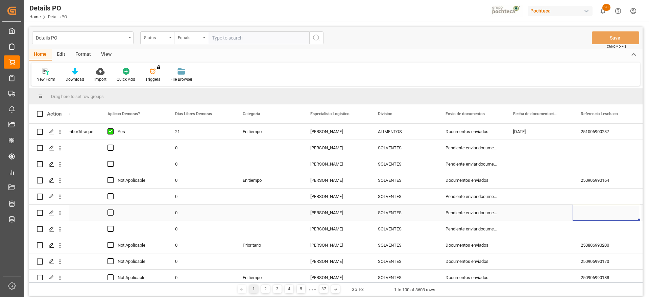
scroll to position [0, 173]
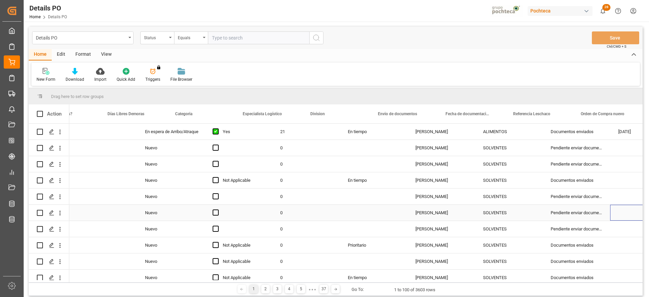
scroll to position [0, 173]
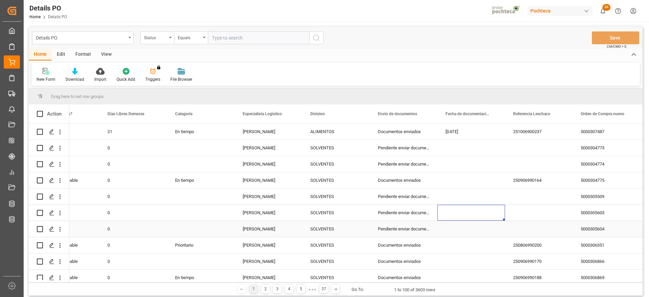
click at [398, 233] on div "Pendiente enviar documentos" at bounding box center [404, 229] width 68 height 16
